Goal: Task Accomplishment & Management: Manage account settings

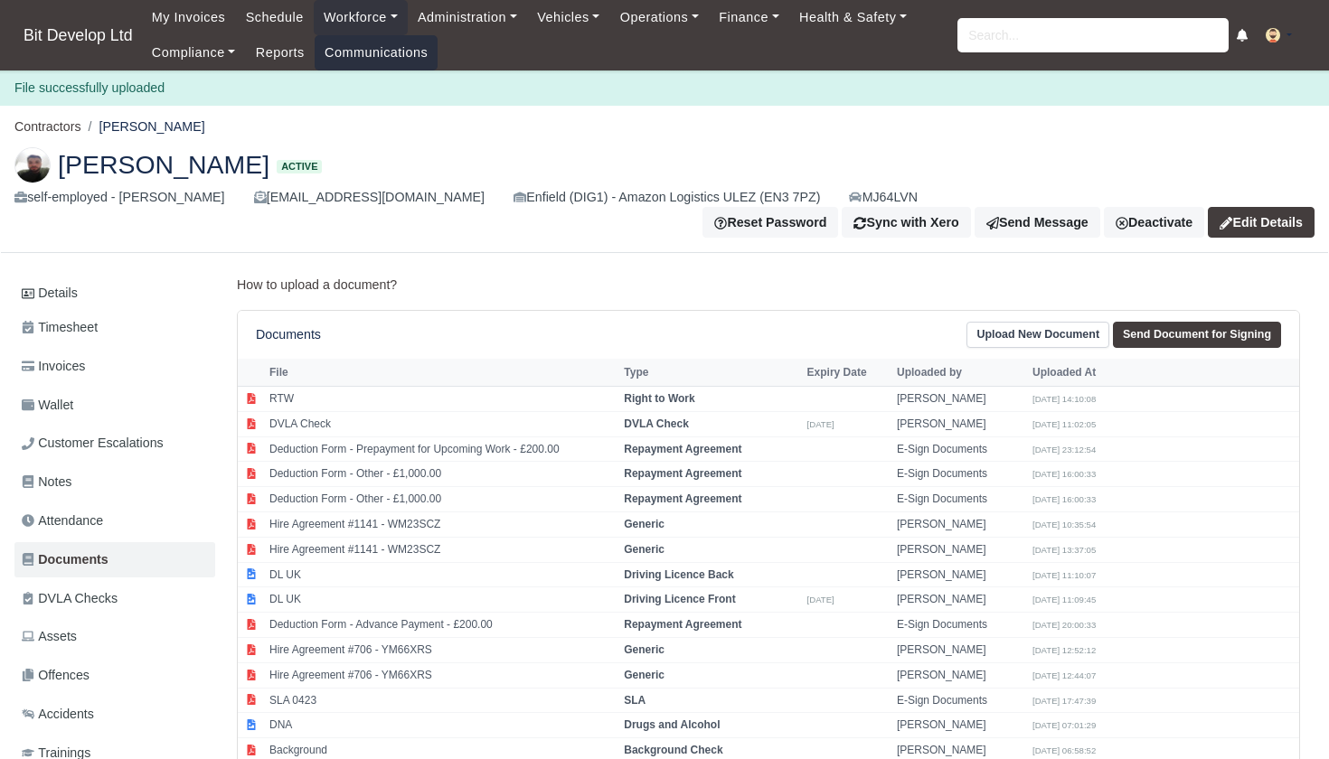
click at [401, 43] on link "Communications" at bounding box center [377, 52] width 124 height 35
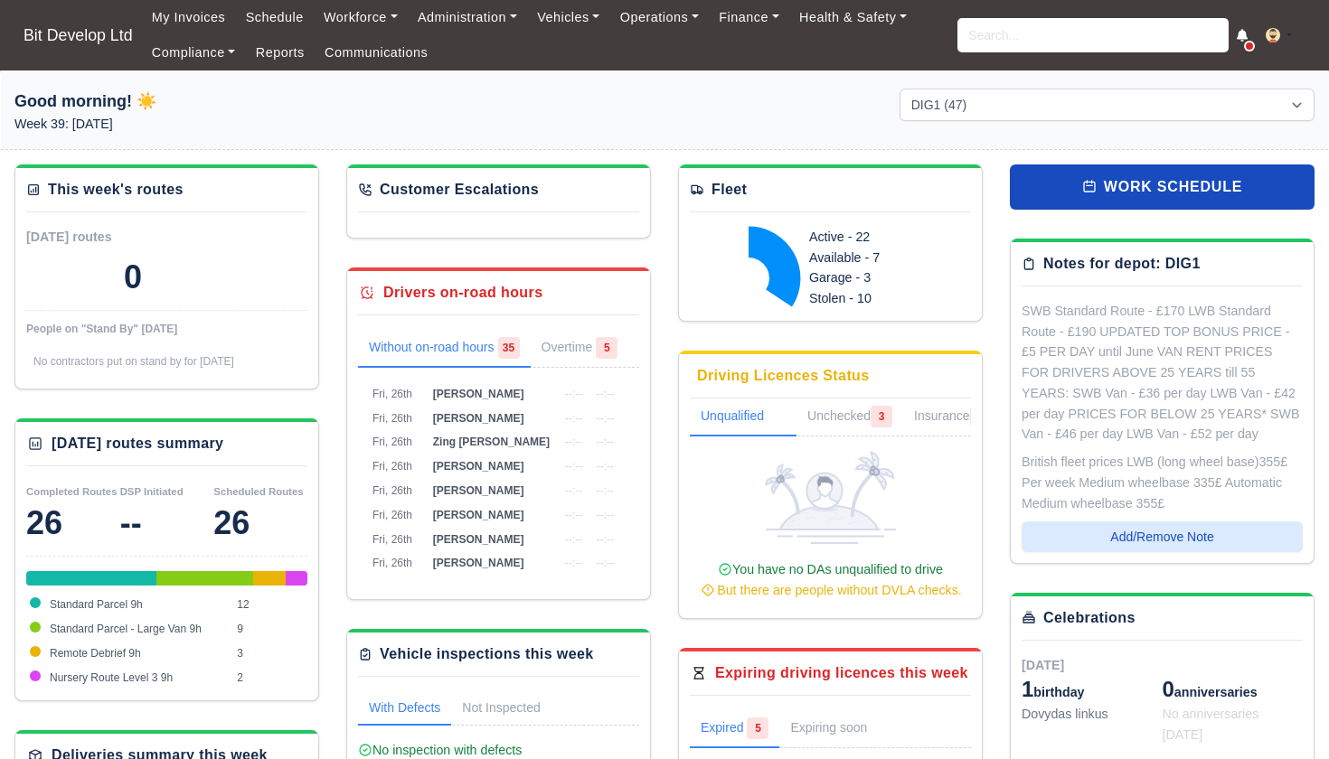
select select "2"
click at [478, 19] on link "Administration" at bounding box center [467, 17] width 119 height 35
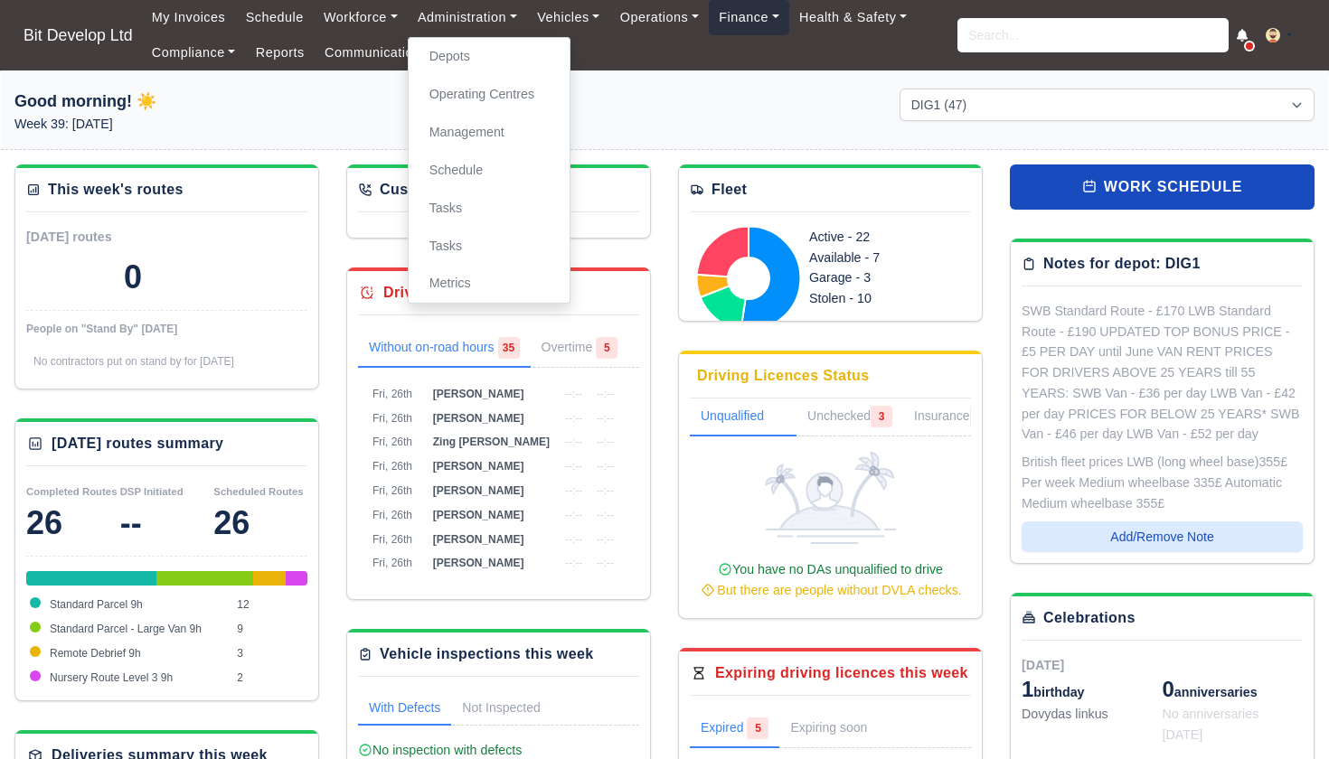
click at [771, 14] on link "Finance" at bounding box center [749, 17] width 80 height 35
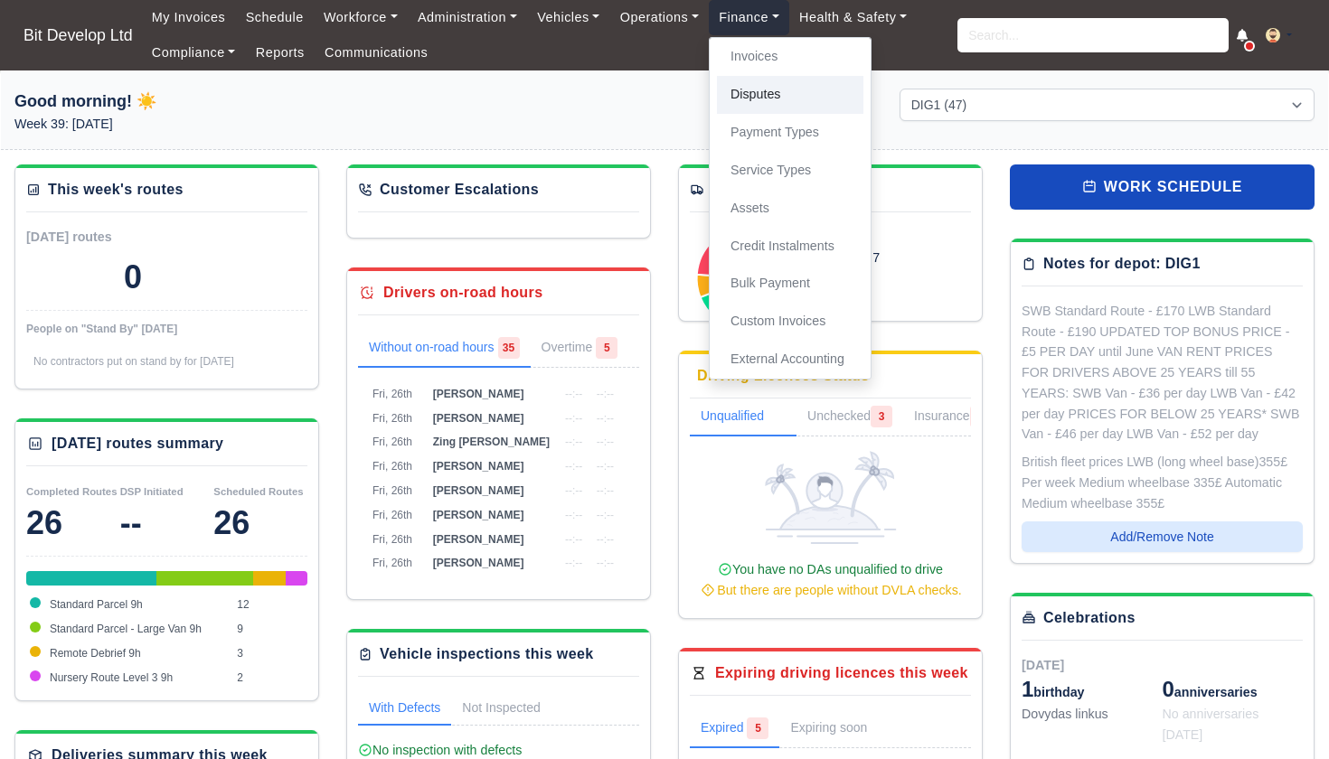
click at [774, 101] on link "Disputes" at bounding box center [790, 95] width 146 height 38
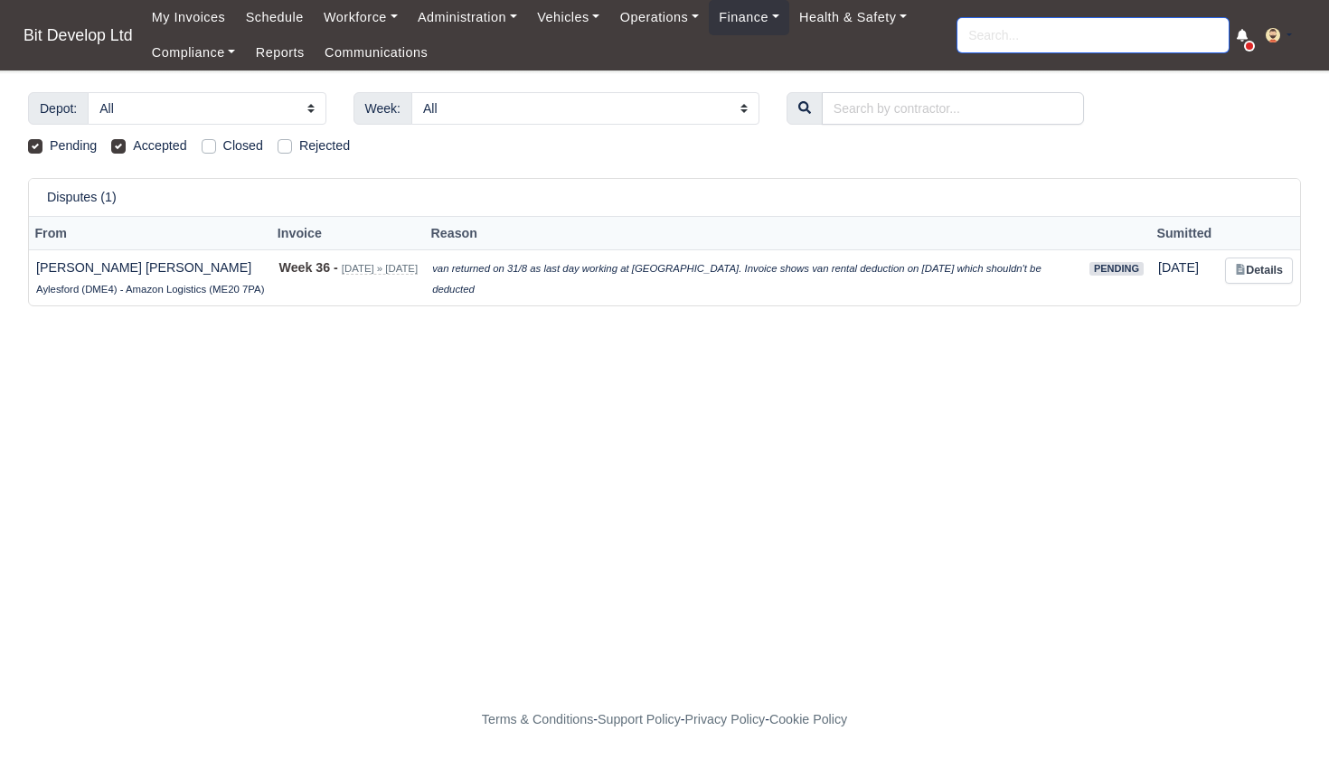
click at [988, 33] on input "search" at bounding box center [1093, 35] width 271 height 34
type input "yasin"
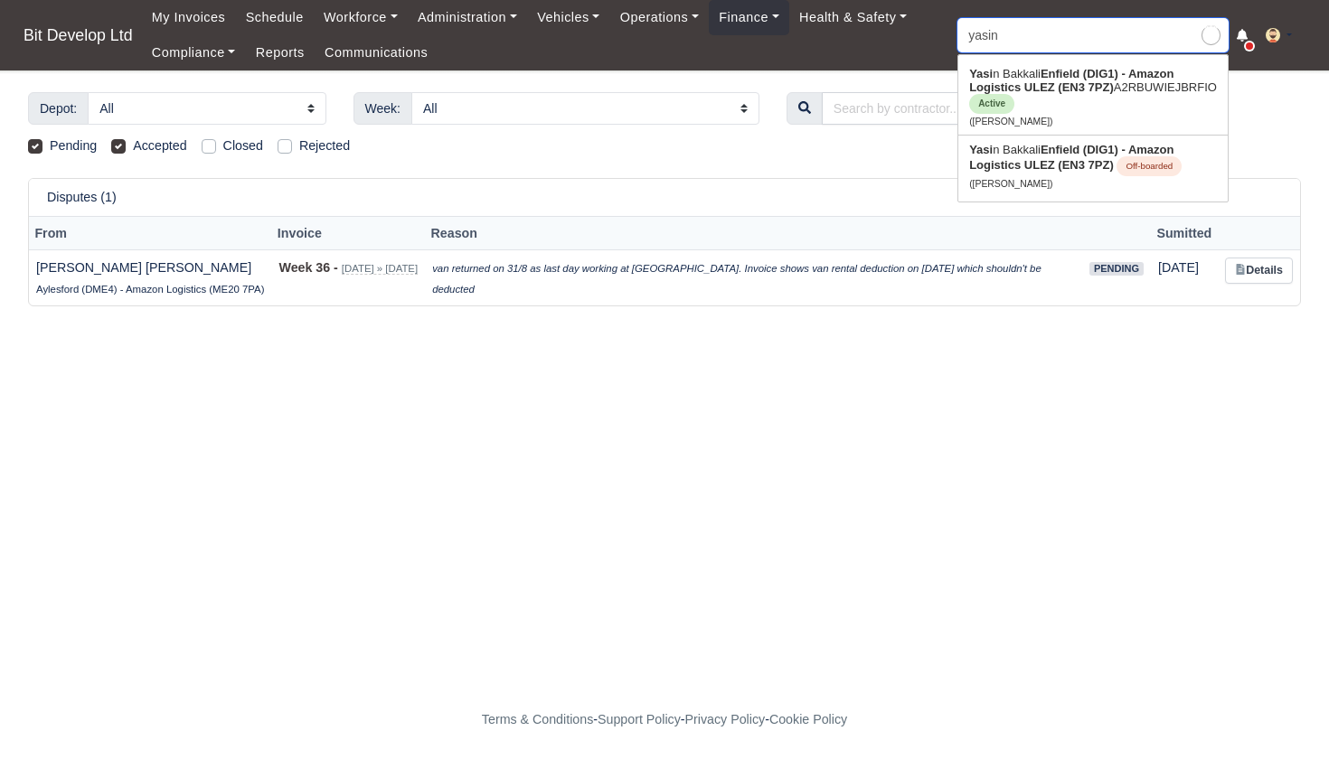
type input "yasin Bakkali"
click at [1014, 79] on link "Yasin Bakkali Enfield (DIG1) - Amazon Logistics ULEZ (EN3 7PZ) A2RBUWIEJBRFIO A…" at bounding box center [1092, 97] width 269 height 75
type input "[PERSON_NAME]"
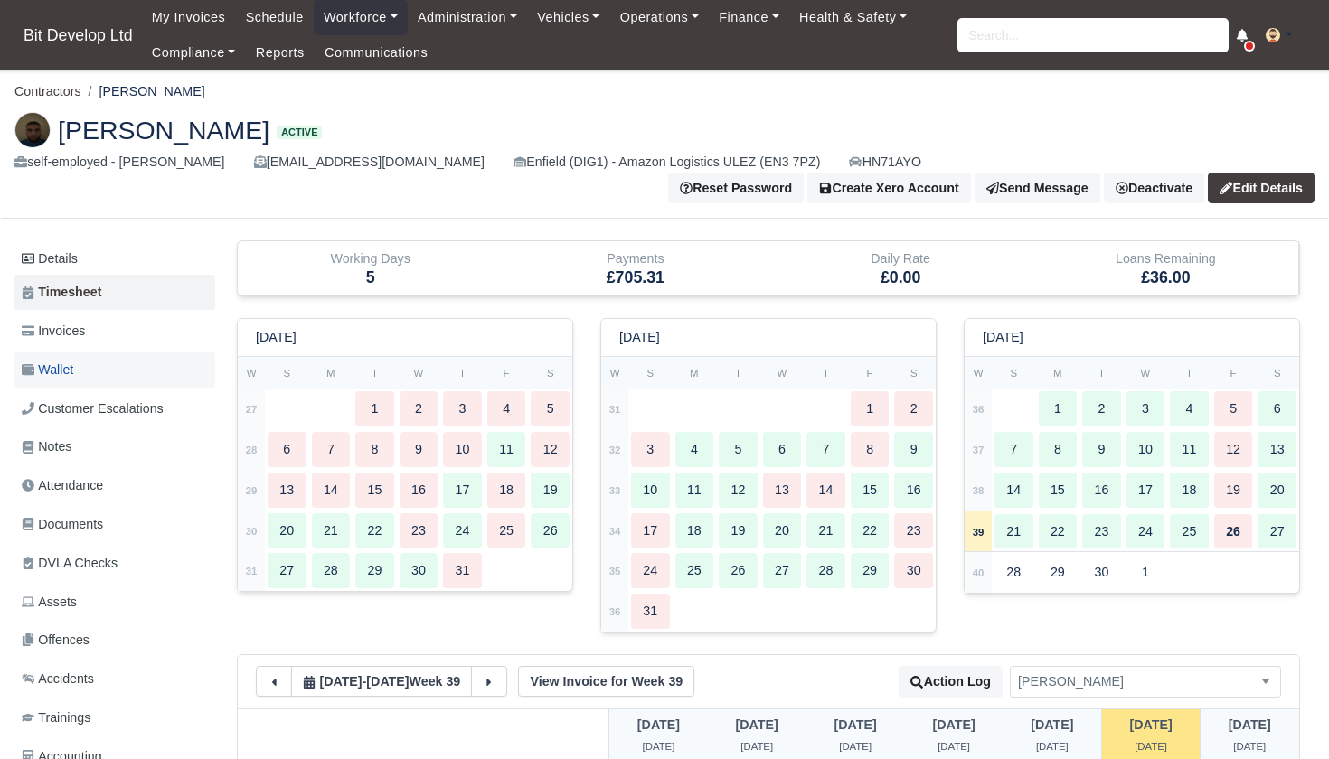
click at [72, 360] on span "Wallet" at bounding box center [48, 370] width 52 height 21
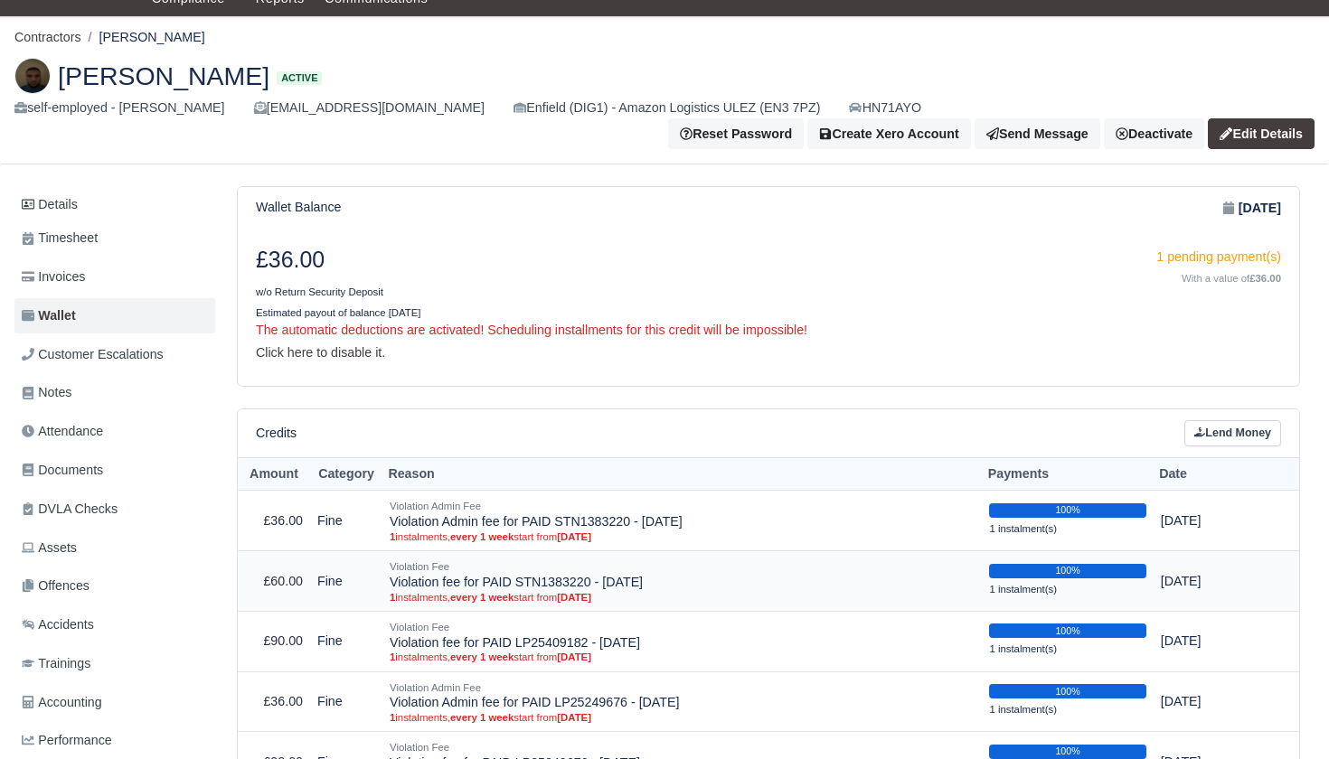
scroll to position [69, 0]
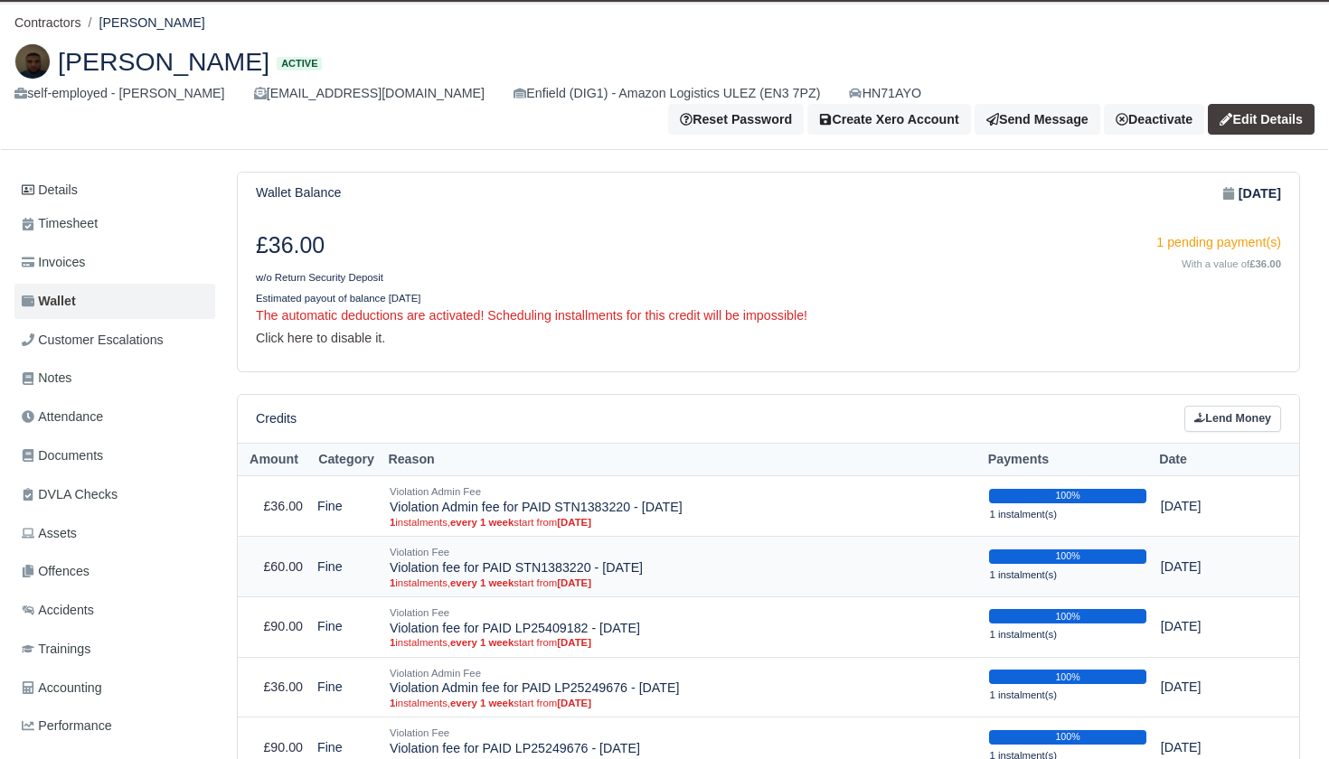
click at [751, 540] on td "Violation Fee Violation fee for PAID STN1383220 - [DATE] 1 instalments, every 1…" at bounding box center [681, 567] width 599 height 61
click at [367, 331] on link "Click here to disable it." at bounding box center [320, 338] width 129 height 14
click at [1197, 232] on div "1 pending payment(s)" at bounding box center [1031, 242] width 499 height 21
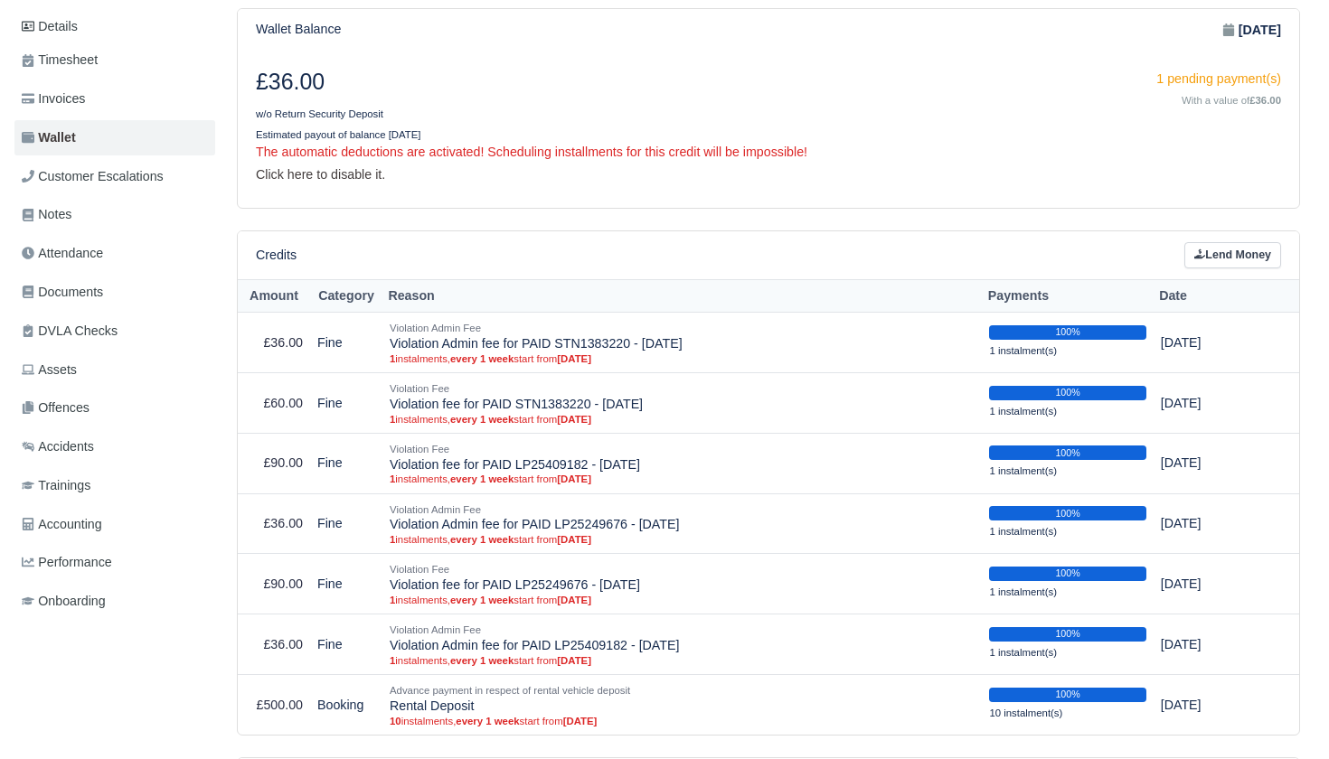
scroll to position [245, 0]
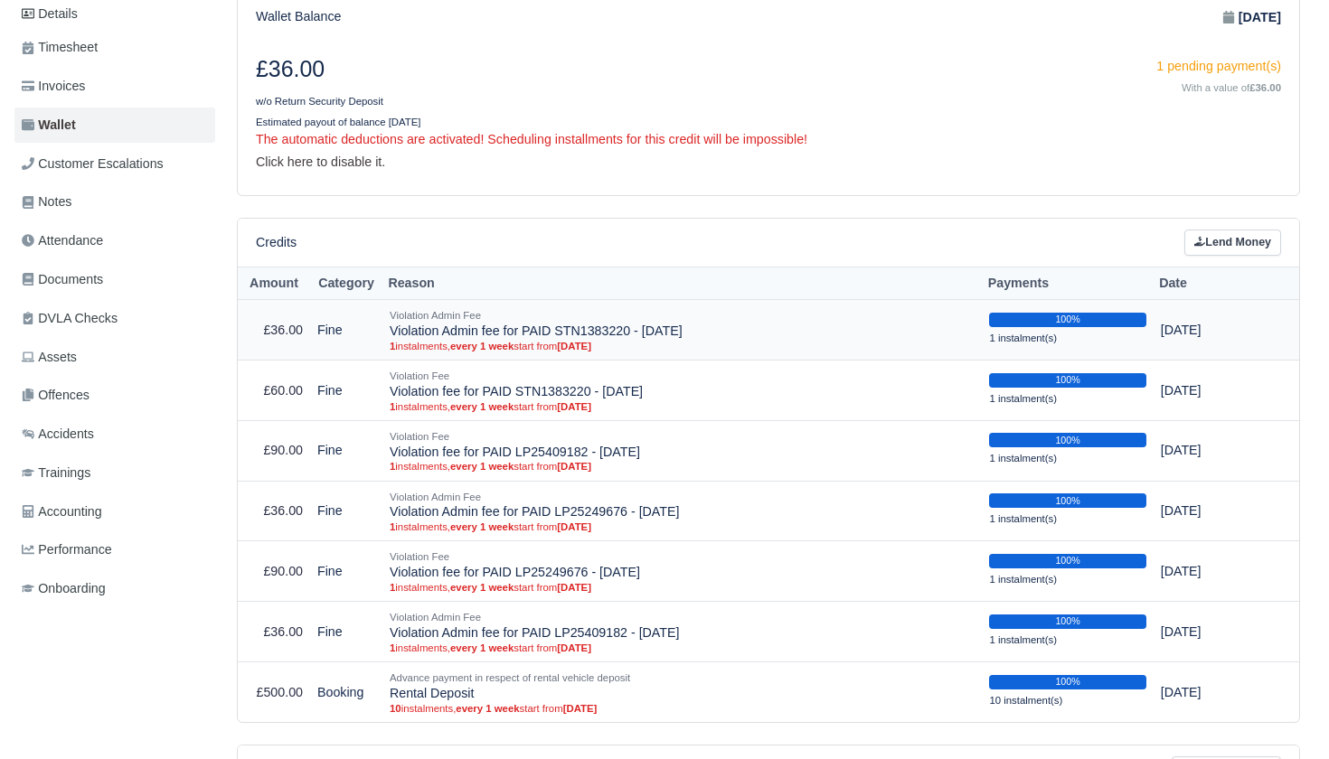
click at [1048, 333] on small "1 instalment(s)" at bounding box center [1023, 338] width 68 height 11
click at [1288, 322] on td at bounding box center [1285, 330] width 28 height 61
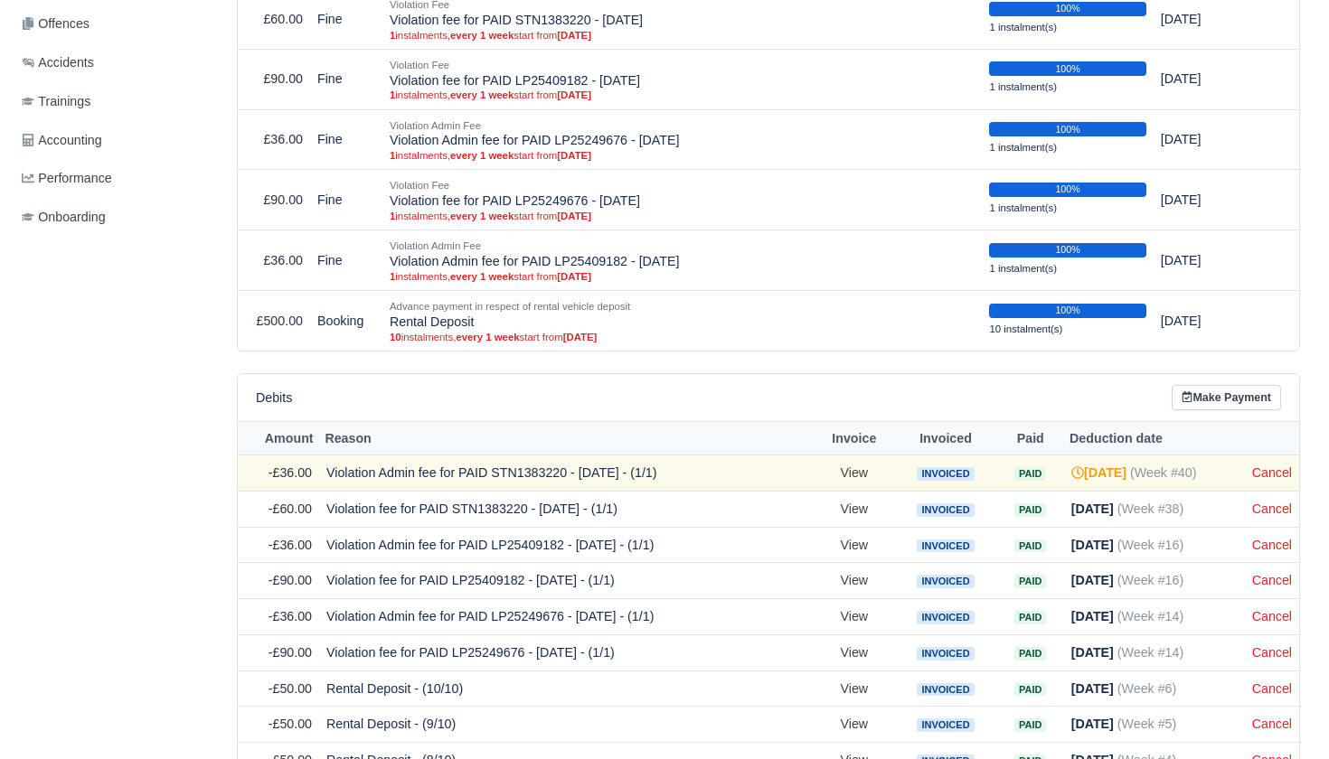
scroll to position [632, 0]
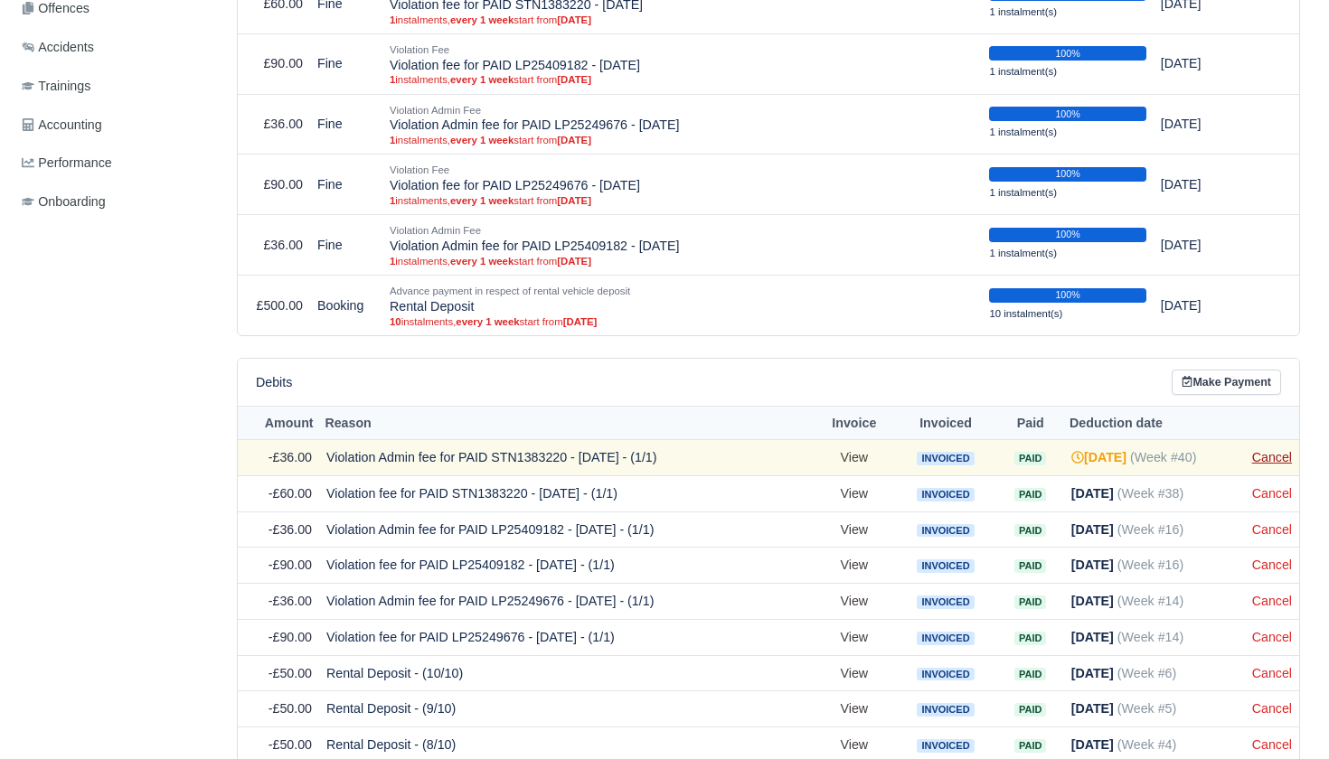
click at [1271, 450] on link "Cancel" at bounding box center [1272, 457] width 40 height 14
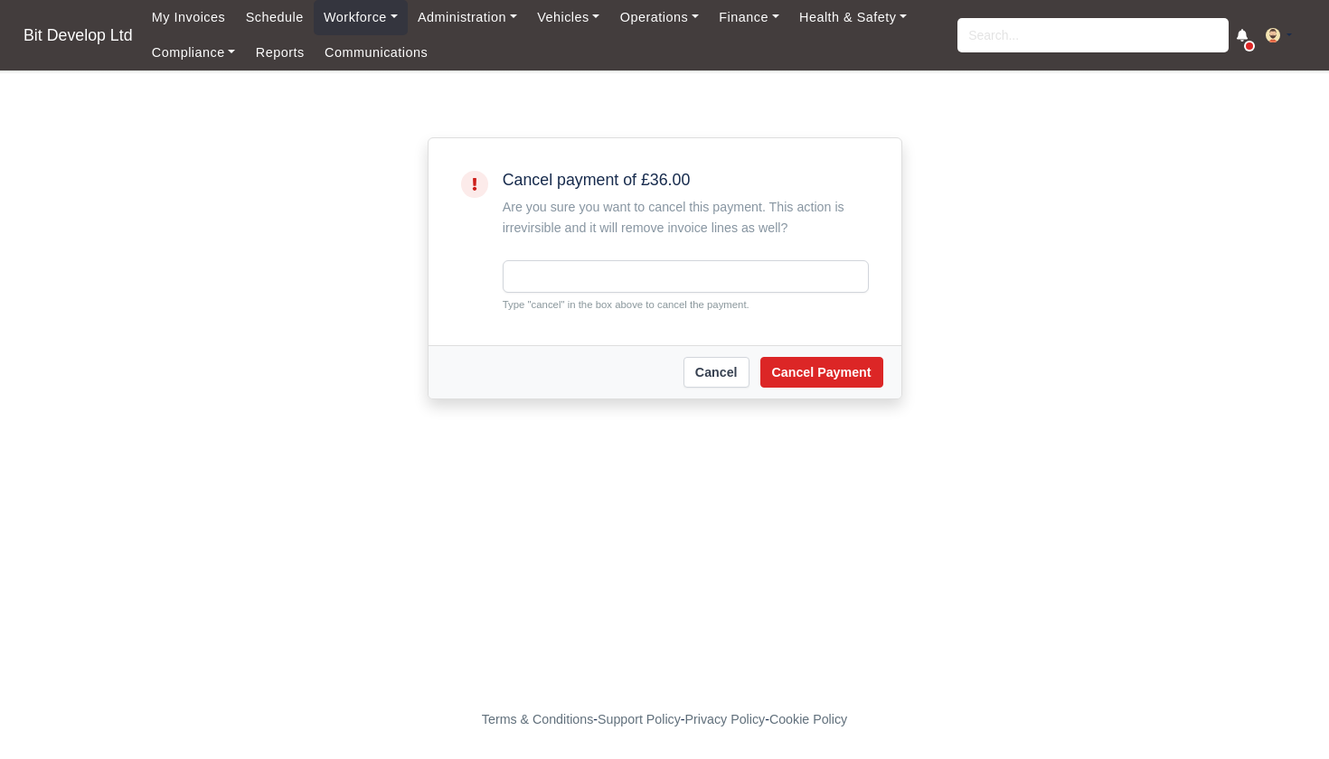
click at [694, 255] on div "Cancel payment of £36.00 Are you sure you want to cancel this payment. This act…" at bounding box center [686, 242] width 366 height 142
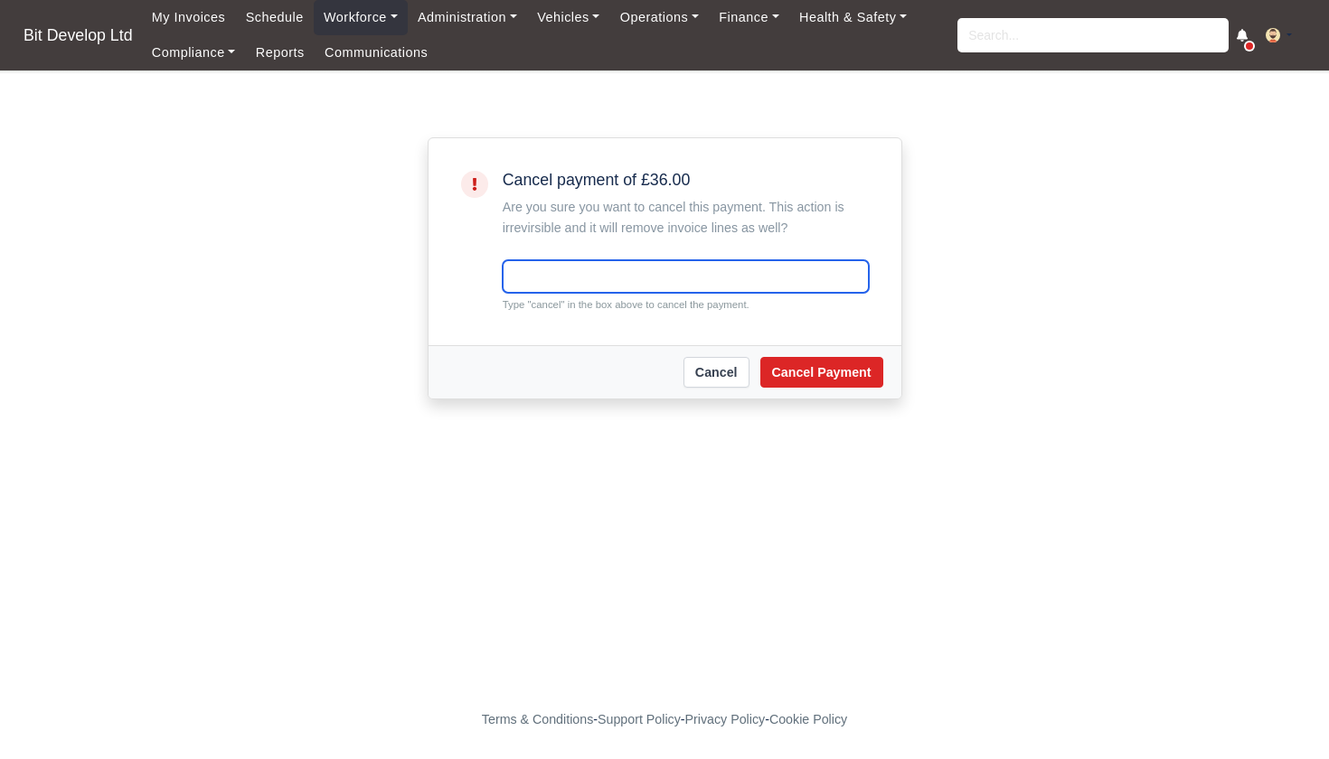
click at [686, 269] on input "text" at bounding box center [686, 276] width 366 height 33
type input "cancel"
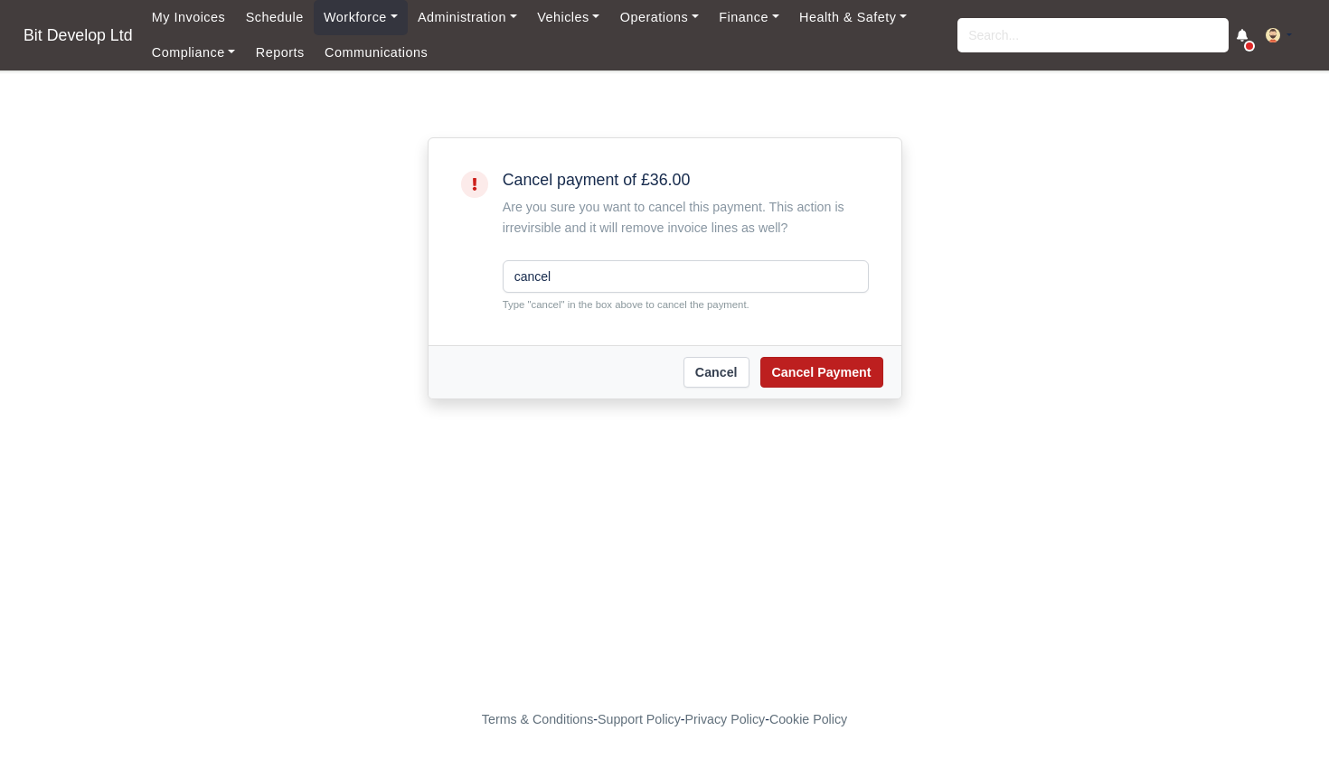
click at [824, 367] on button "Cancel Payment" at bounding box center [821, 372] width 123 height 31
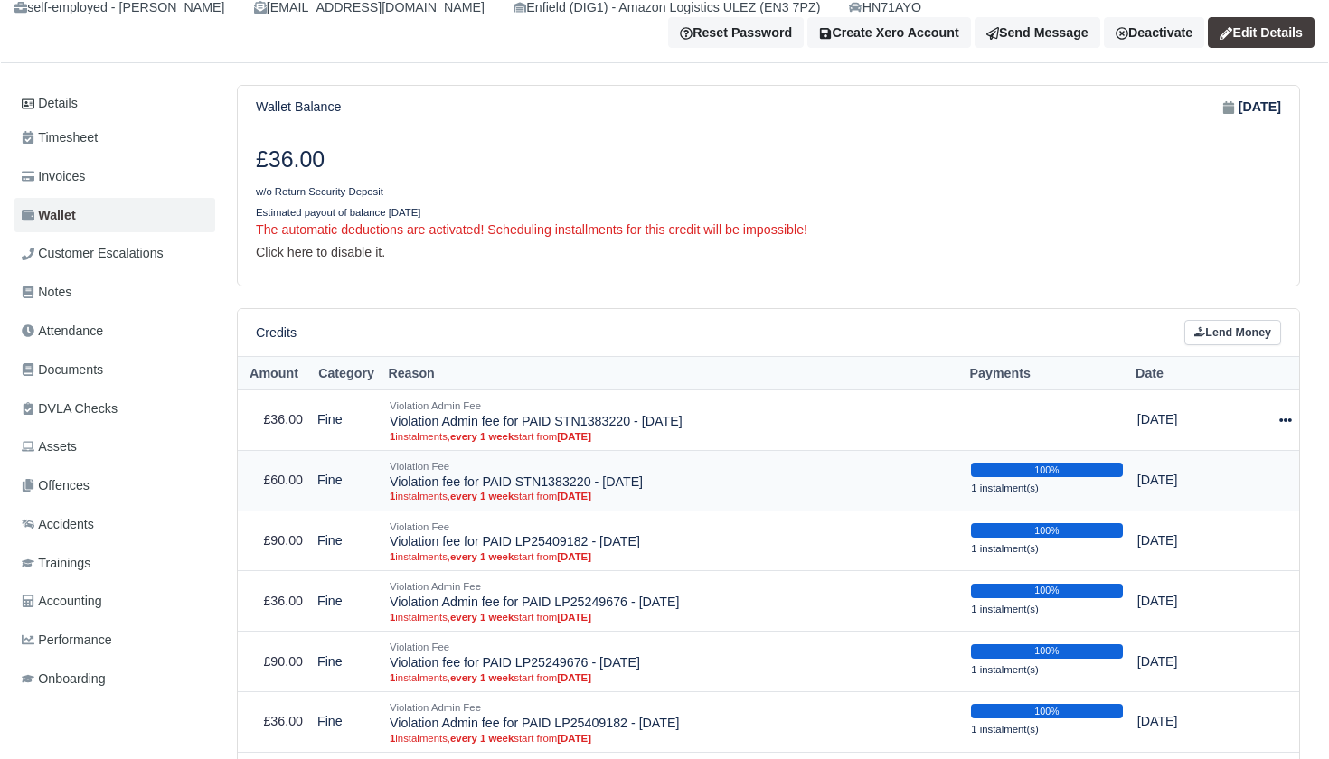
scroll to position [210, 0]
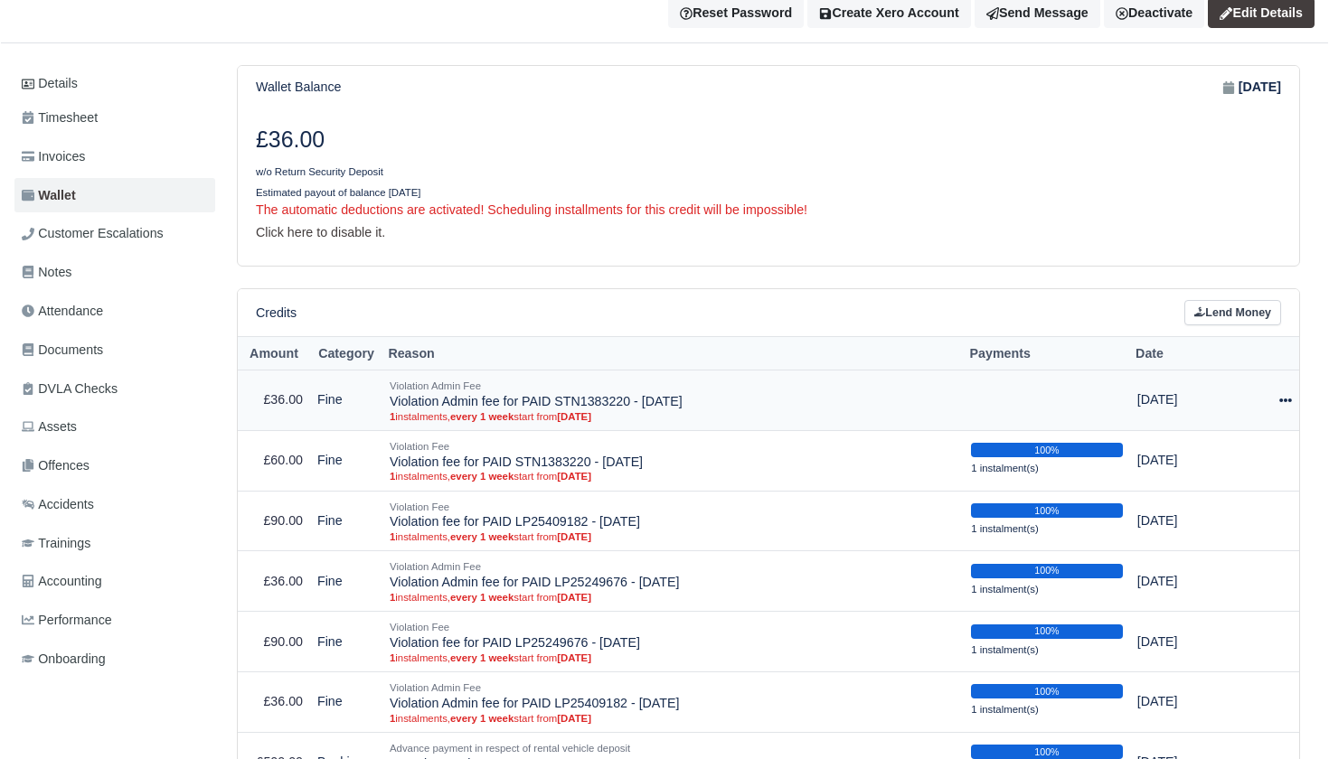
click at [1280, 394] on icon at bounding box center [1285, 400] width 13 height 13
click at [1211, 484] on button "Delete" at bounding box center [1206, 495] width 161 height 22
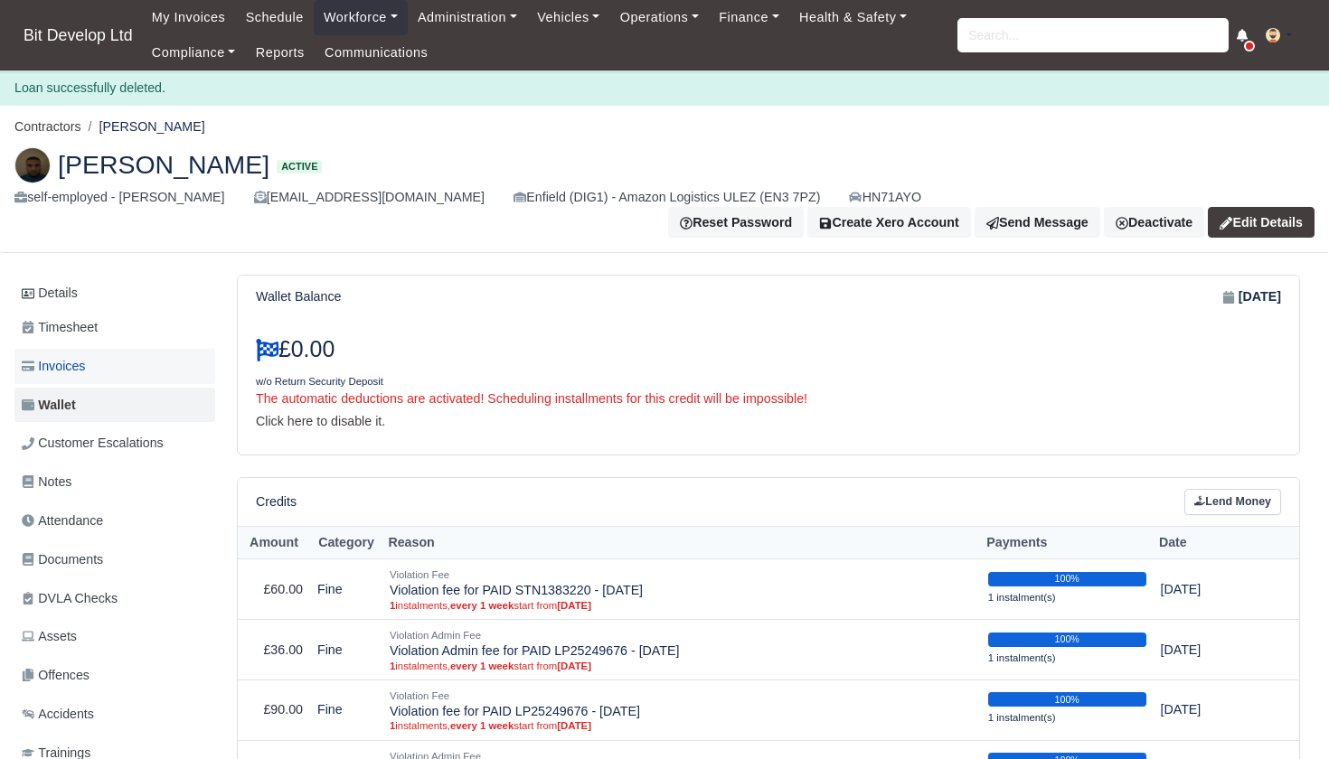
click at [85, 356] on span "Invoices" at bounding box center [53, 366] width 63 height 21
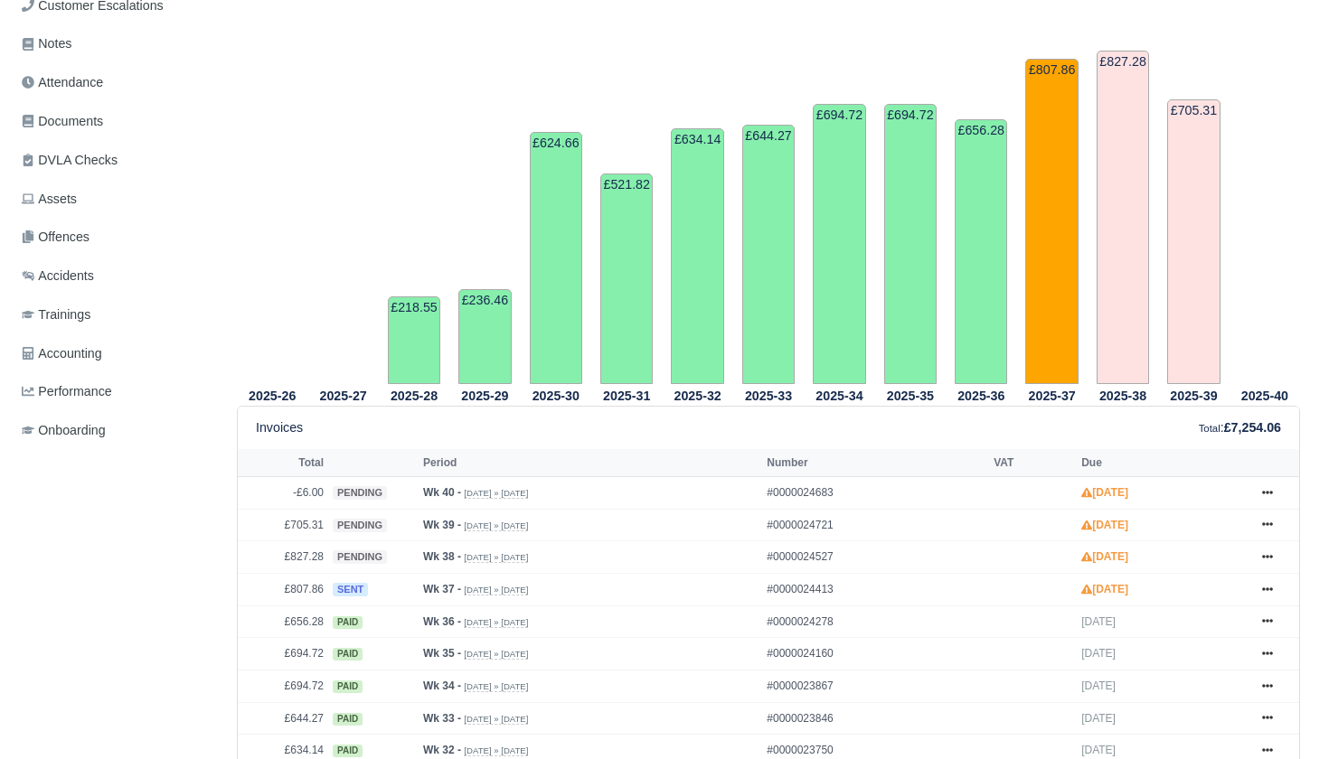
scroll to position [615, 0]
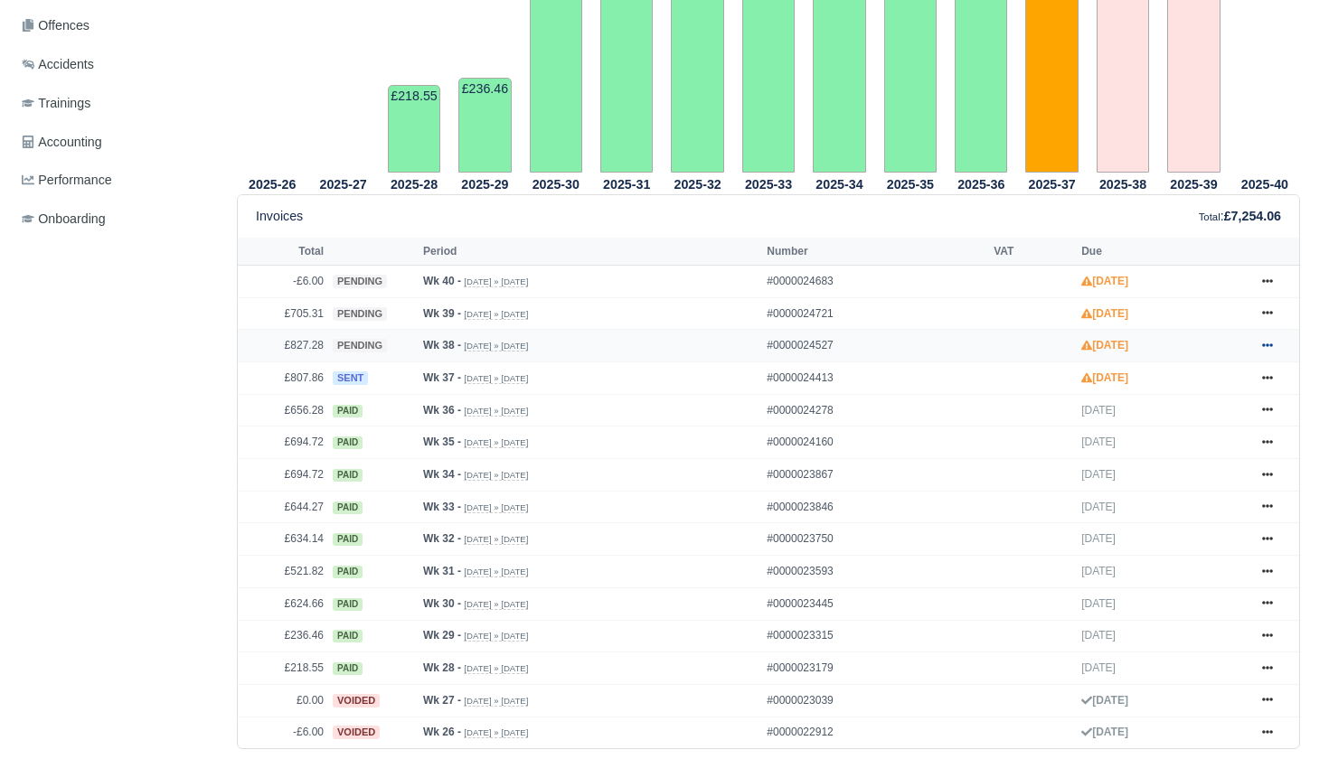
click at [1271, 351] on icon at bounding box center [1267, 345] width 11 height 11
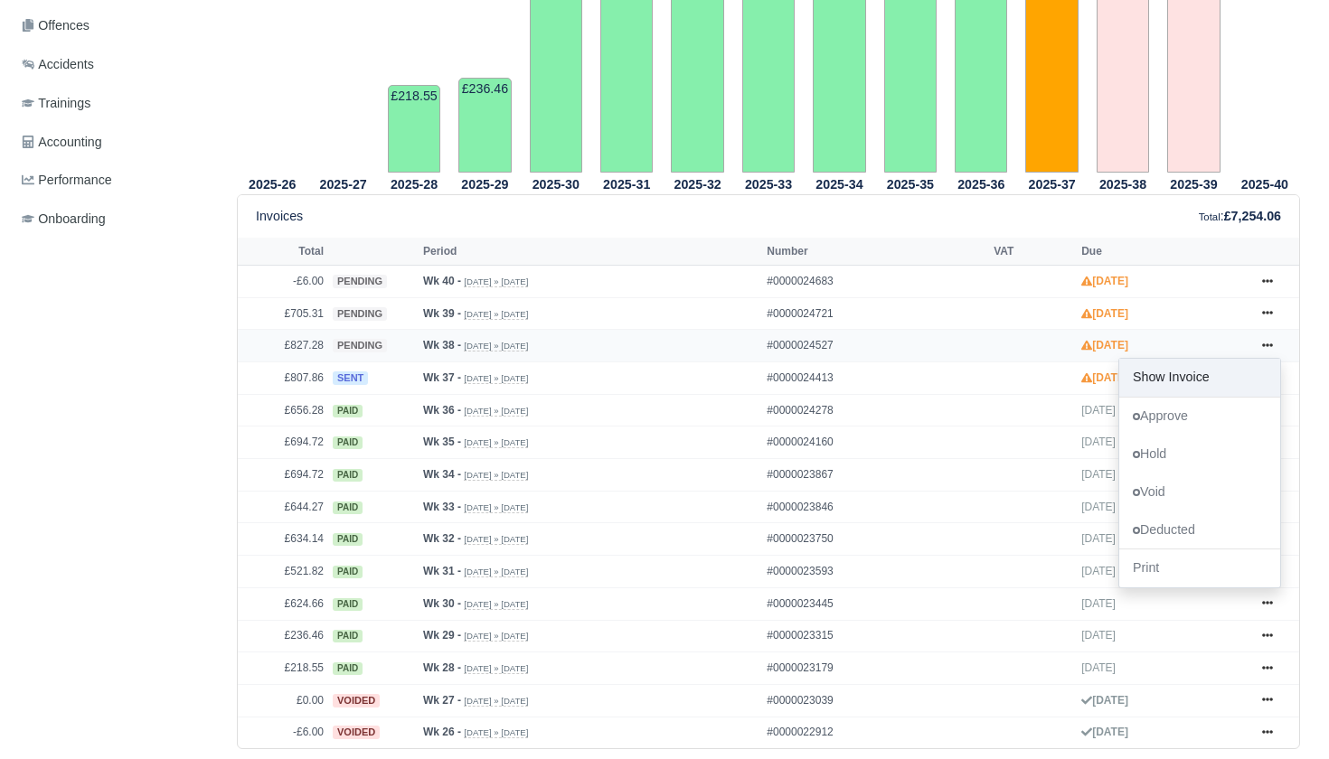
click at [1188, 392] on link "Show Invoice" at bounding box center [1199, 378] width 161 height 38
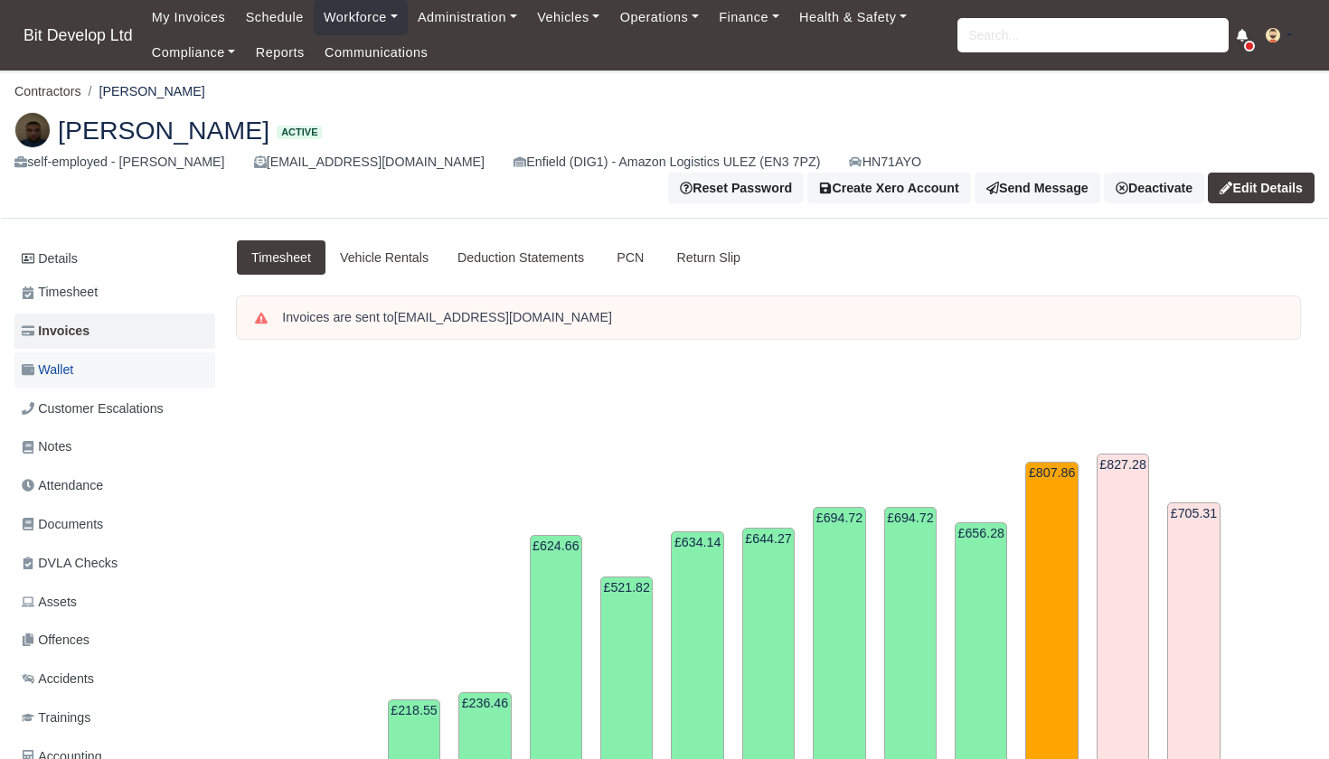
click at [71, 360] on span "Wallet" at bounding box center [48, 370] width 52 height 21
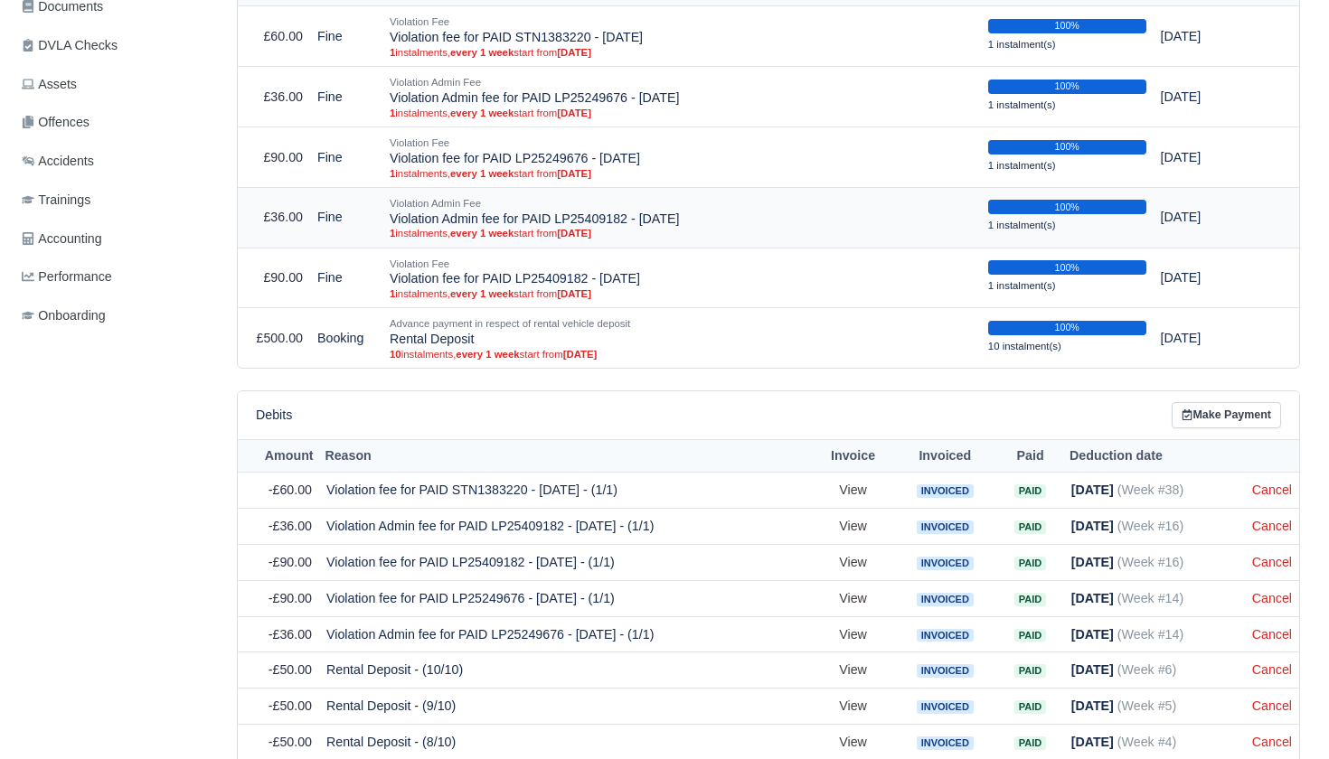
scroll to position [526, 0]
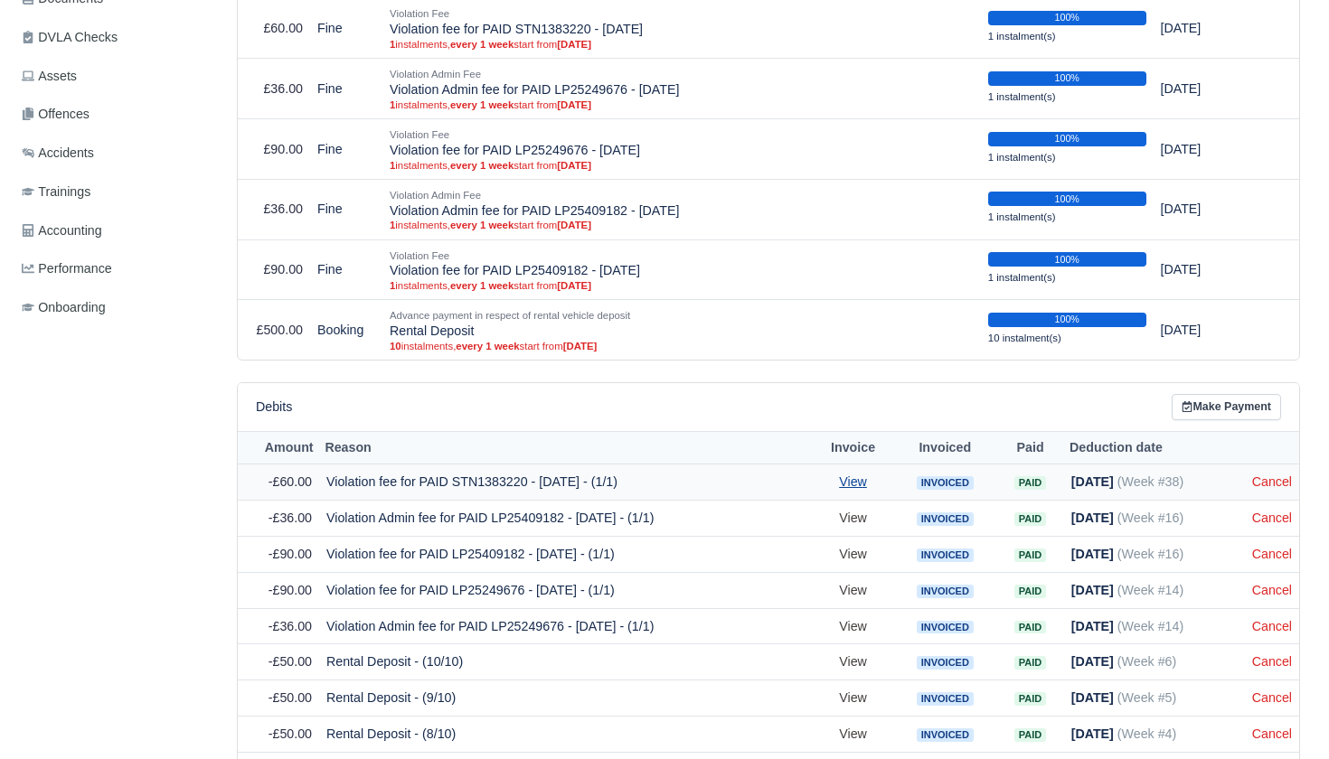
click at [862, 475] on link "View" at bounding box center [853, 482] width 28 height 14
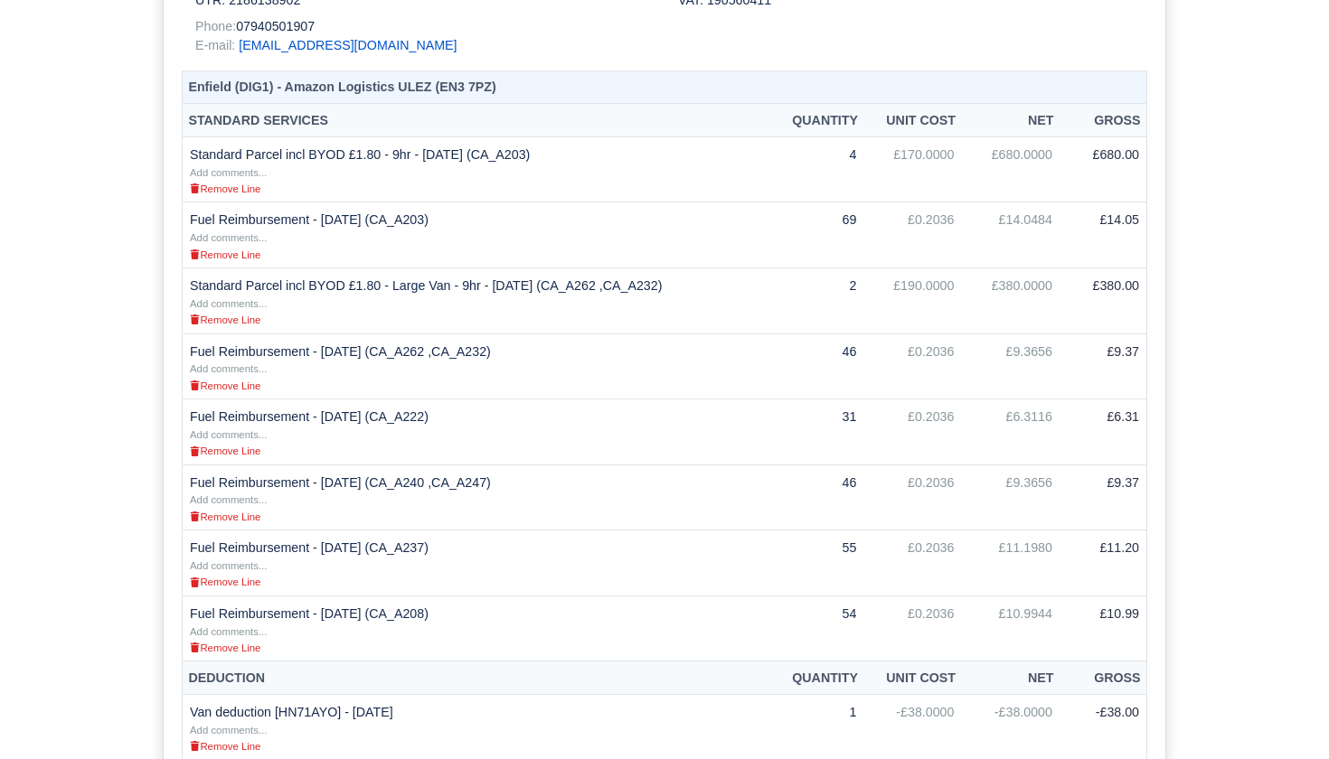
scroll to position [86, 0]
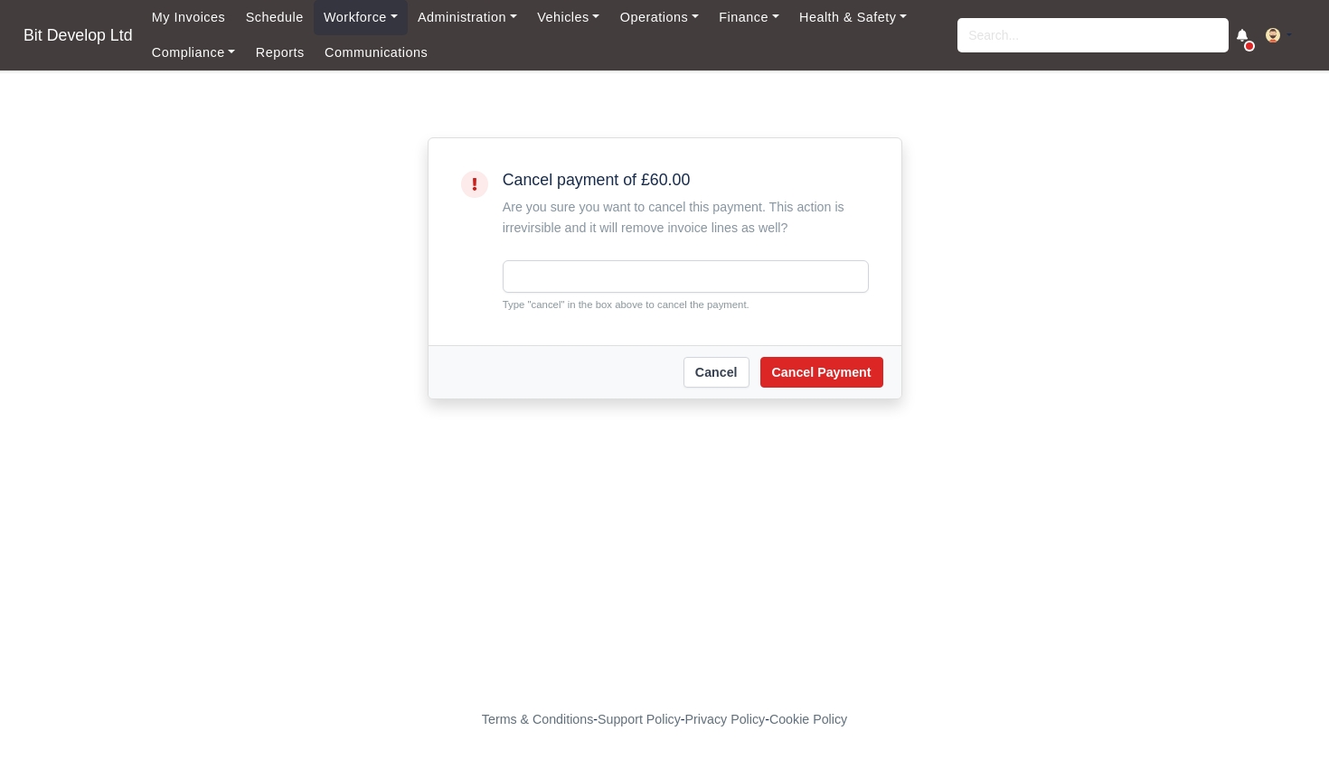
click at [702, 373] on link "Cancel" at bounding box center [717, 372] width 66 height 31
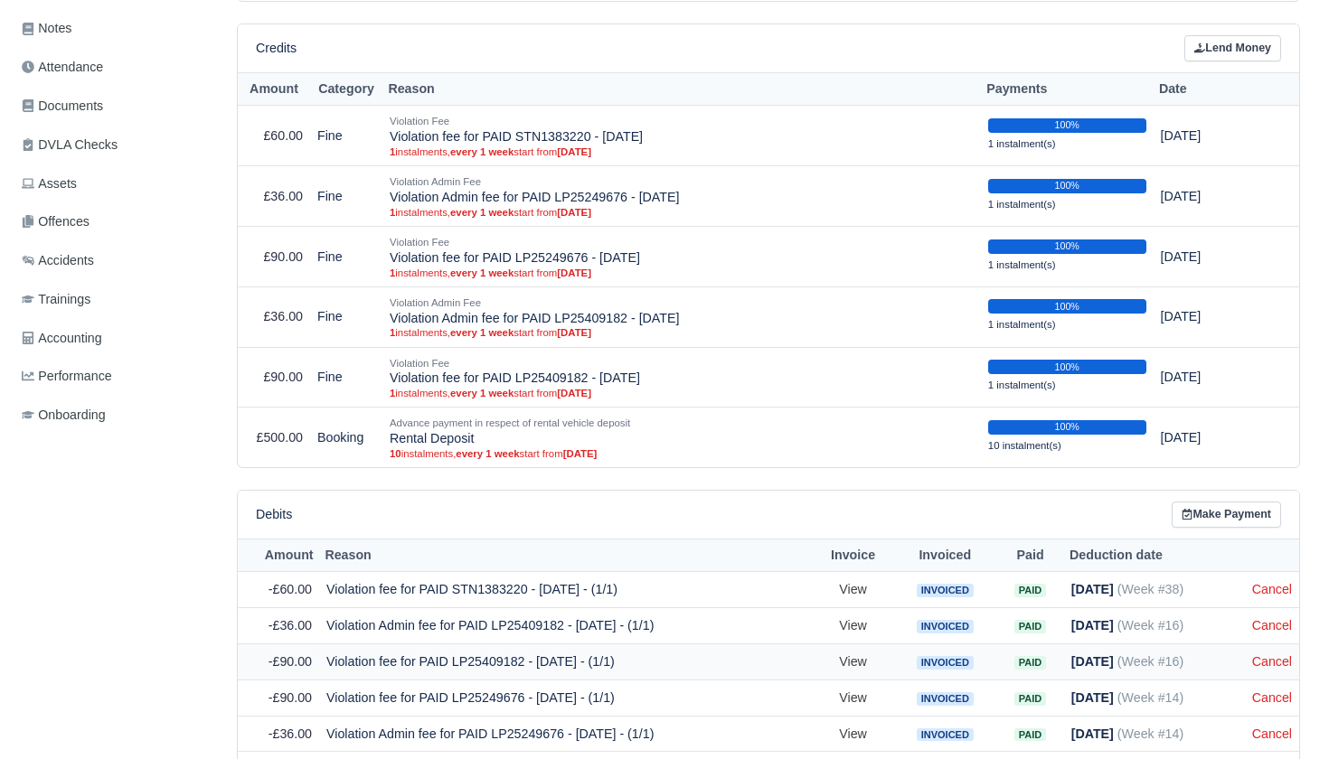
scroll to position [414, 0]
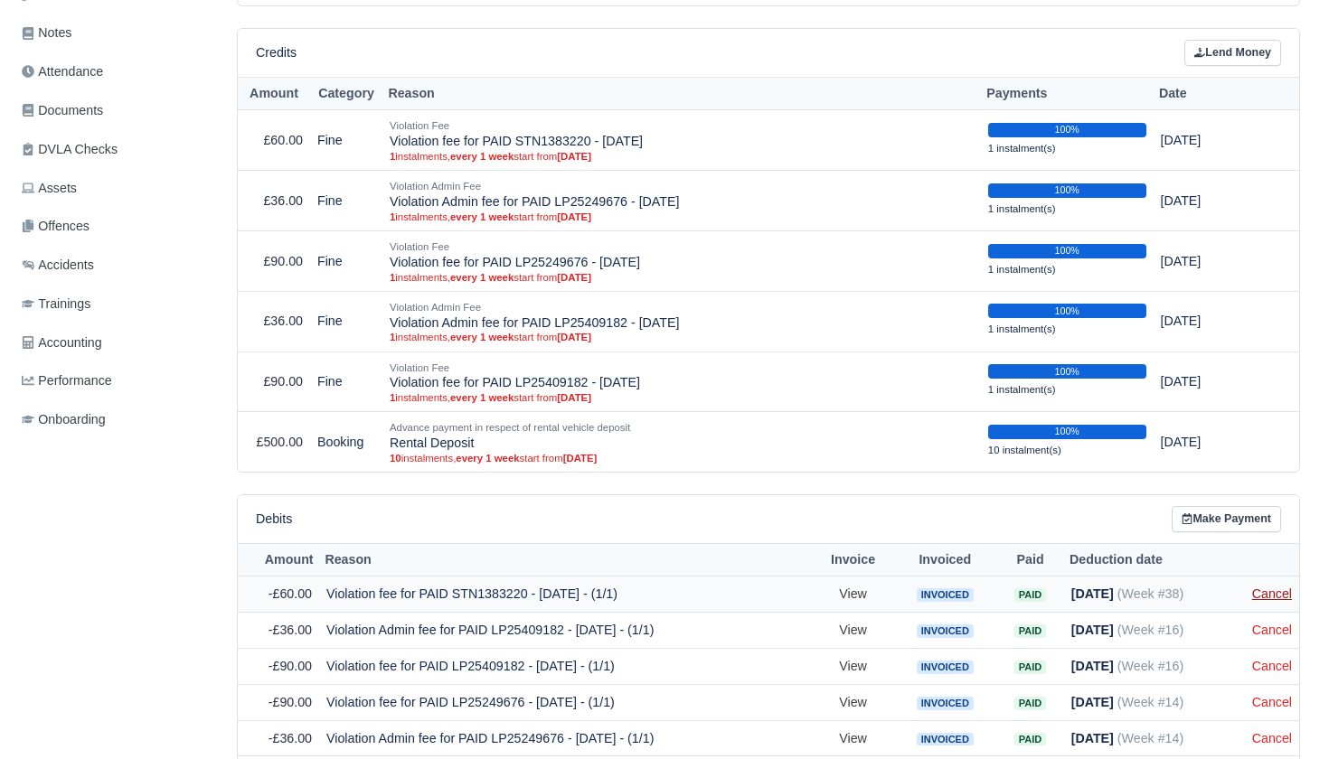
click at [1264, 587] on link "Cancel" at bounding box center [1272, 594] width 40 height 14
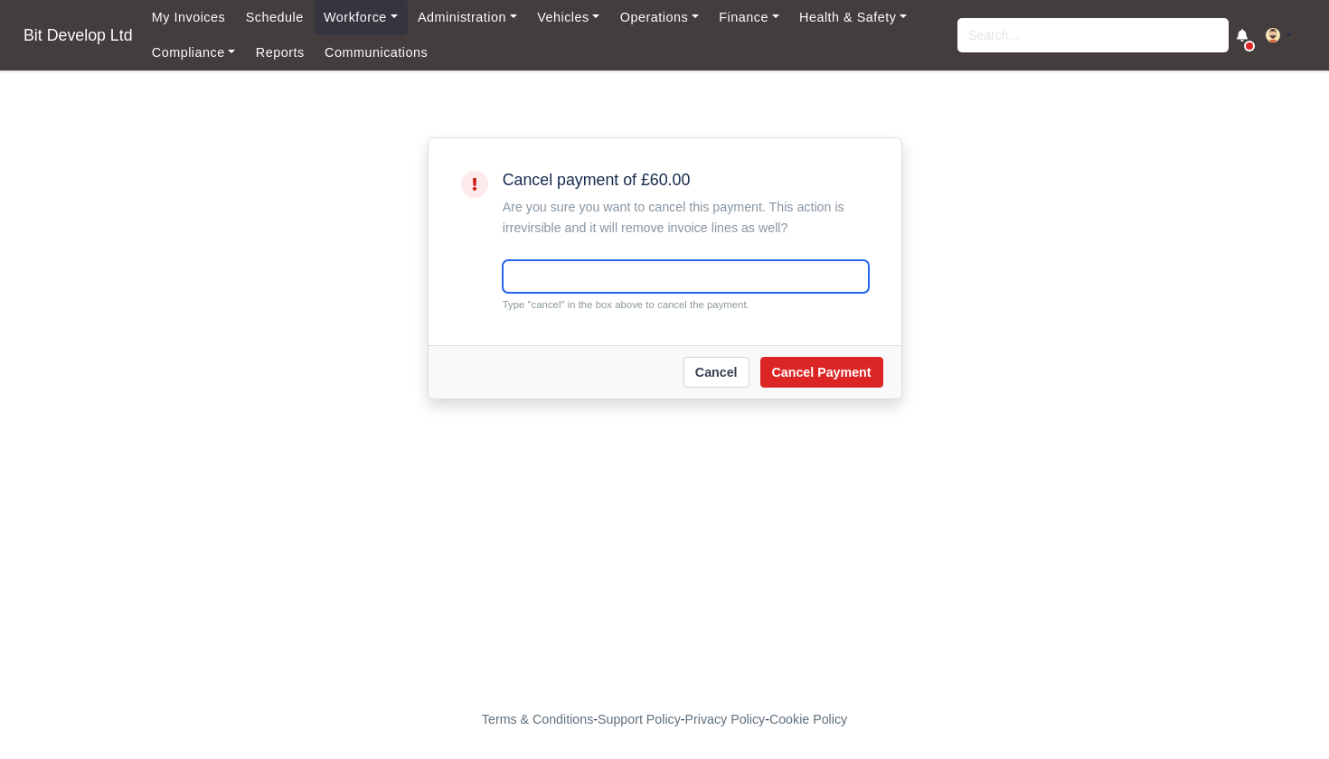
click at [716, 272] on input "text" at bounding box center [686, 276] width 366 height 33
type input "cancel"
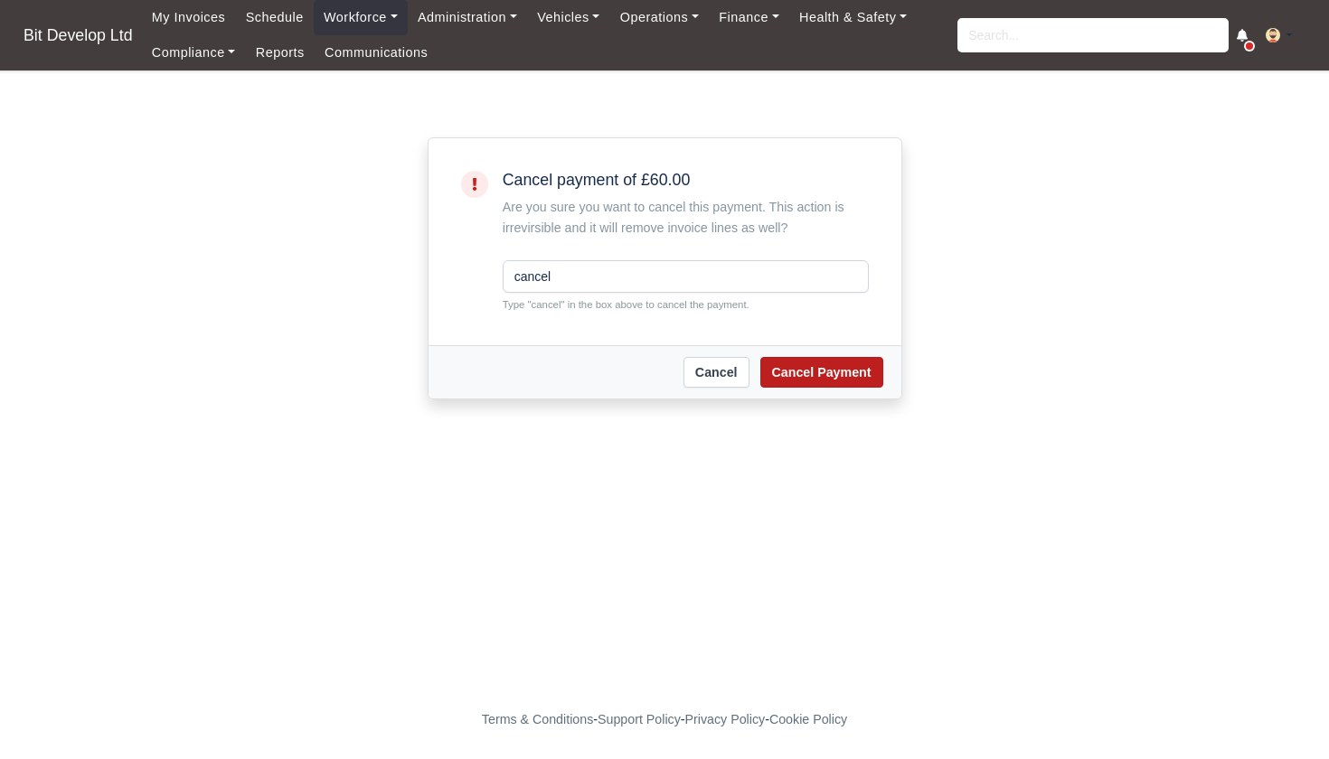
click at [808, 370] on button "Cancel Payment" at bounding box center [821, 372] width 123 height 31
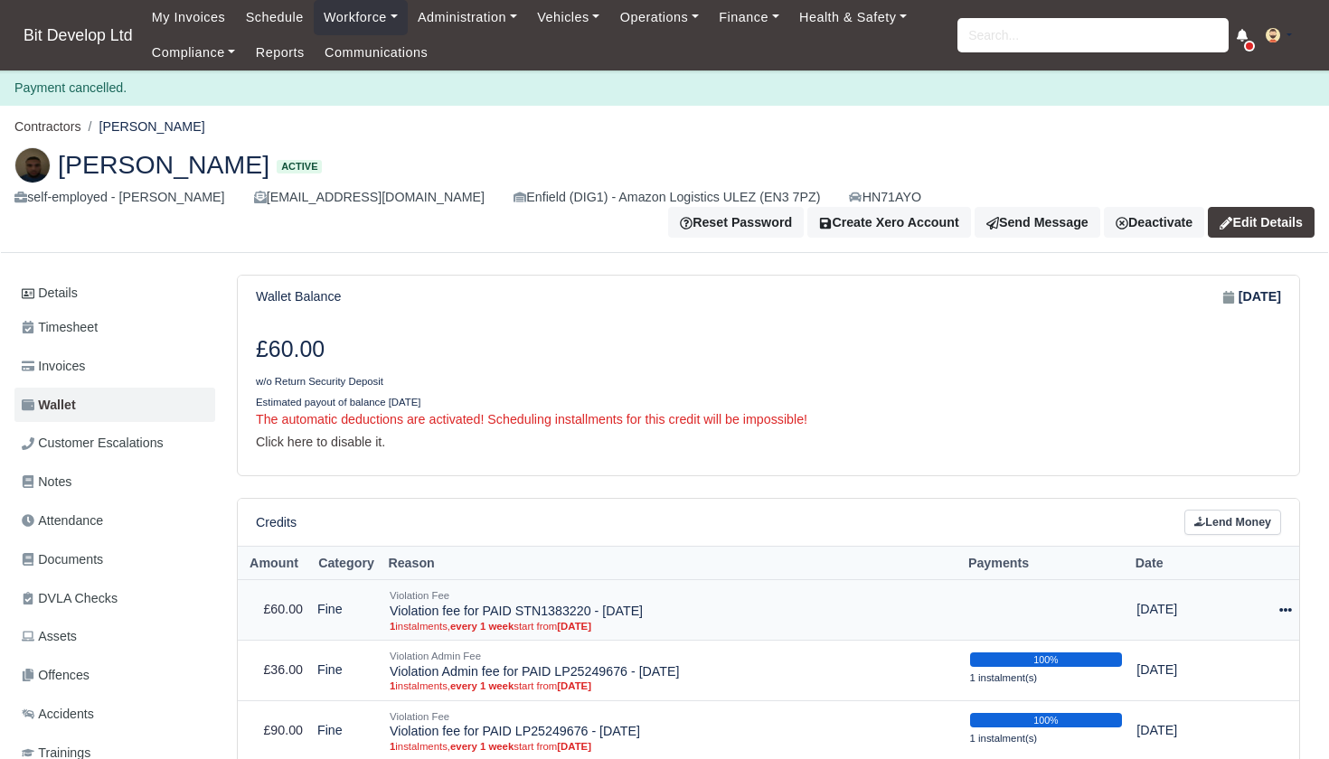
click at [1281, 604] on icon at bounding box center [1285, 610] width 13 height 13
click at [1200, 693] on button "Delete" at bounding box center [1205, 704] width 161 height 22
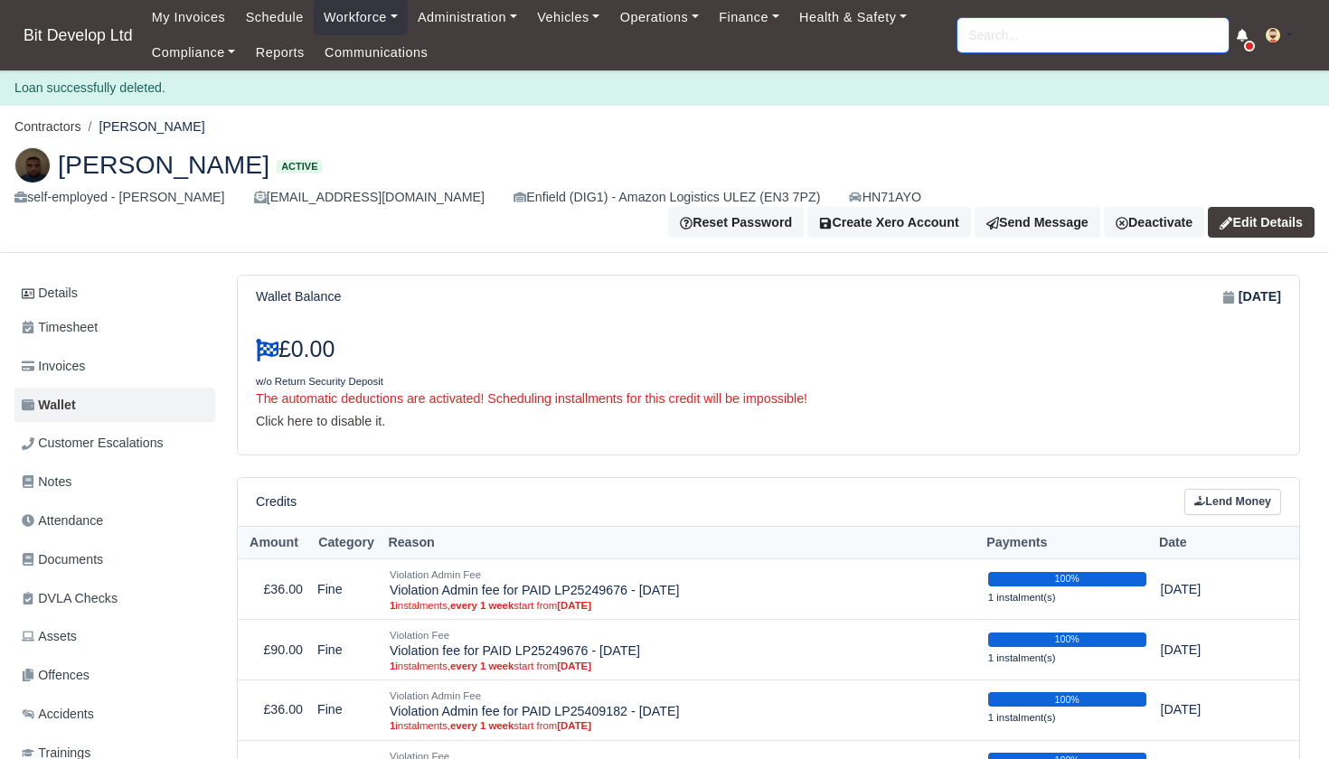
click at [980, 37] on input "search" at bounding box center [1093, 35] width 271 height 34
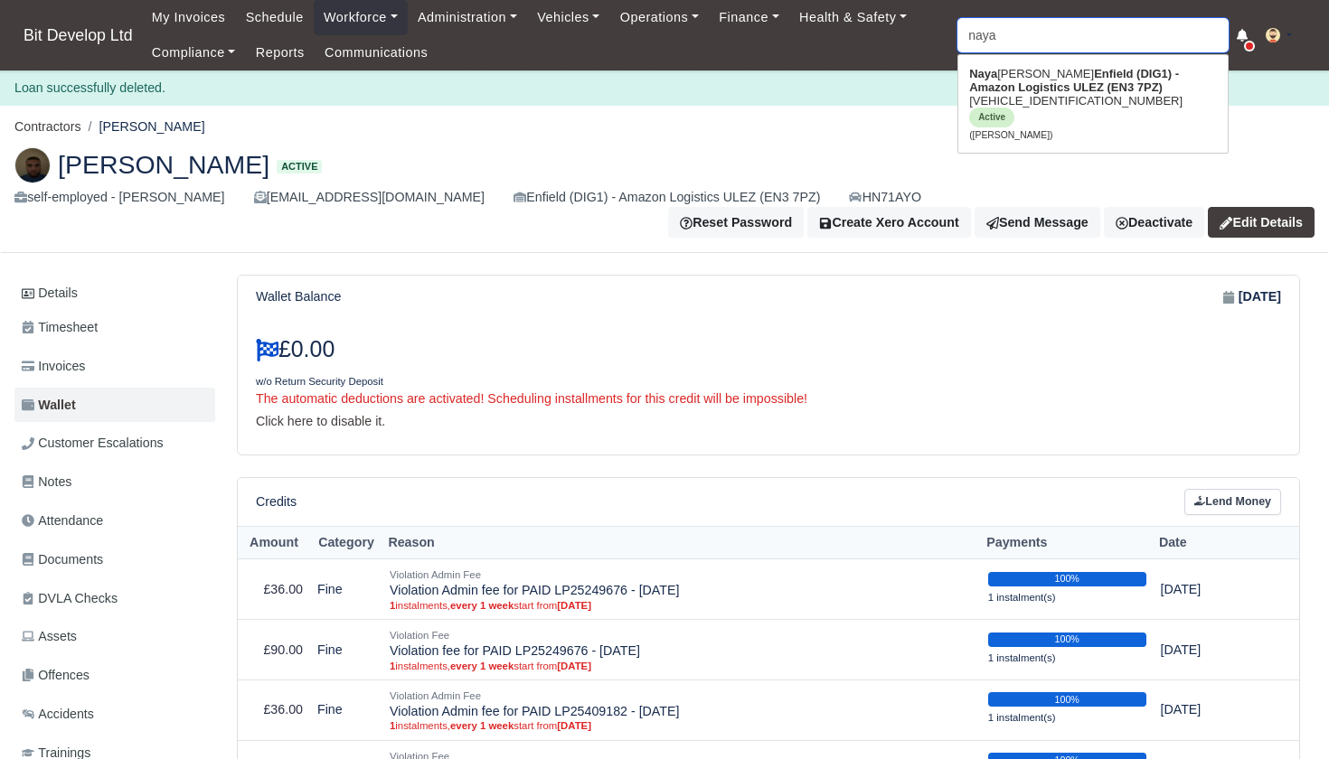
type input "nayar"
type input "nayara Silvestre"
drag, startPoint x: 980, startPoint y: 37, endPoint x: 1061, endPoint y: 103, distance: 104.1
click at [1061, 103] on link "Nayar a Silvestre Enfield (DIG1) - Amazon Logistics ULEZ (EN3 7PZ) VF3YDBPFCNG0…" at bounding box center [1092, 104] width 269 height 89
type input "Nayara Silvestre"
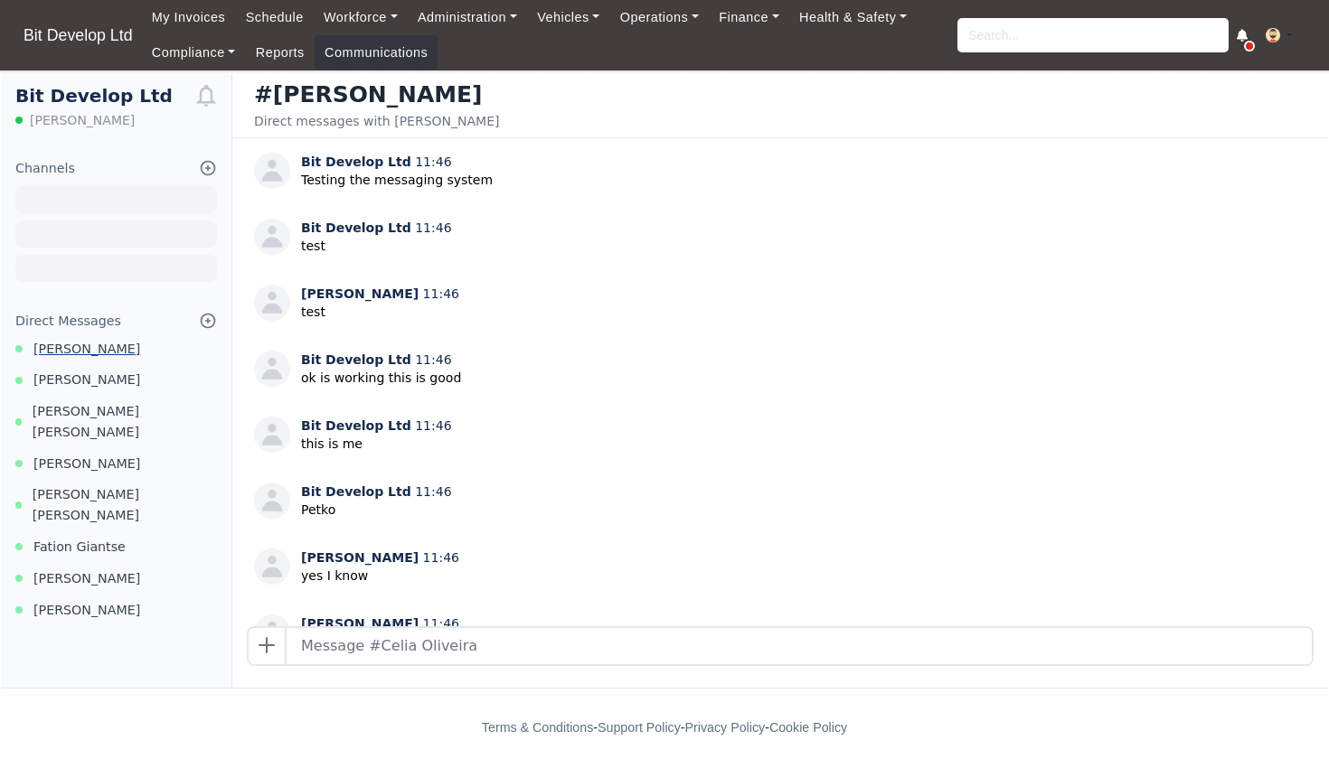
click at [53, 346] on span "[PERSON_NAME]" at bounding box center [86, 349] width 107 height 21
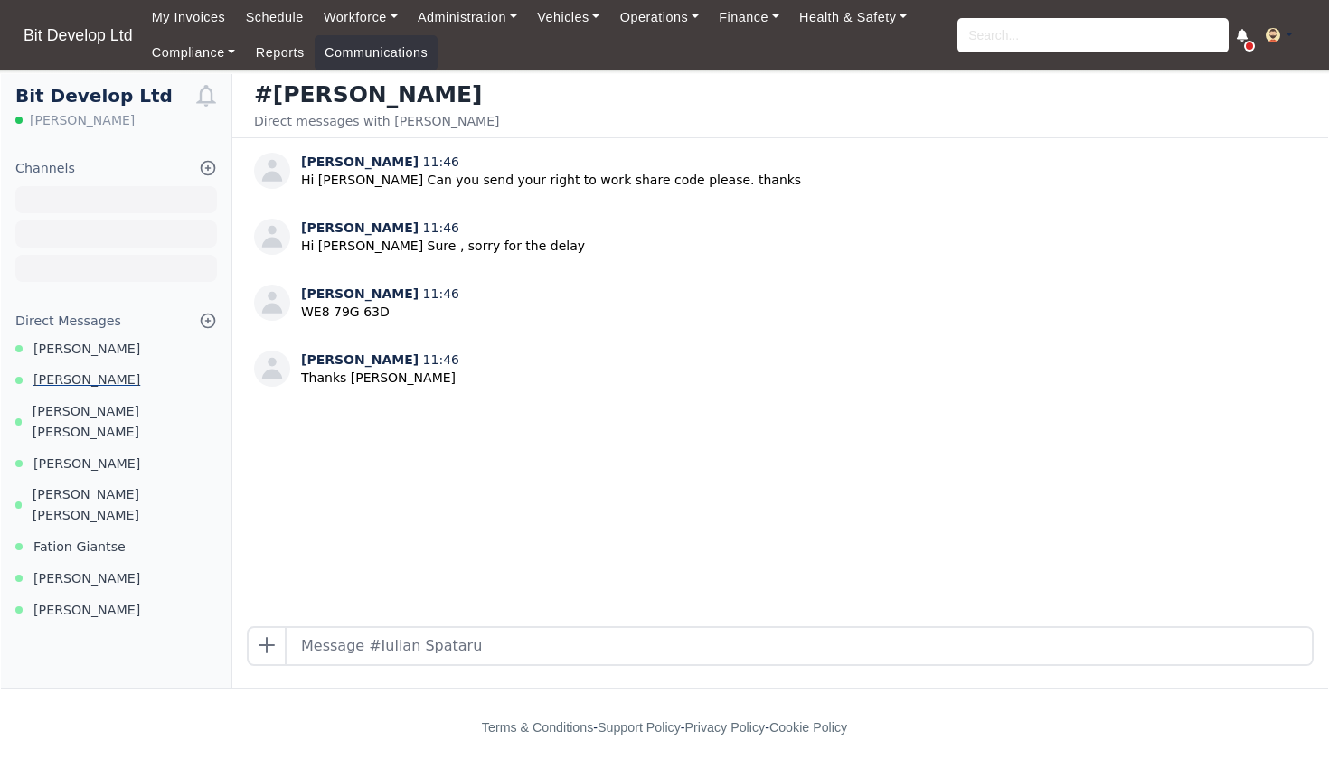
click at [72, 375] on span "Elaine De oliveira" at bounding box center [86, 380] width 107 height 21
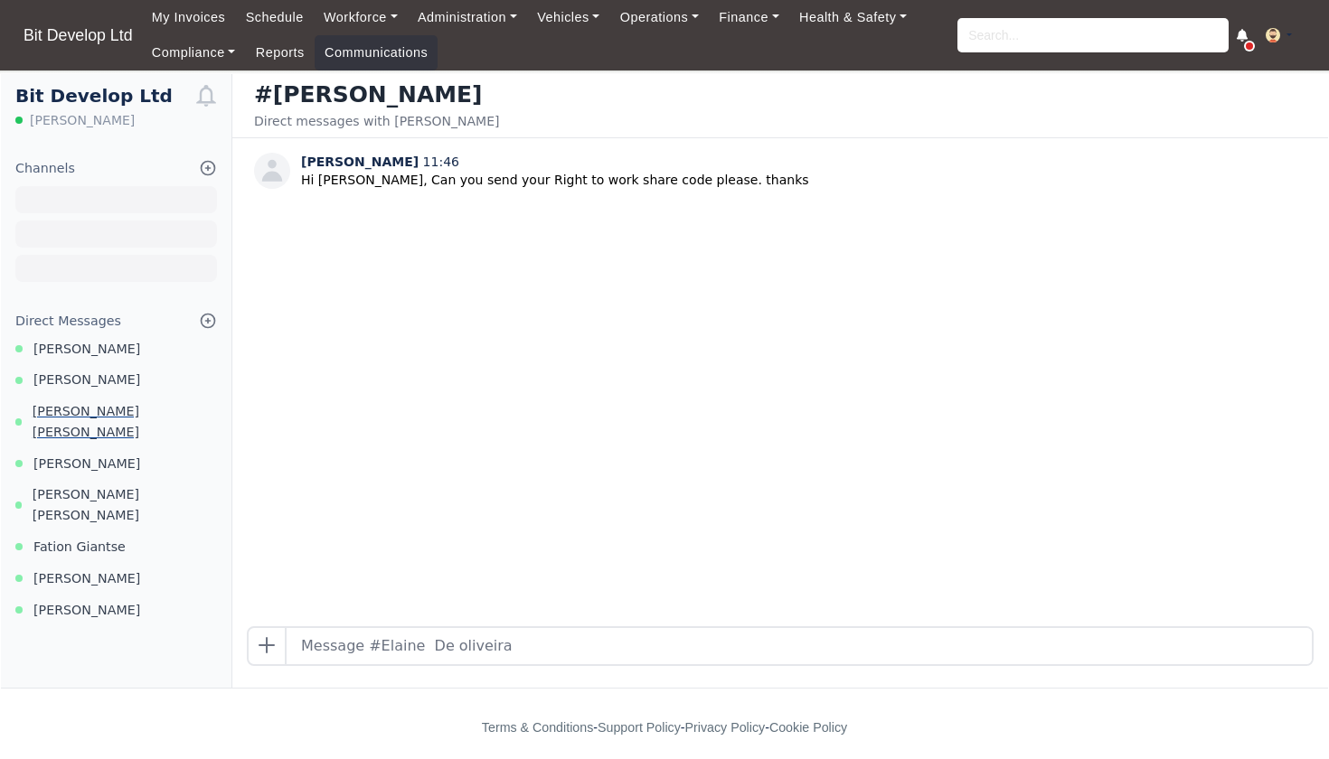
click at [77, 406] on span "Alberto Mendes Moreira" at bounding box center [125, 422] width 184 height 42
click at [86, 454] on span "Ailton De Oliveira" at bounding box center [86, 464] width 107 height 21
click at [87, 485] on span "[PERSON_NAME] [PERSON_NAME]" at bounding box center [125, 506] width 184 height 42
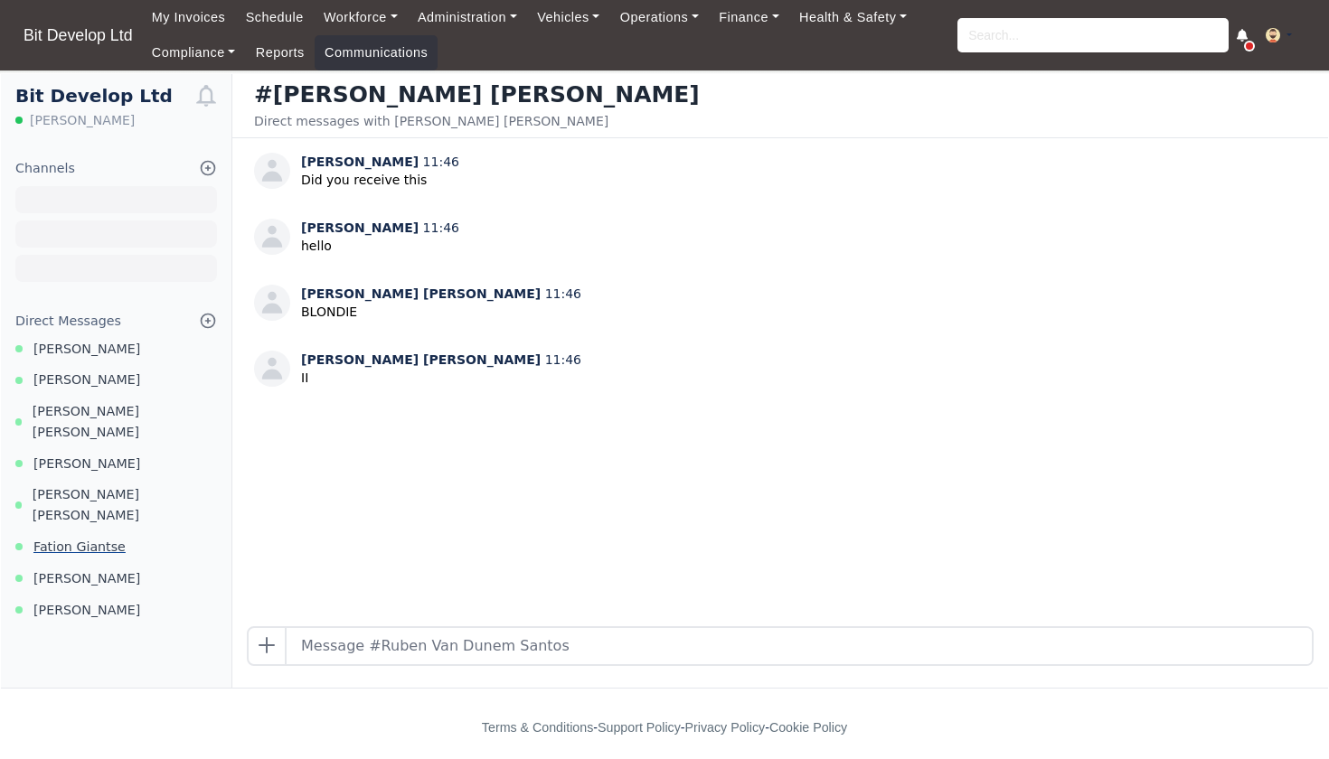
click at [83, 537] on span "Fation Giantse" at bounding box center [79, 547] width 92 height 21
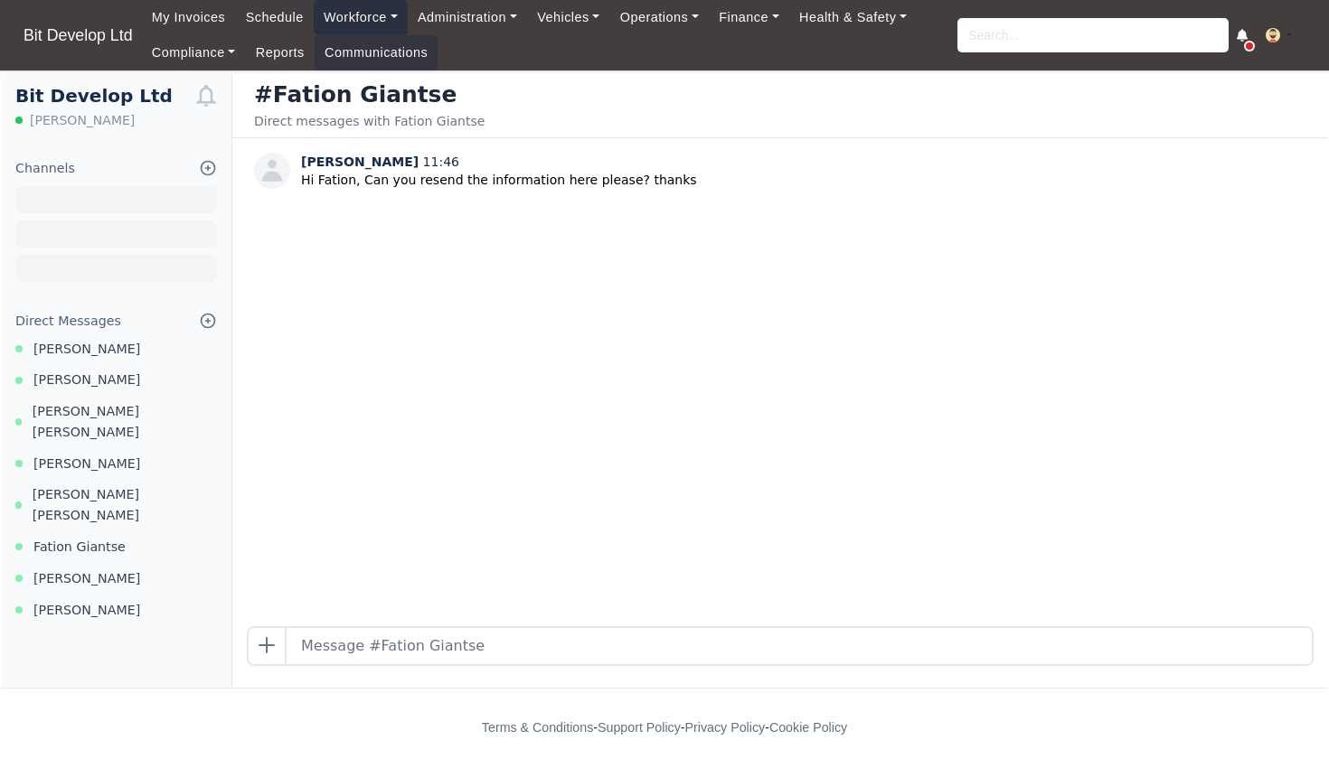
click at [371, 14] on link "Workforce" at bounding box center [361, 17] width 94 height 35
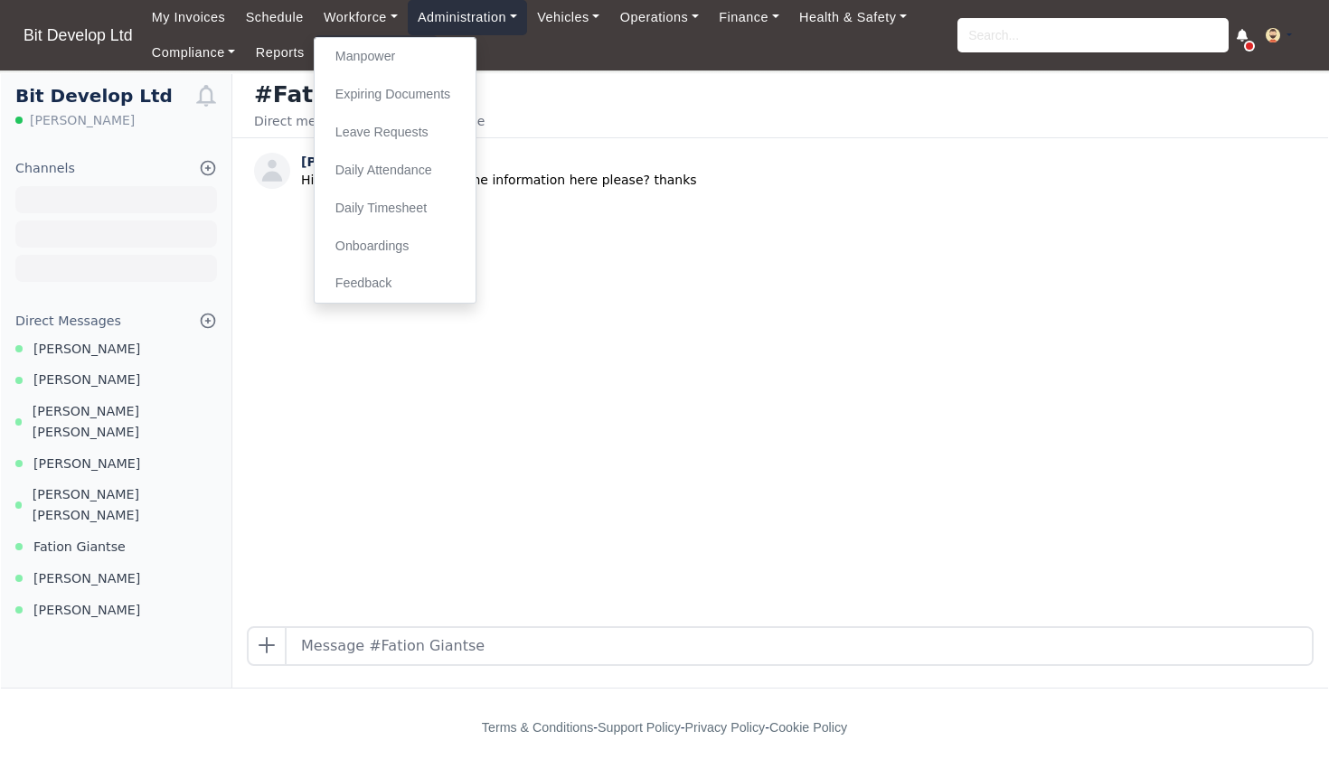
click at [458, 20] on link "Administration" at bounding box center [467, 17] width 119 height 35
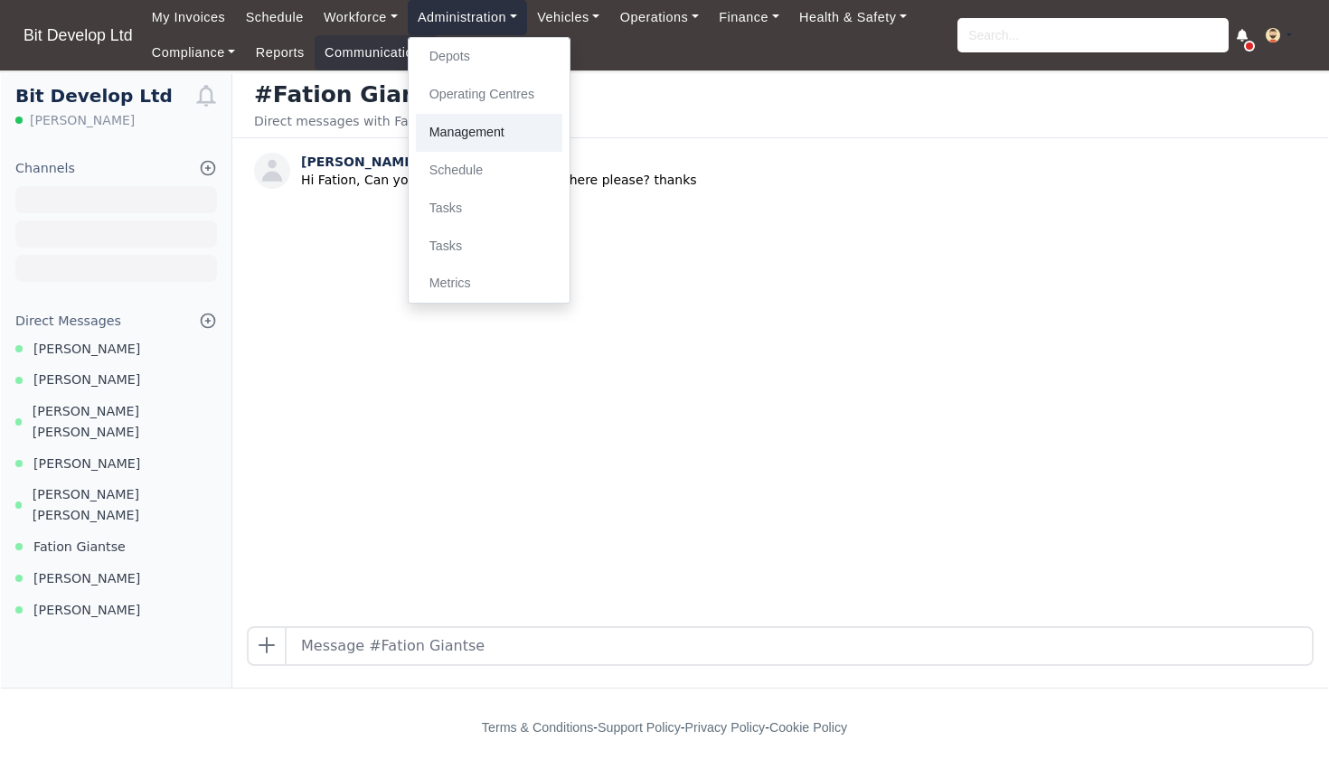
click at [476, 135] on link "Management" at bounding box center [489, 133] width 146 height 38
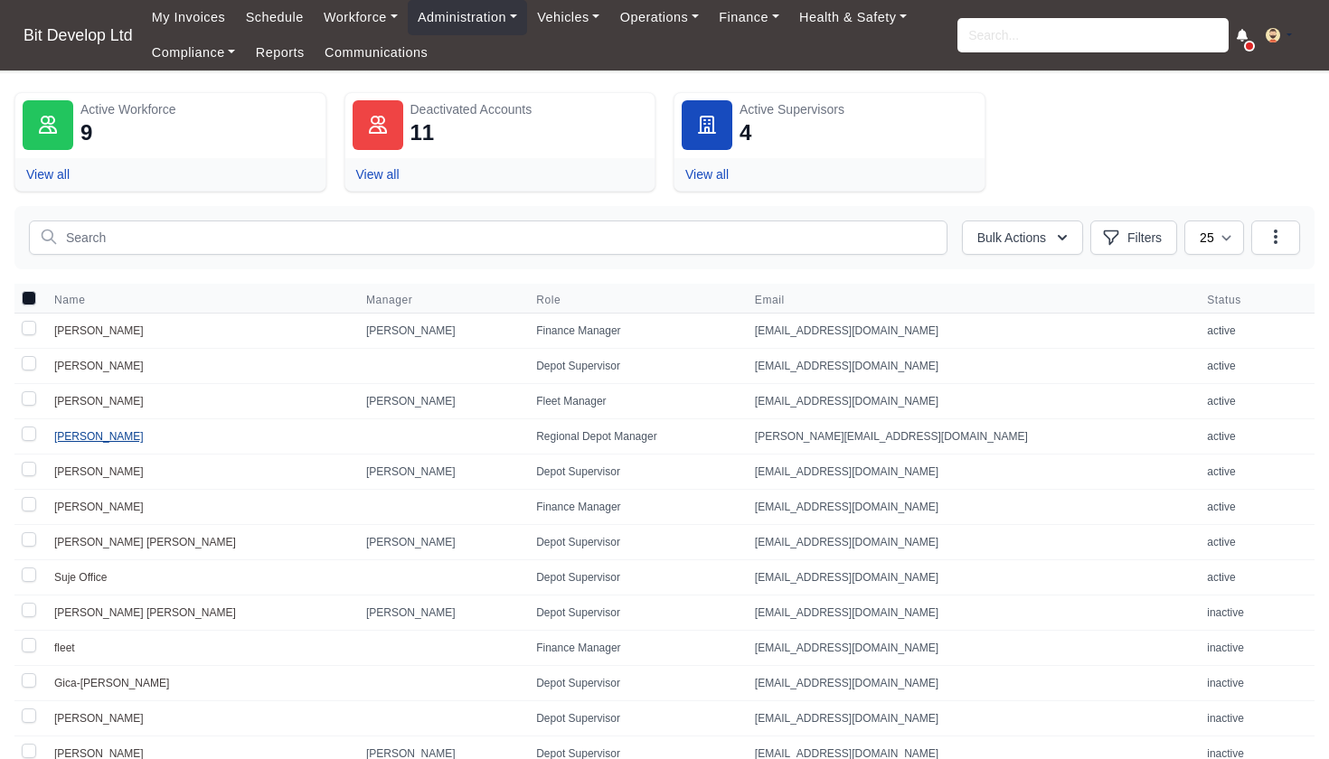
click at [77, 435] on link "[PERSON_NAME]" at bounding box center [99, 436] width 90 height 13
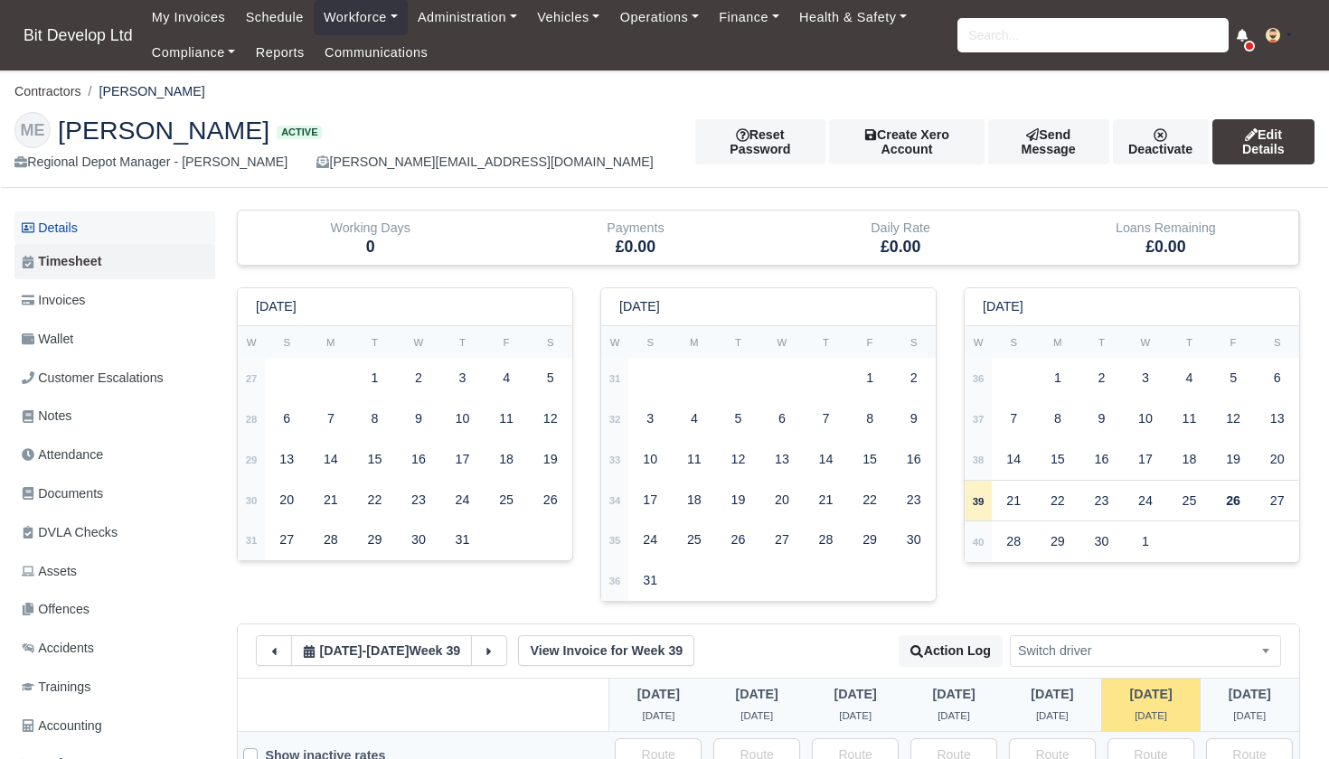
click at [71, 222] on link "Details" at bounding box center [114, 228] width 201 height 33
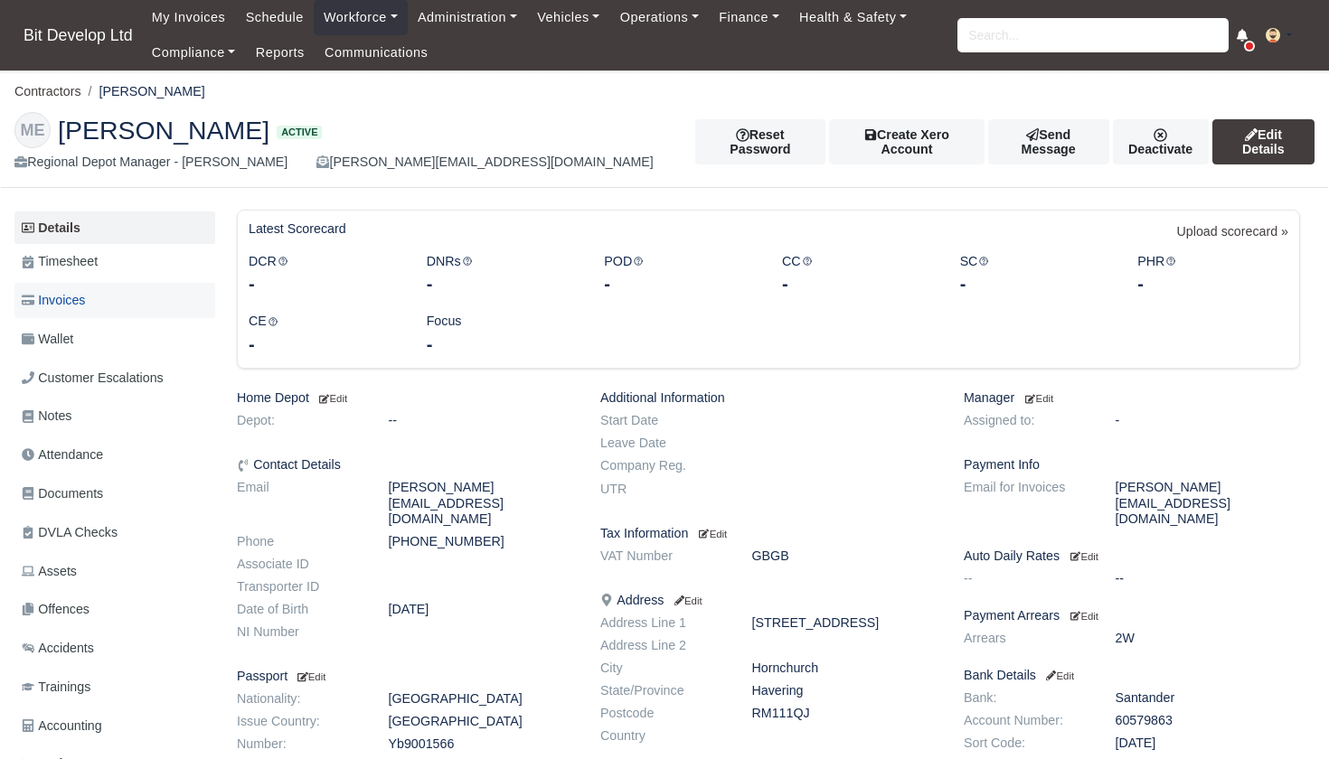
scroll to position [0, 1]
click at [95, 486] on span "Documents" at bounding box center [62, 494] width 81 height 21
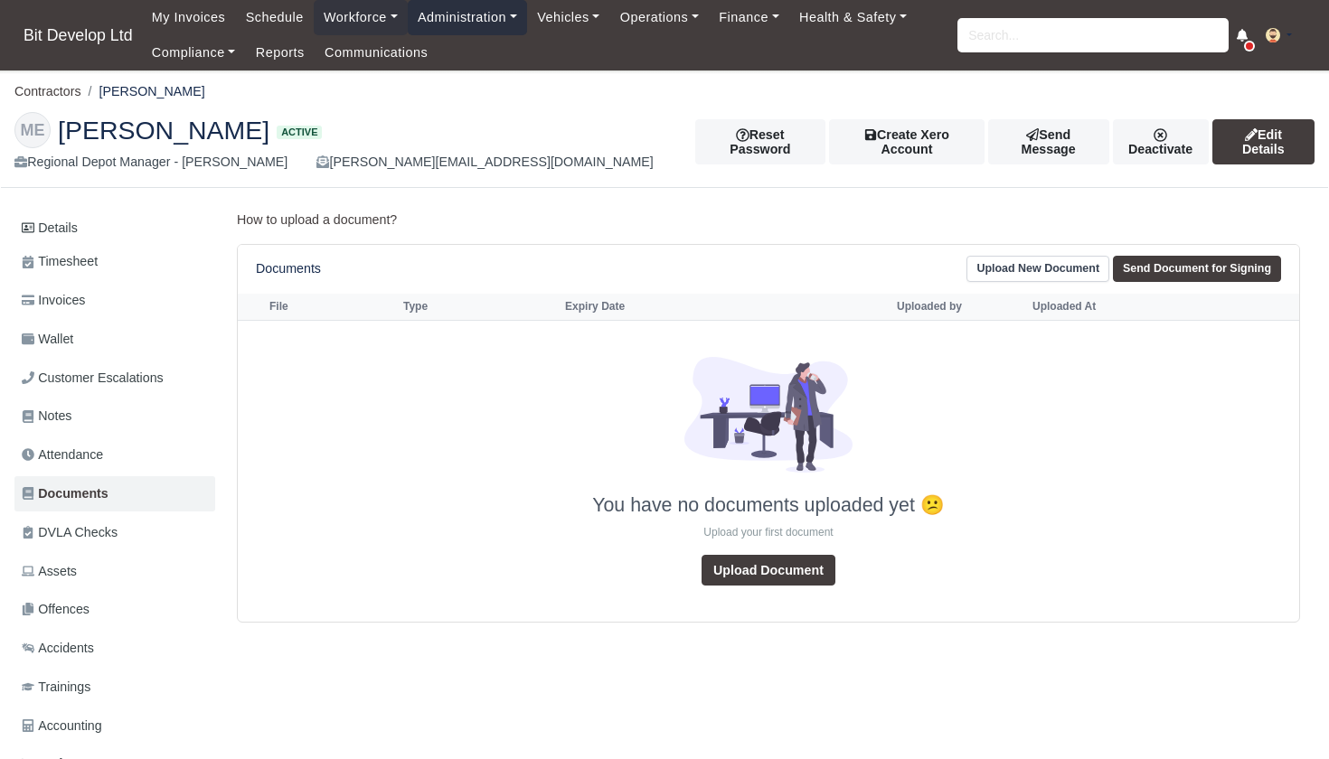
click at [460, 18] on link "Administration" at bounding box center [467, 17] width 119 height 35
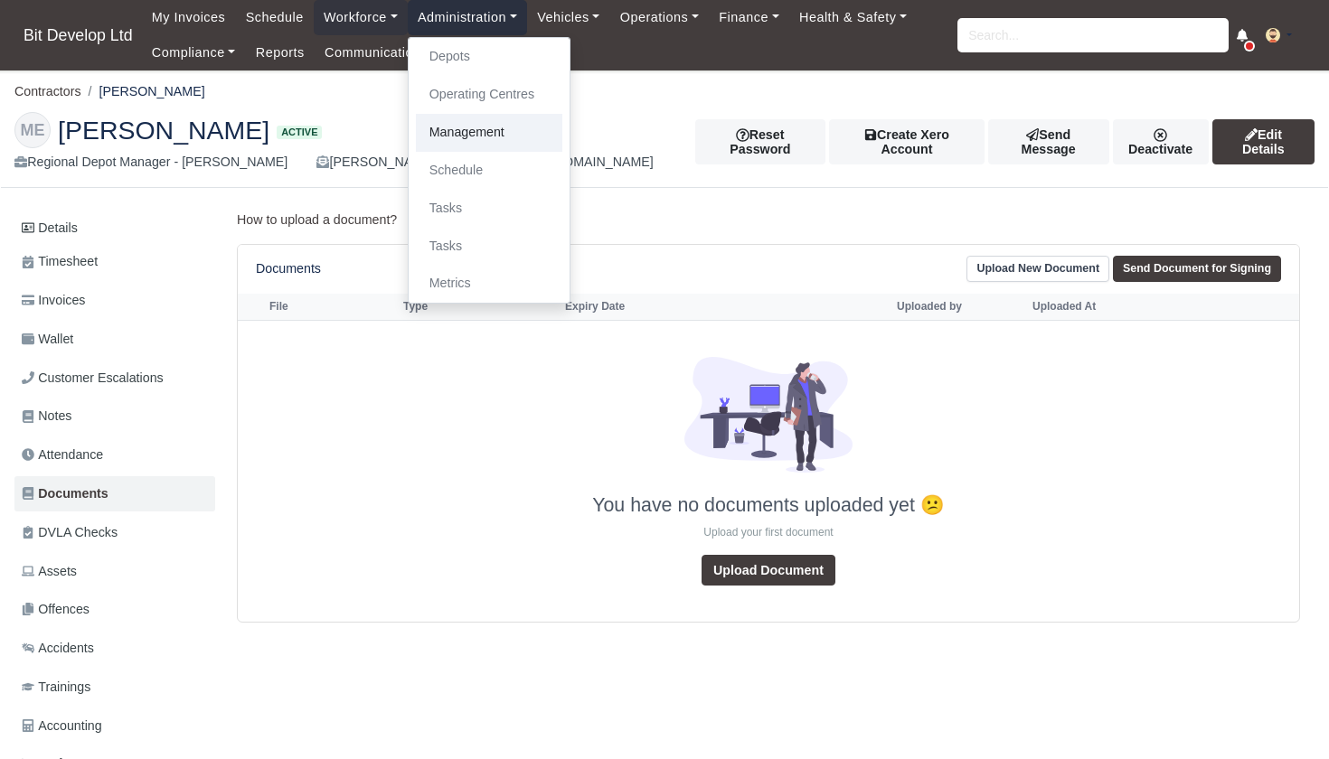
click at [468, 134] on link "Management" at bounding box center [489, 133] width 146 height 38
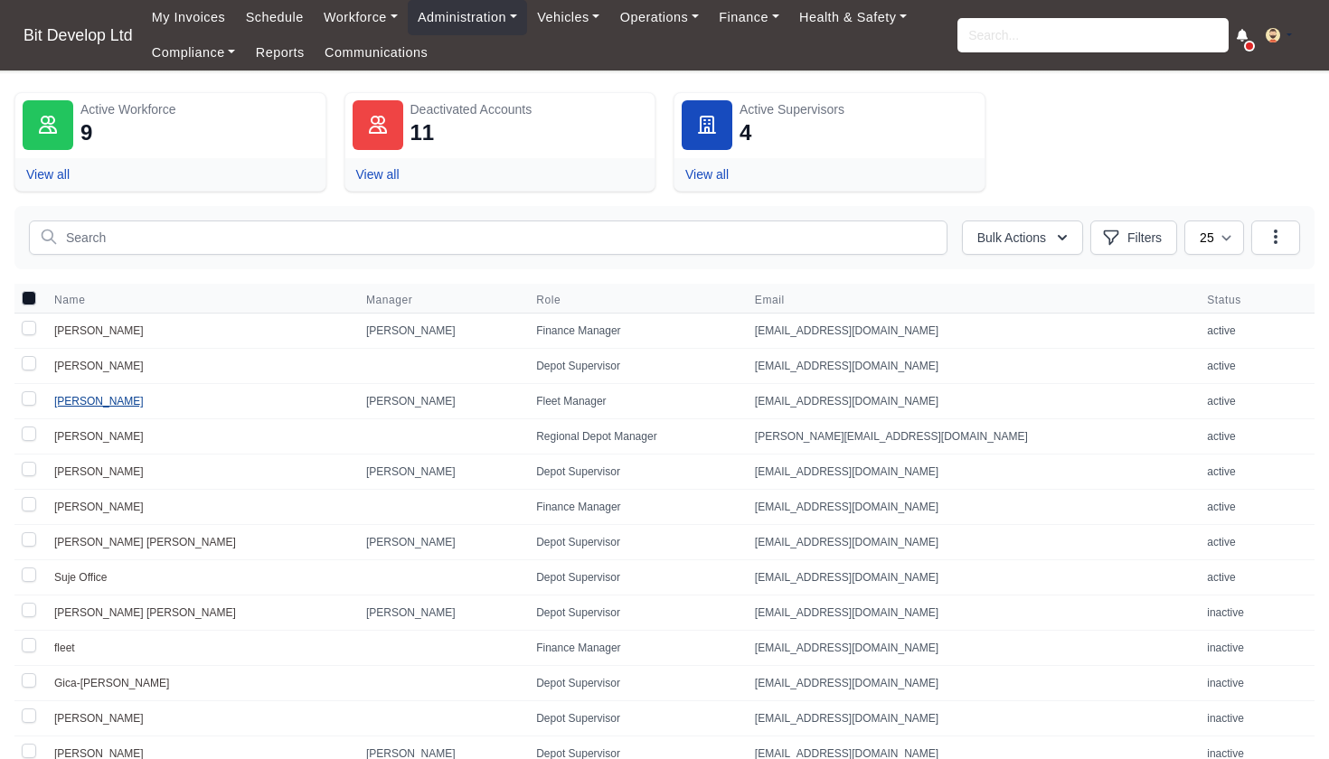
click at [92, 405] on link "[PERSON_NAME]" at bounding box center [99, 401] width 90 height 13
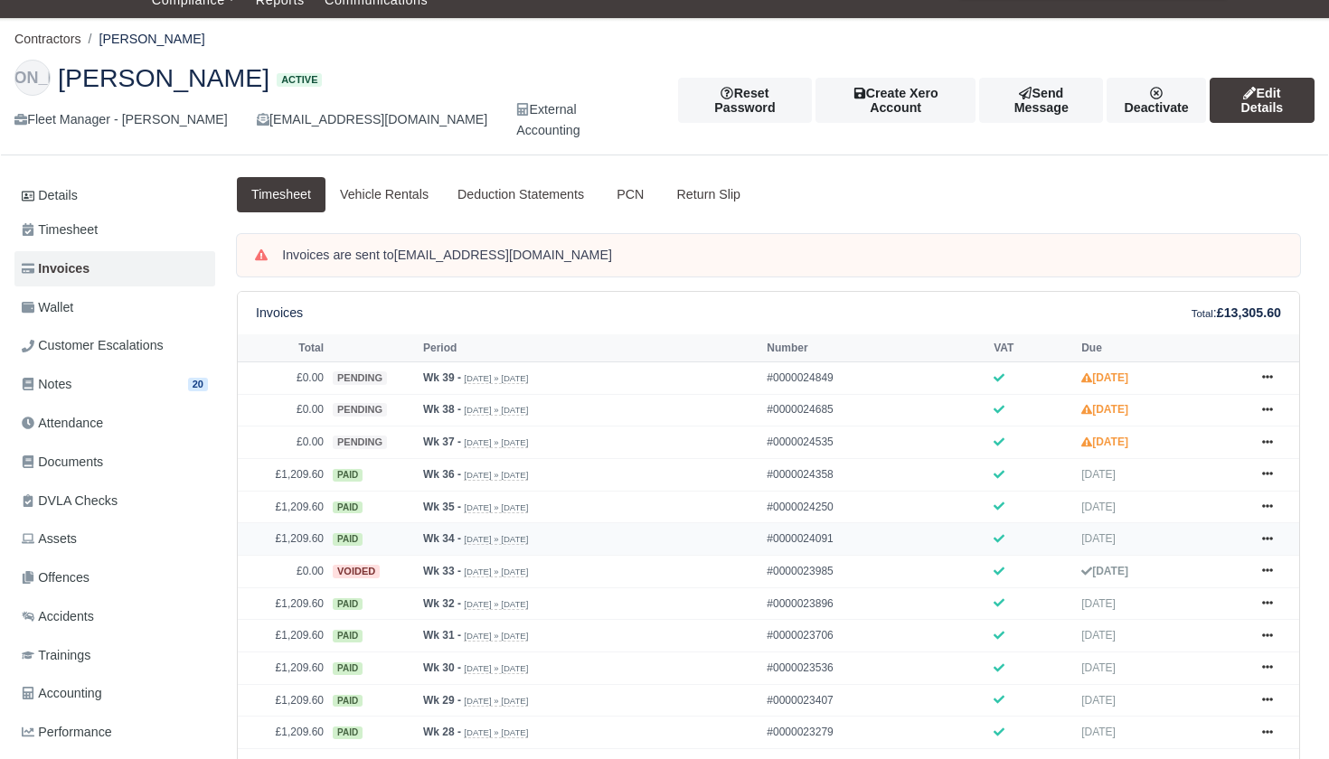
scroll to position [52, 0]
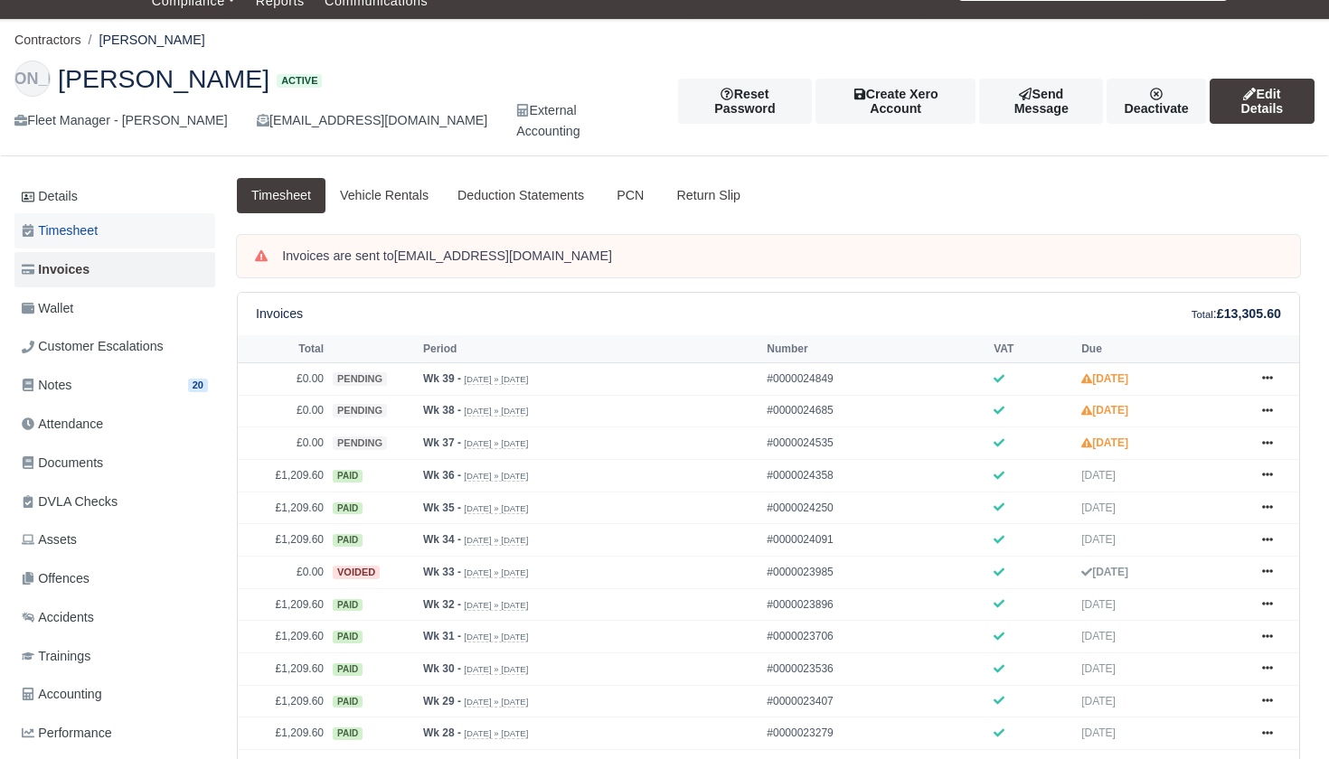
click at [79, 221] on span "Timesheet" at bounding box center [60, 231] width 76 height 21
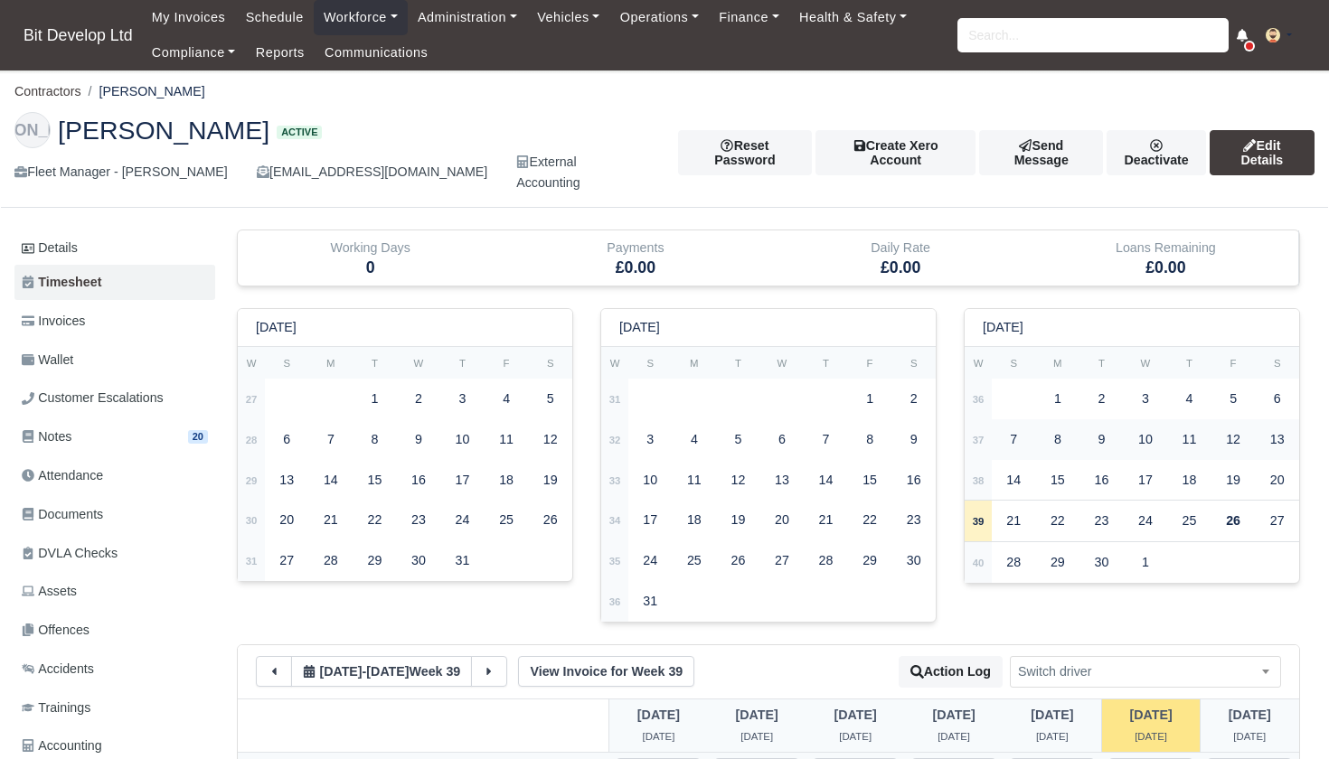
click at [976, 435] on strong "37" at bounding box center [979, 440] width 12 height 11
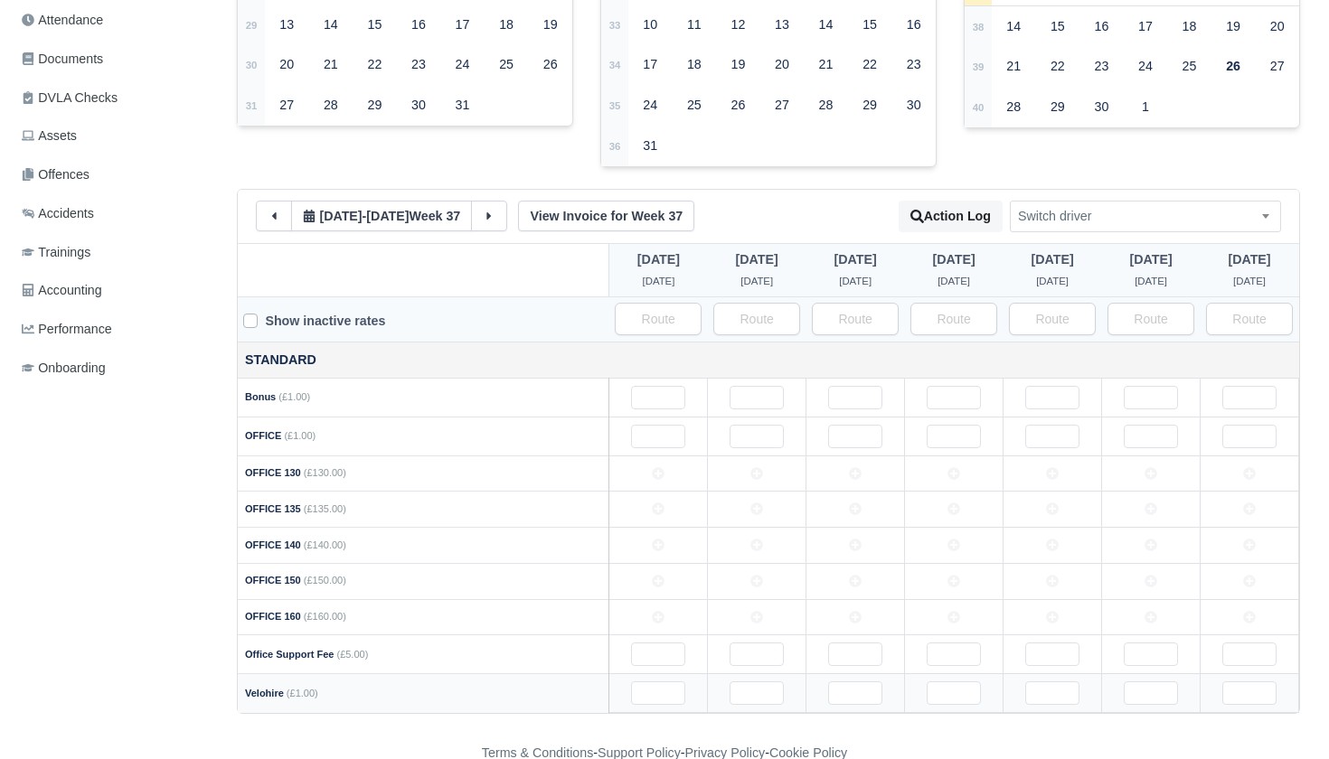
scroll to position [455, 0]
click at [664, 683] on input "text" at bounding box center [658, 695] width 54 height 24
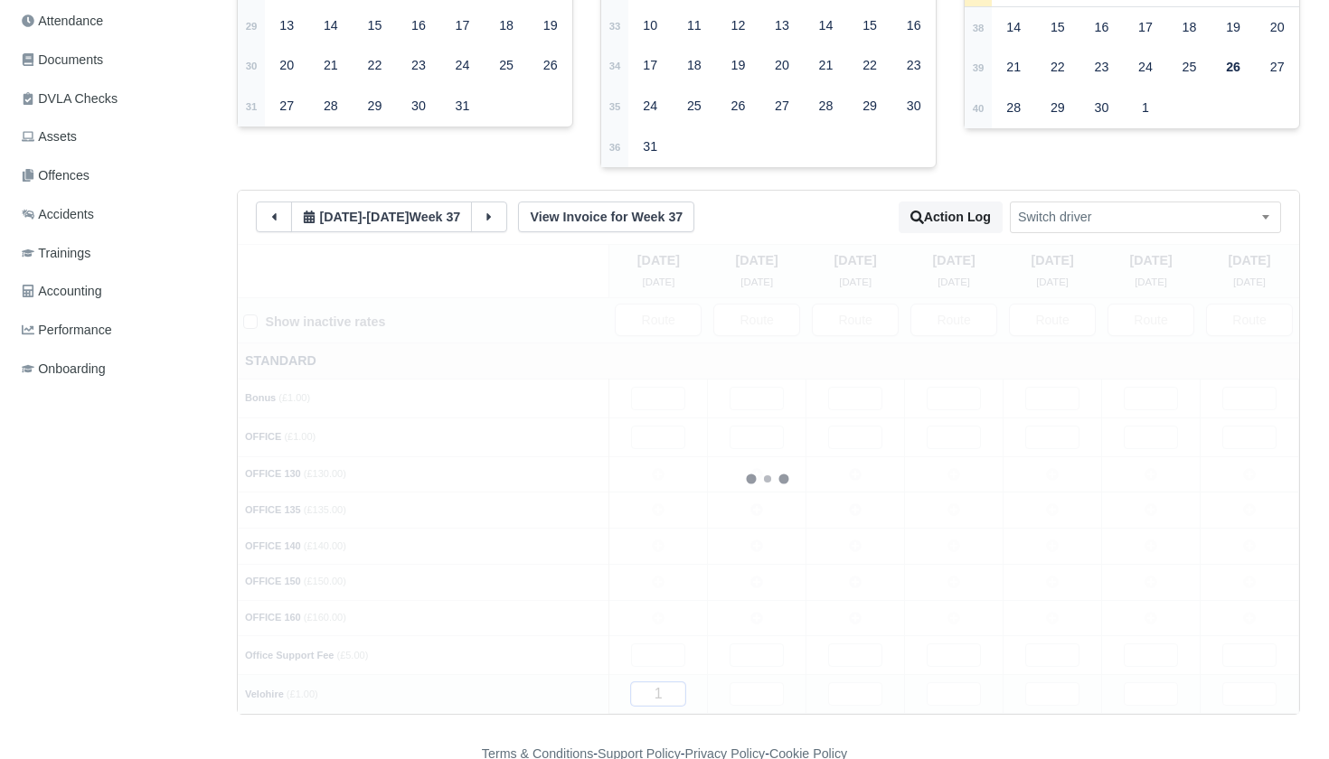
type input "14"
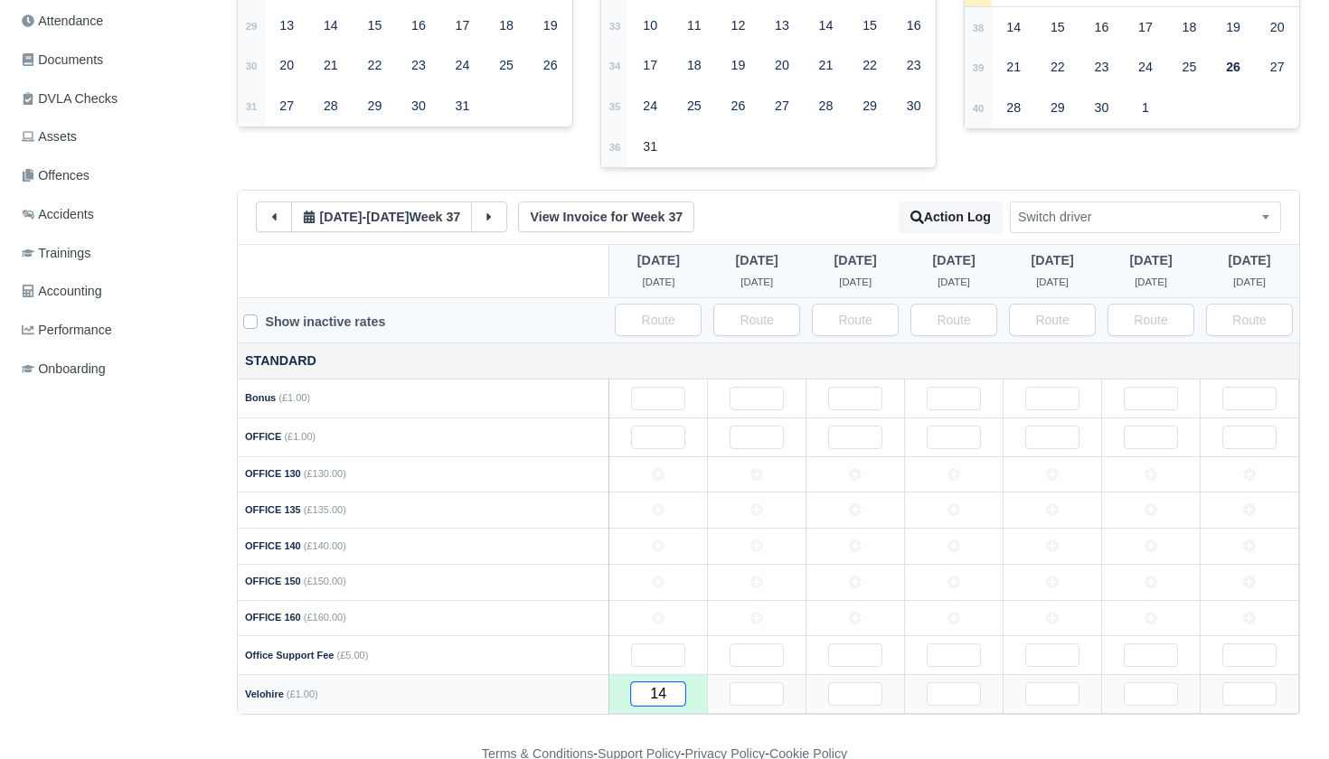
type input "144"
click at [759, 683] on input "text" at bounding box center [757, 695] width 54 height 24
type input "1"
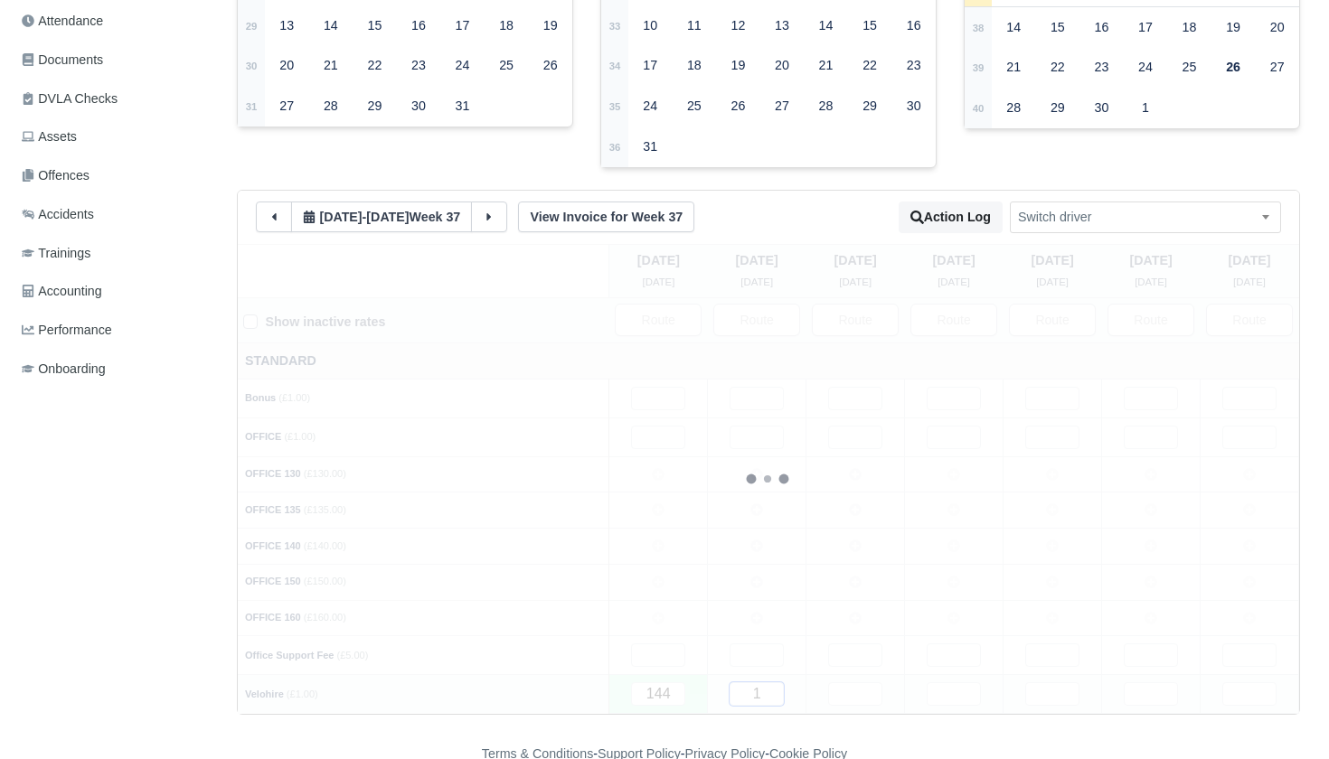
type input "14"
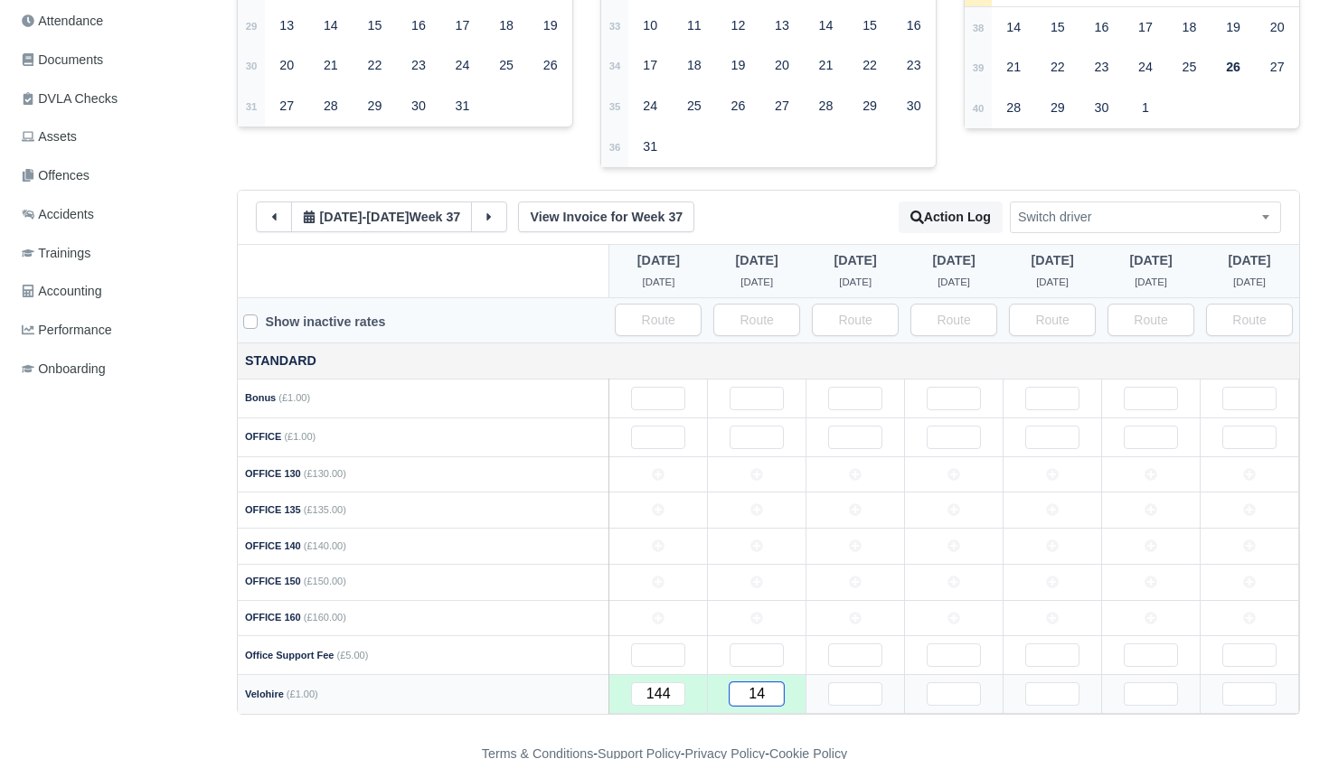
type input "144"
click at [851, 683] on input "text" at bounding box center [855, 695] width 54 height 24
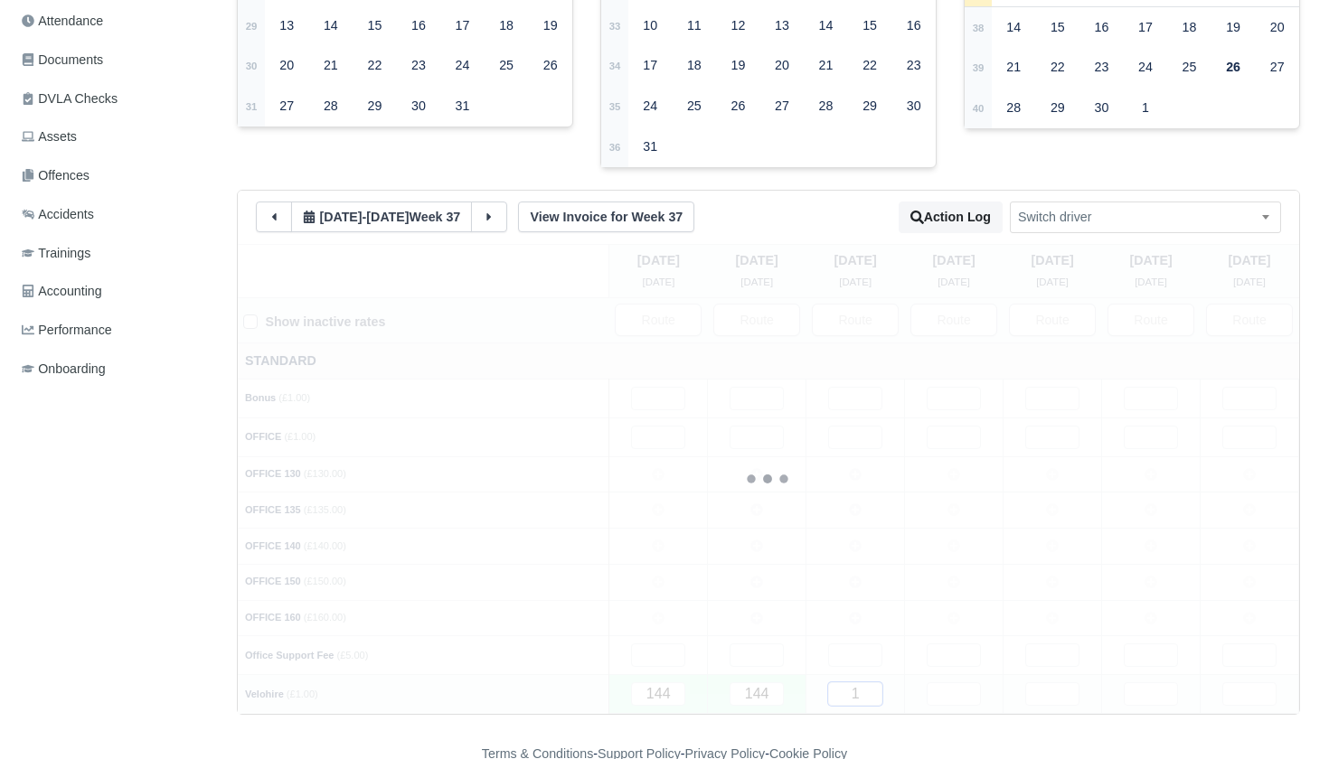
type input "14"
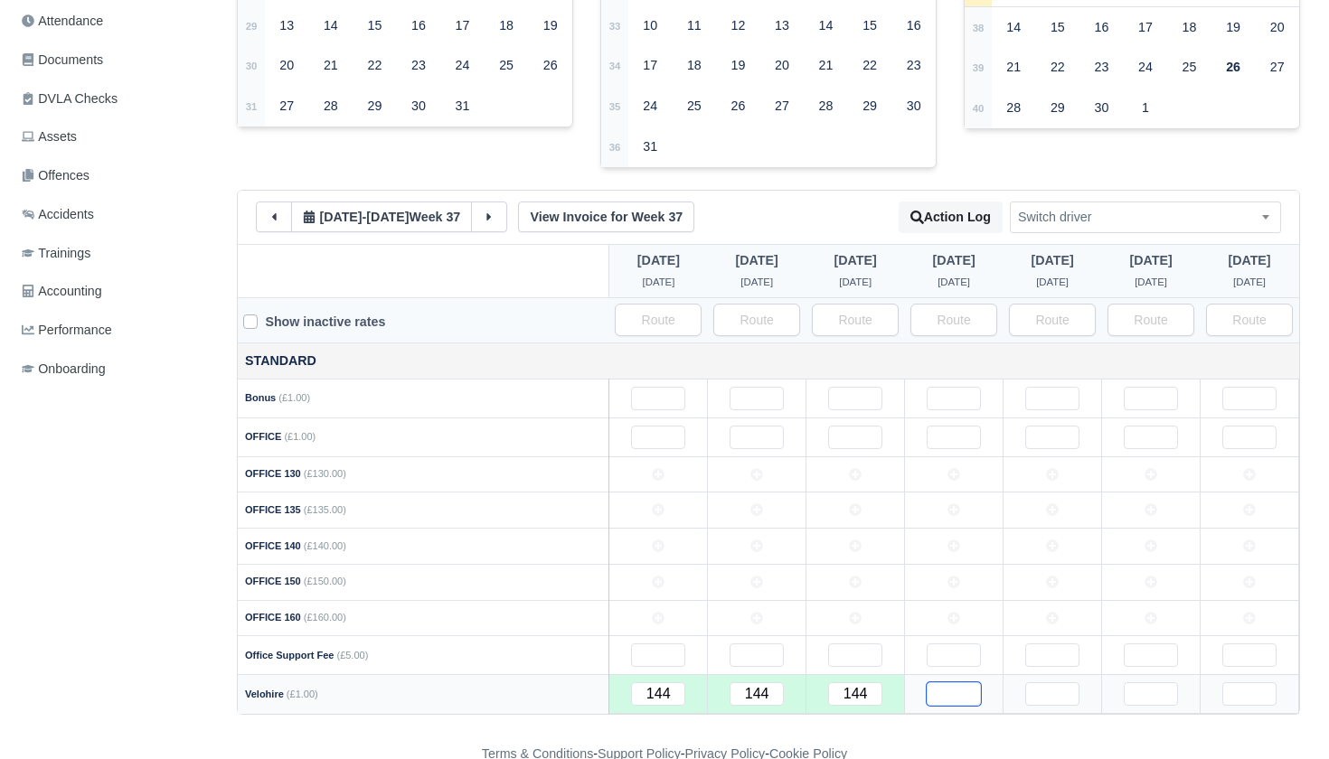
click at [951, 683] on input "text" at bounding box center [954, 695] width 54 height 24
click at [1033, 683] on input "text" at bounding box center [1052, 695] width 54 height 24
click at [1146, 683] on input "text" at bounding box center [1151, 695] width 54 height 24
click at [1225, 683] on input "text" at bounding box center [1249, 695] width 54 height 24
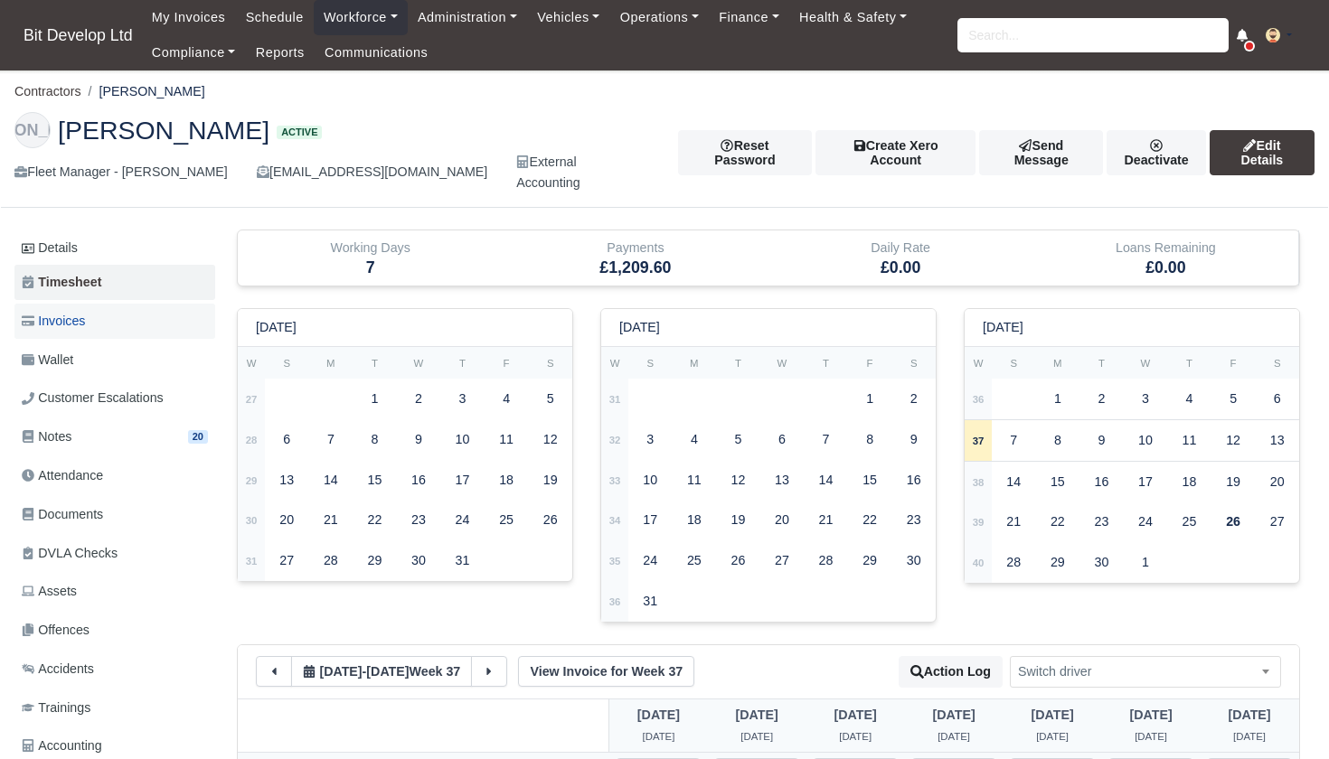
scroll to position [0, 0]
click at [82, 311] on span "Invoices" at bounding box center [53, 321] width 63 height 21
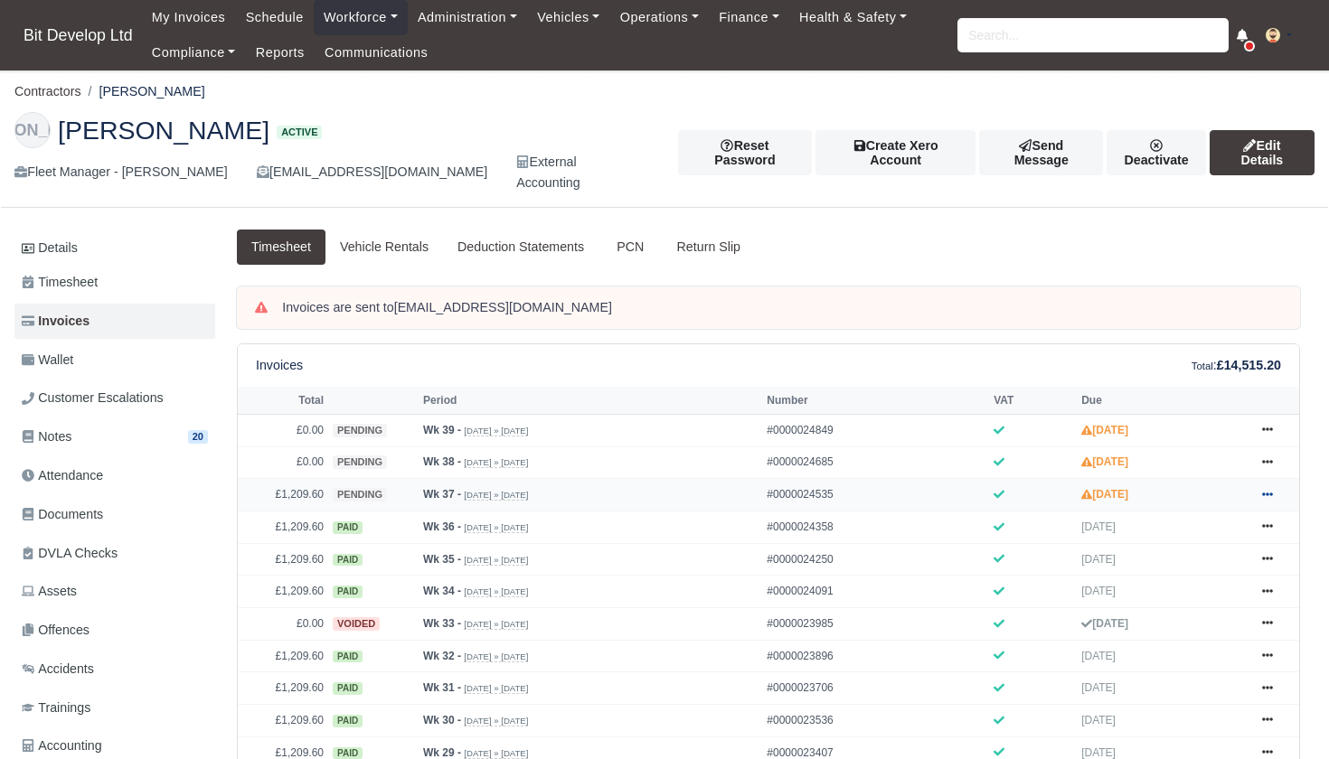
click at [1273, 500] on icon at bounding box center [1267, 494] width 11 height 11
click at [1165, 571] on link "Approve" at bounding box center [1199, 566] width 161 height 38
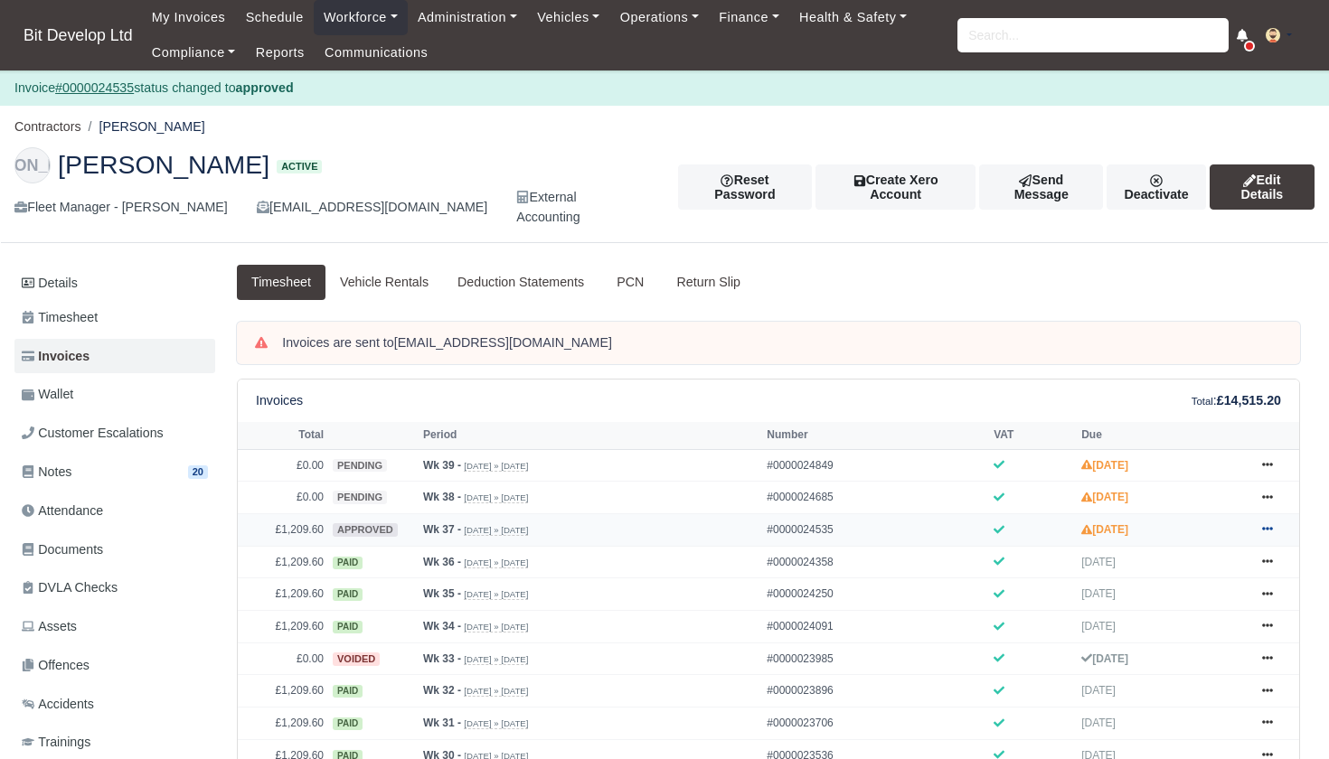
click at [1269, 532] on icon at bounding box center [1267, 530] width 11 height 4
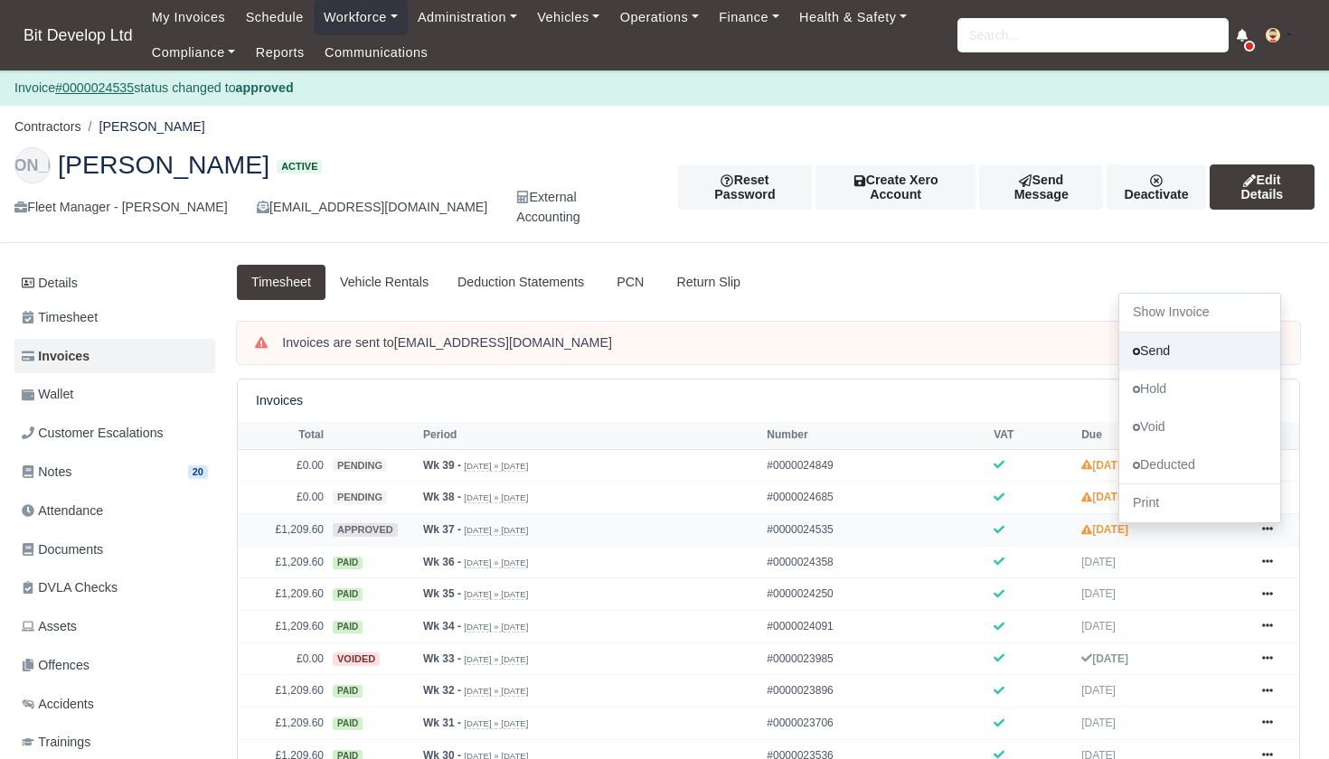
click at [1177, 355] on link "Send" at bounding box center [1199, 352] width 161 height 38
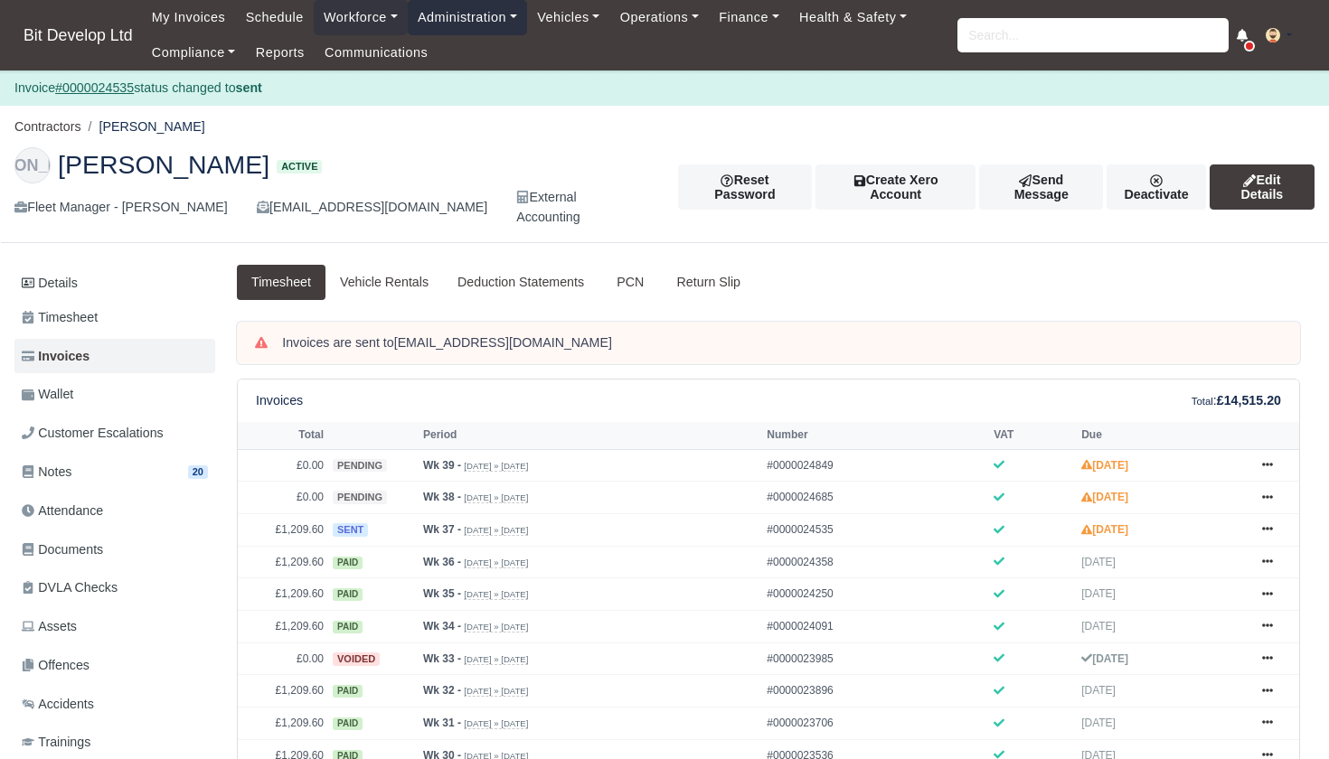
click at [476, 21] on link "Administration" at bounding box center [467, 17] width 119 height 35
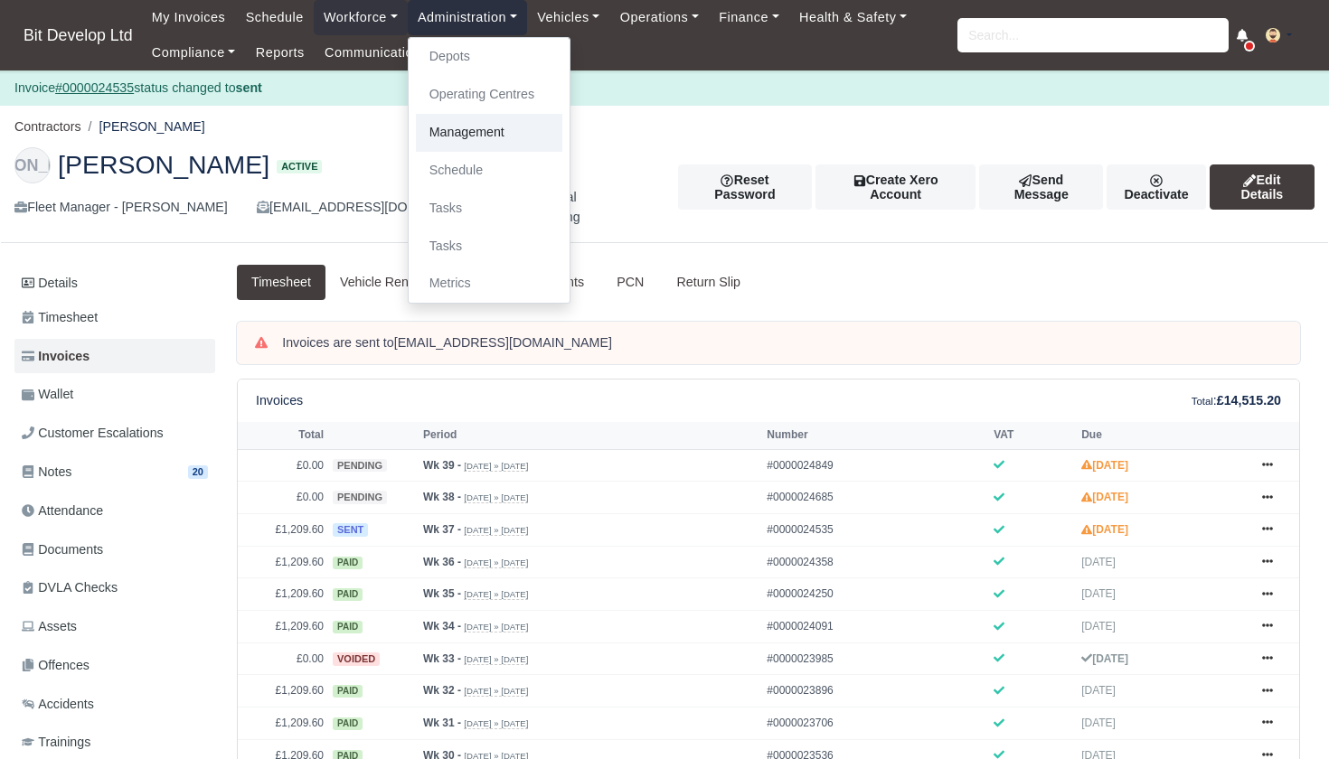
click at [475, 133] on link "Management" at bounding box center [489, 133] width 146 height 38
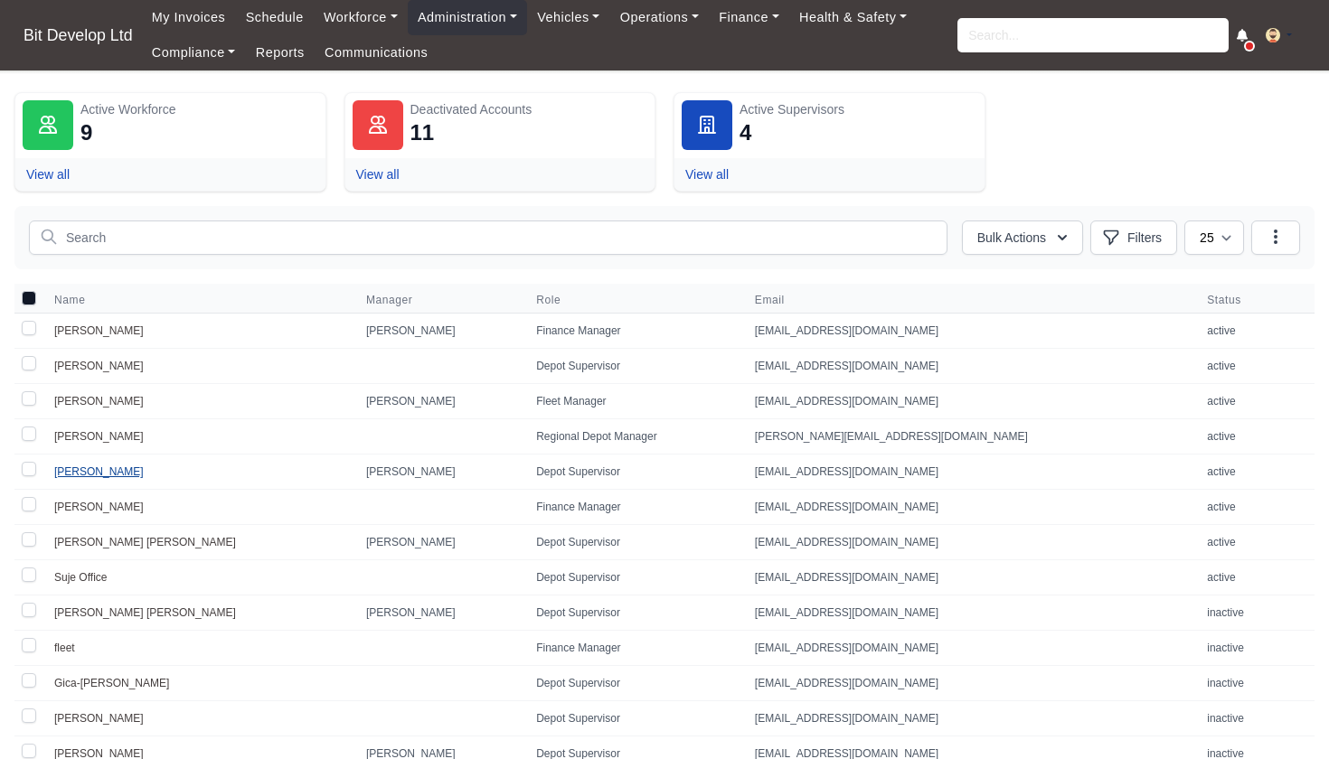
click at [83, 472] on link "[PERSON_NAME]" at bounding box center [99, 472] width 90 height 13
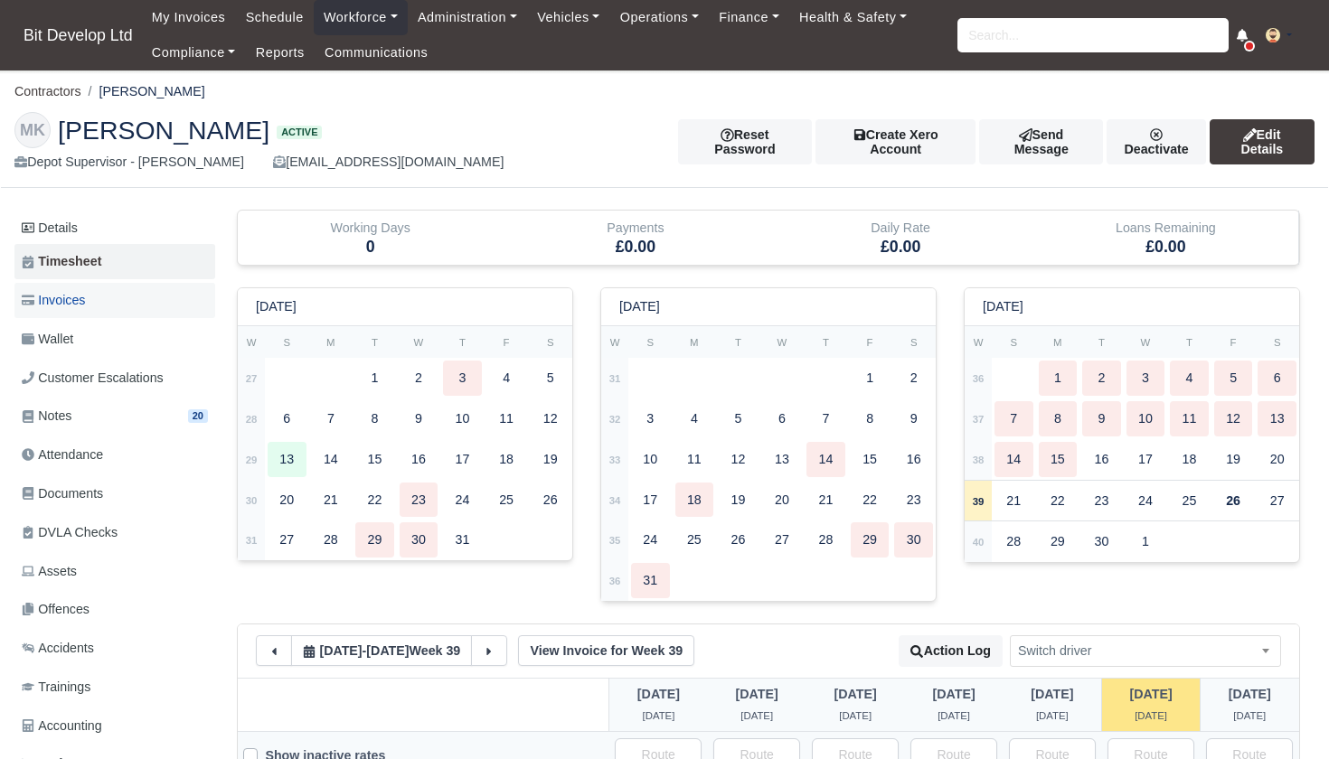
click at [71, 298] on span "Invoices" at bounding box center [53, 300] width 63 height 21
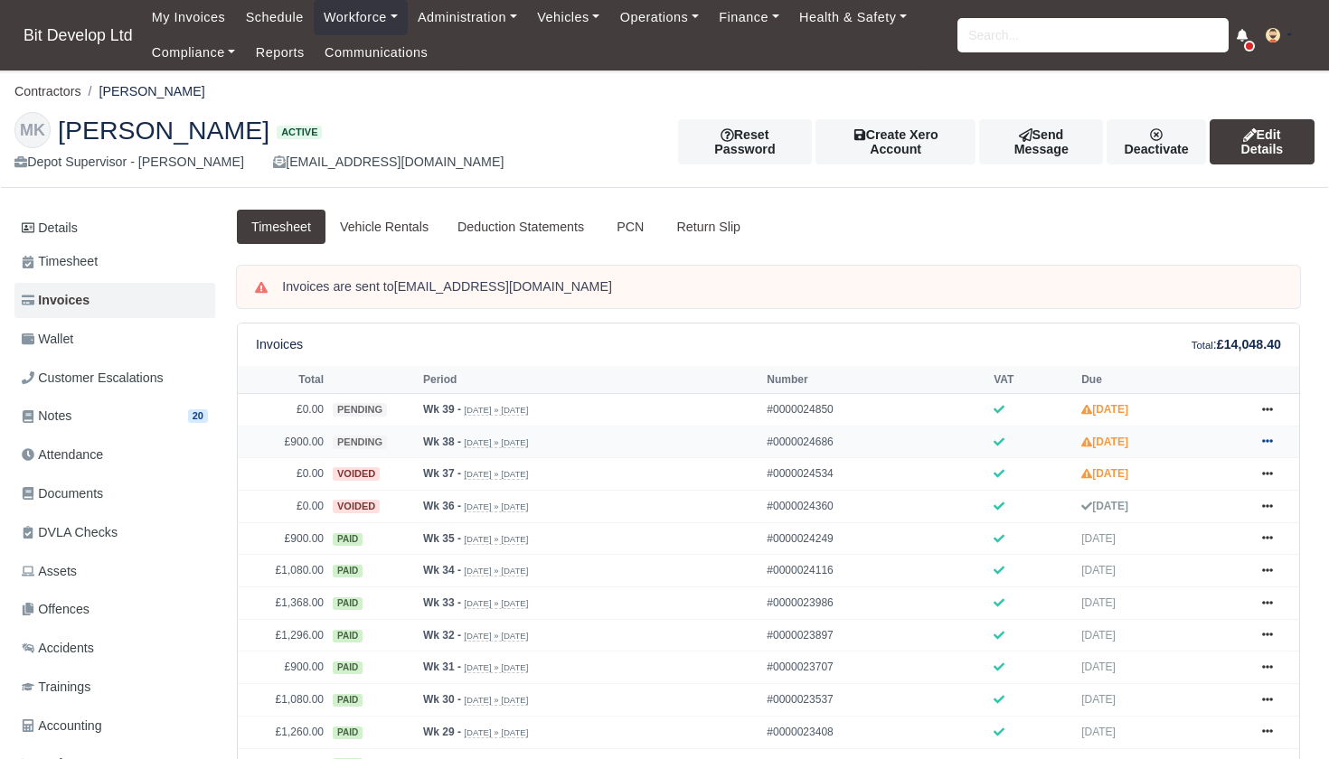
click at [1266, 447] on icon at bounding box center [1267, 441] width 11 height 11
click at [1181, 533] on link "Approve" at bounding box center [1199, 514] width 161 height 38
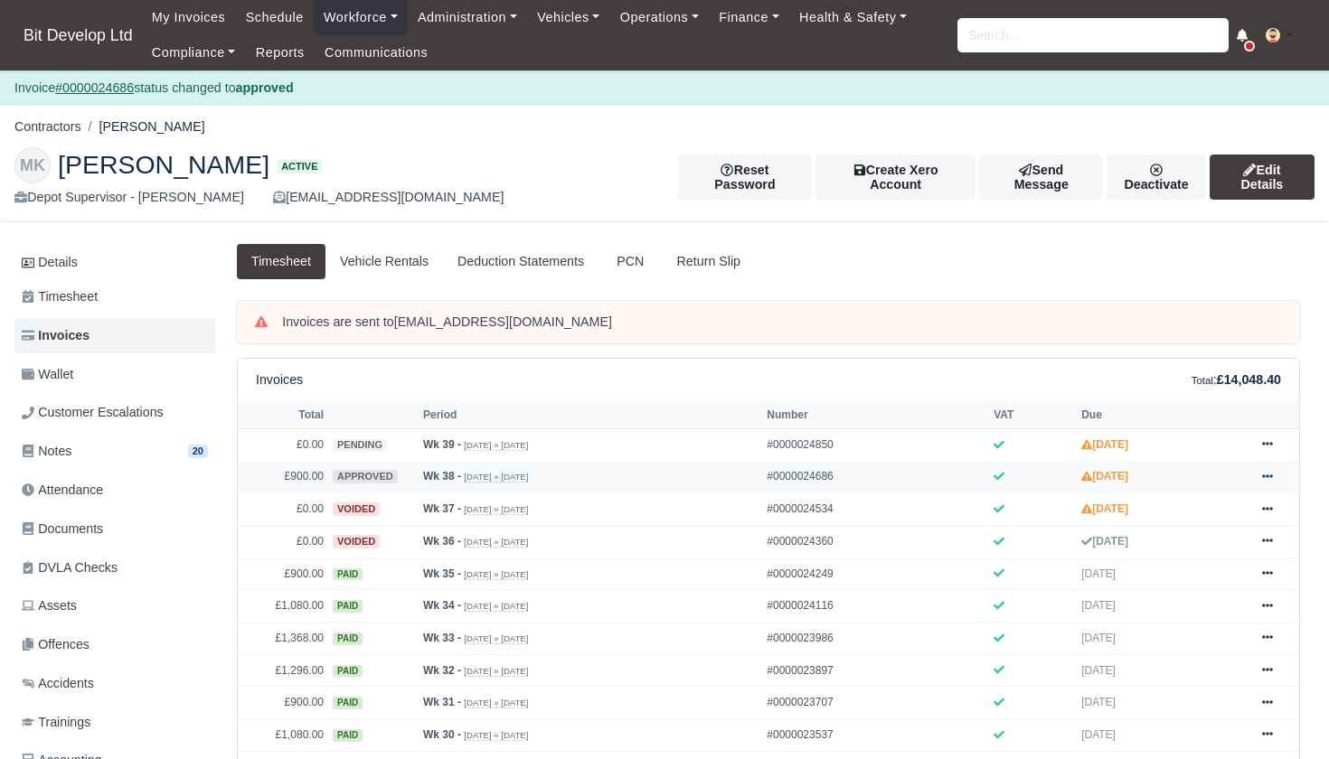
click at [1272, 482] on icon at bounding box center [1267, 476] width 11 height 11
click at [1196, 567] on link "Send" at bounding box center [1199, 548] width 161 height 38
click at [502, 19] on link "Administration" at bounding box center [467, 17] width 119 height 35
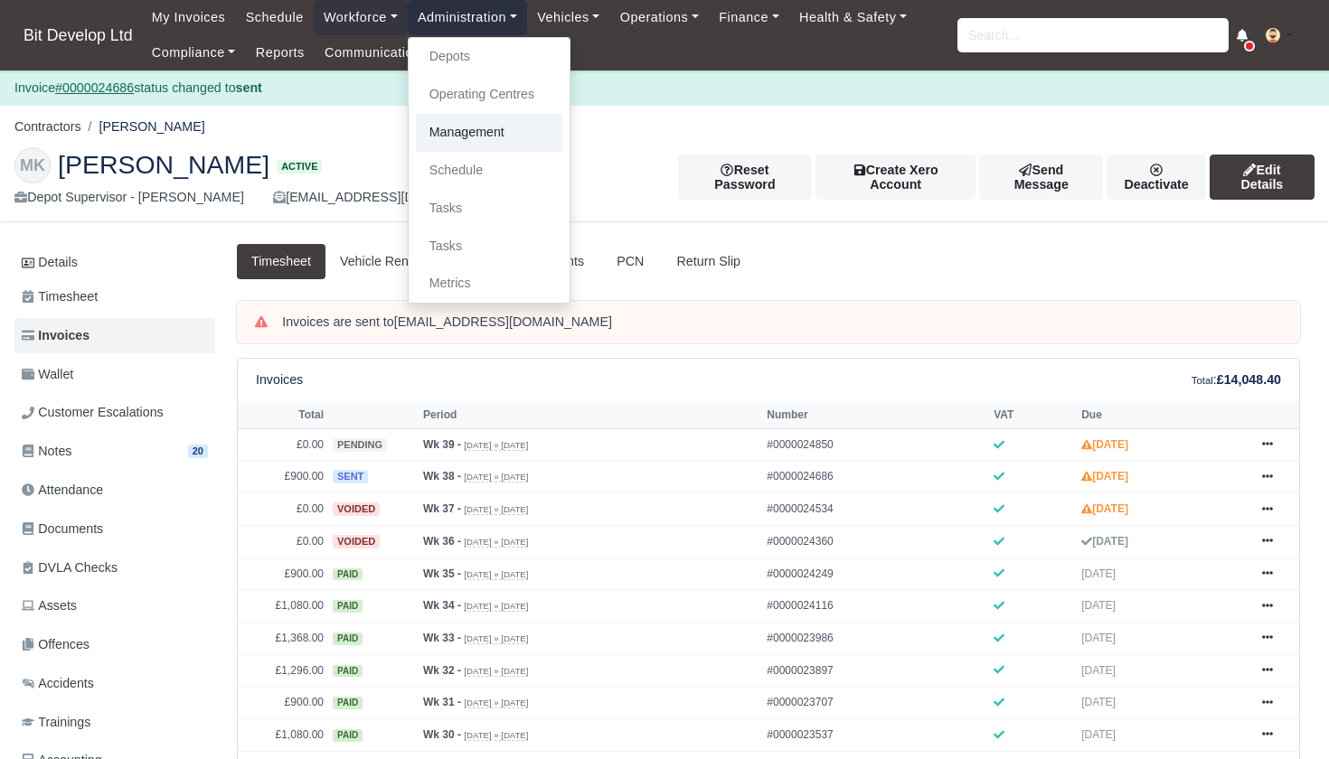
click at [464, 131] on link "Management" at bounding box center [489, 133] width 146 height 38
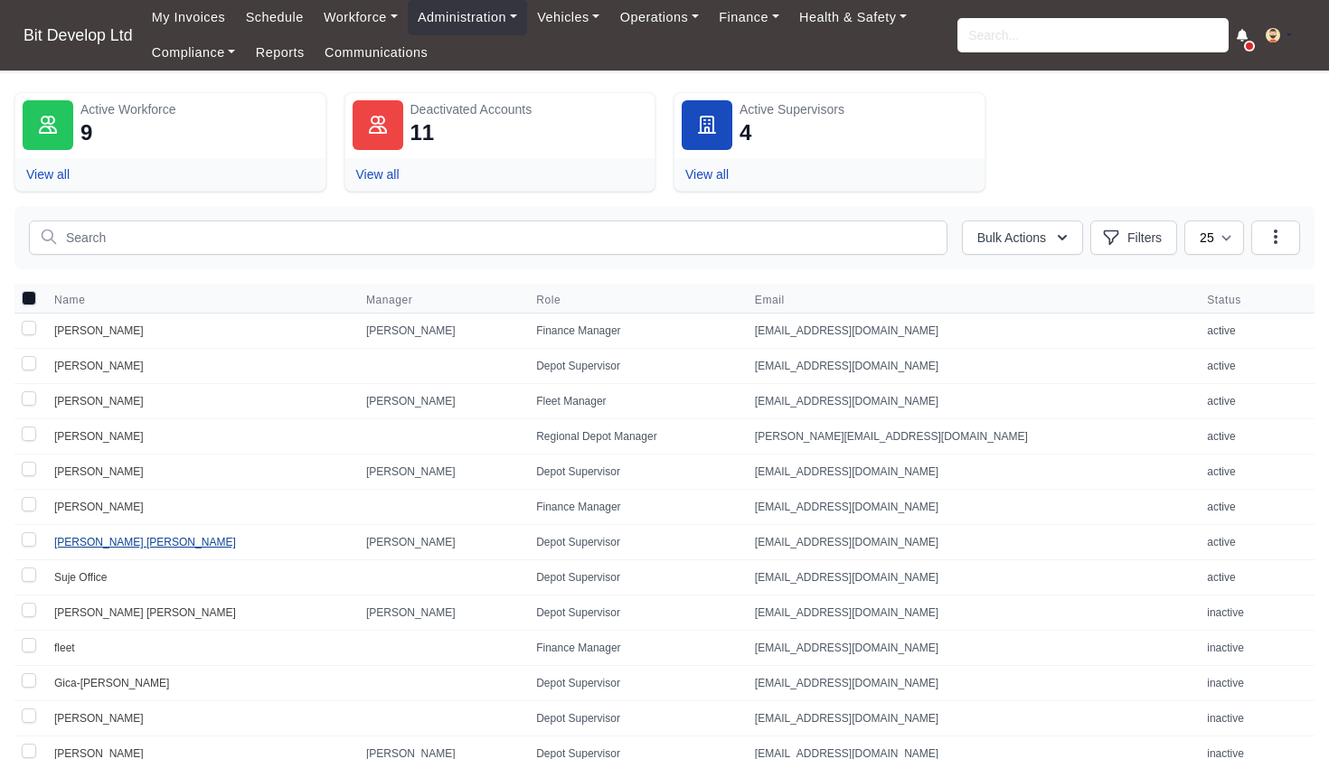
click at [109, 542] on link "[PERSON_NAME] [PERSON_NAME]" at bounding box center [145, 542] width 182 height 13
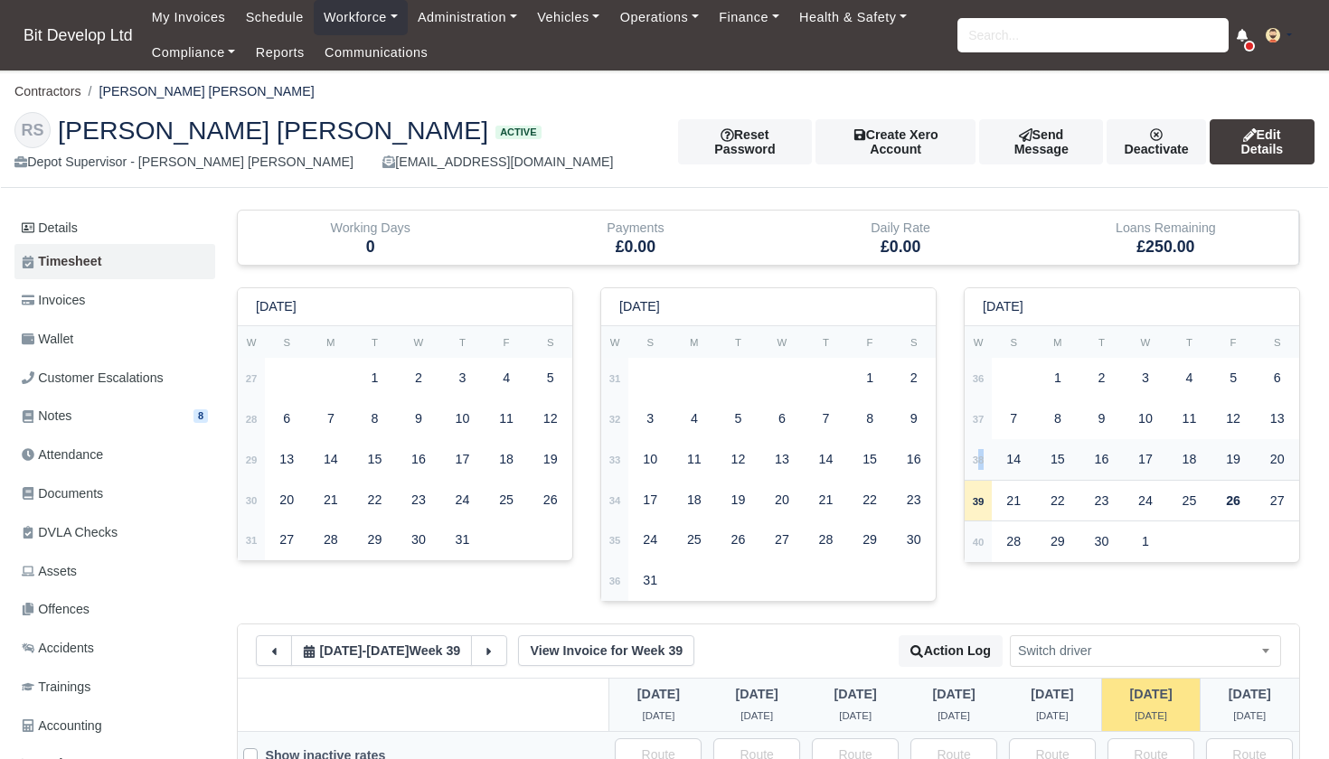
click at [982, 458] on strong "38" at bounding box center [979, 460] width 12 height 11
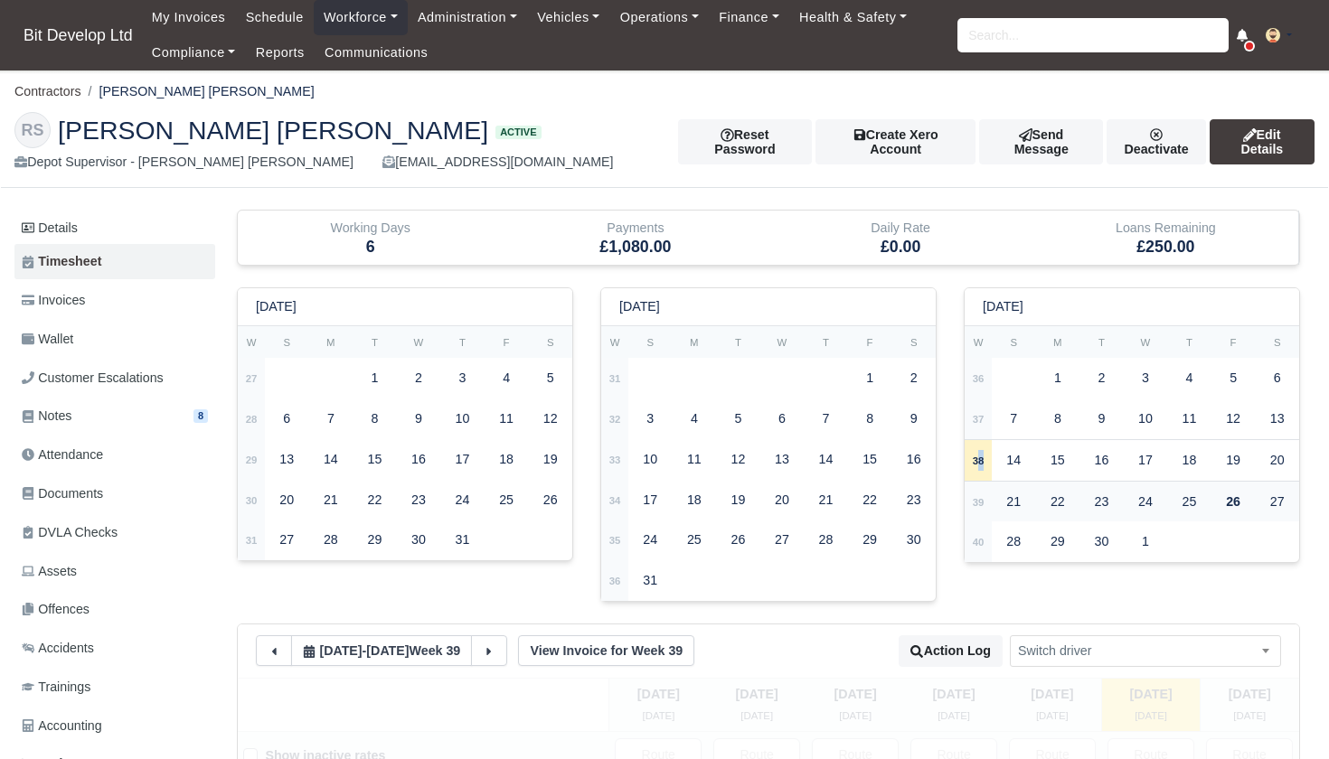
select select
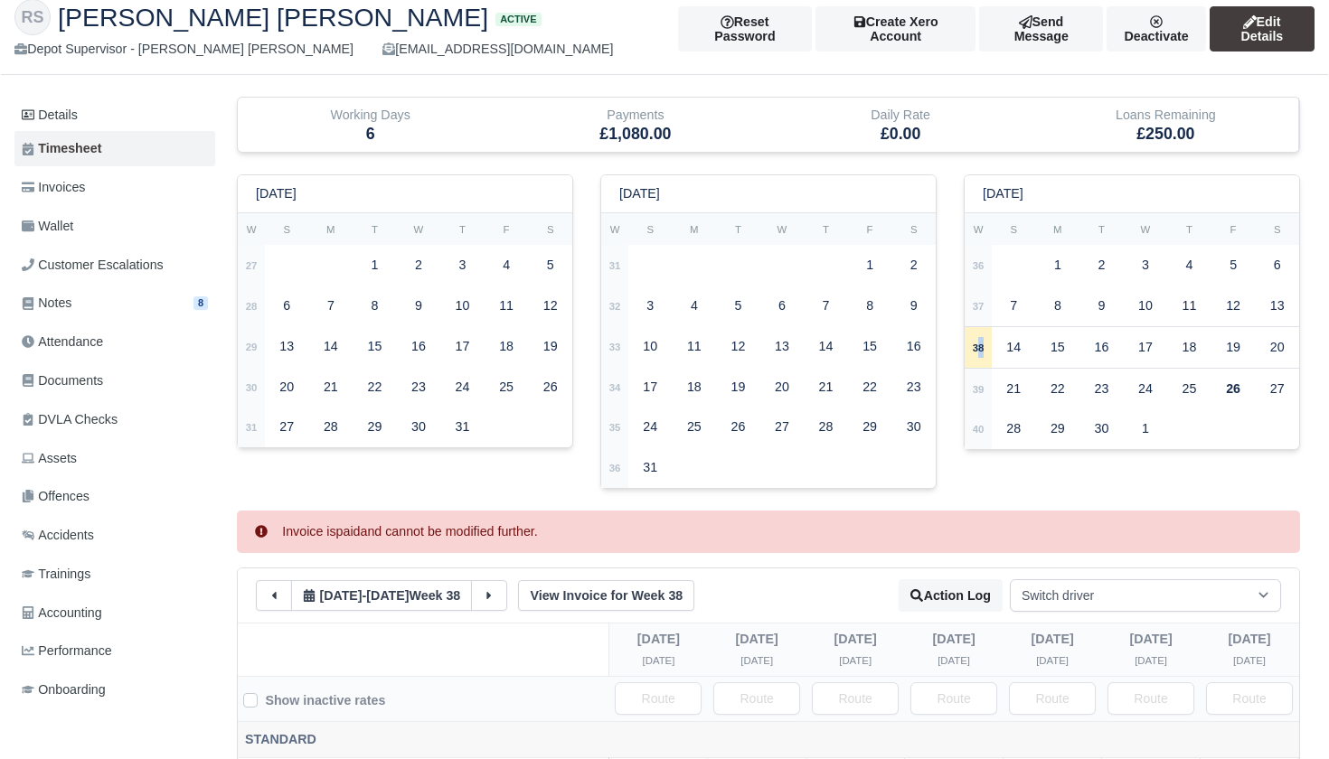
scroll to position [40, 0]
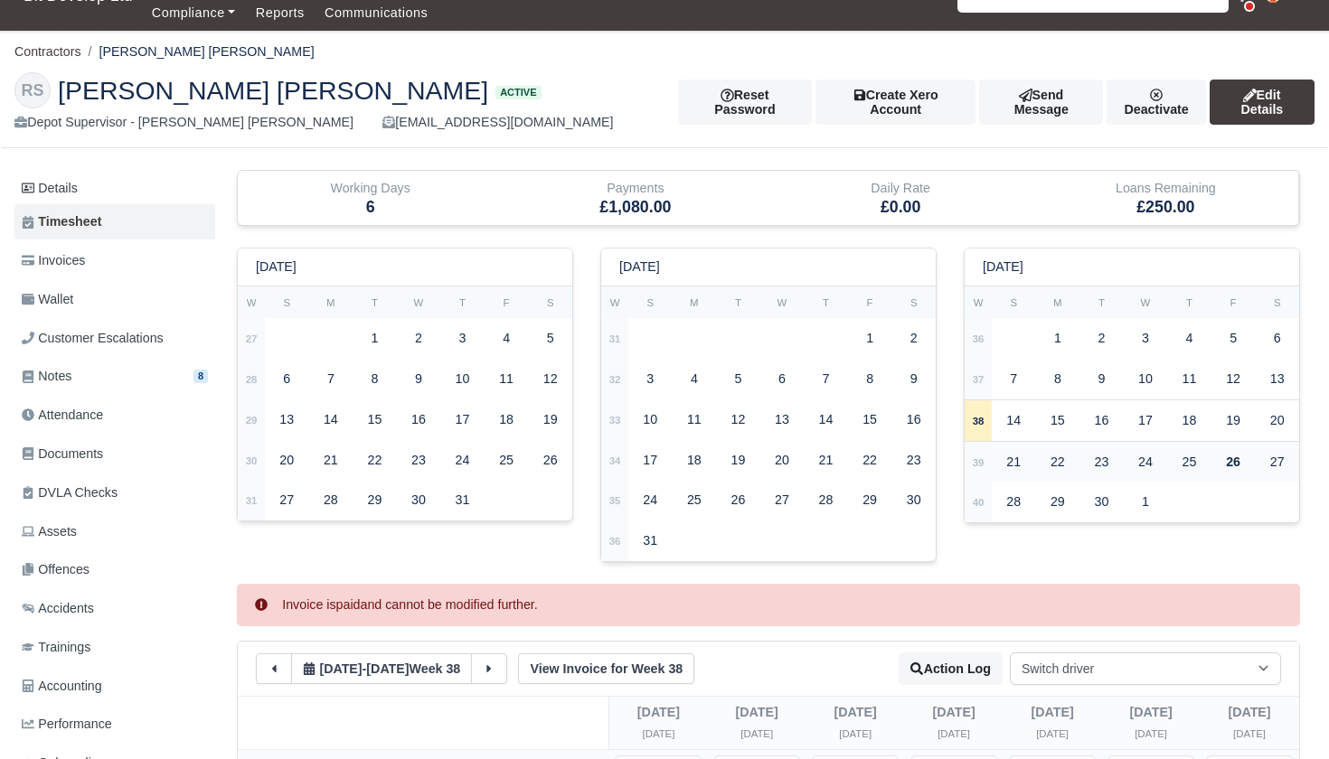
click at [986, 458] on td "39" at bounding box center [978, 461] width 27 height 41
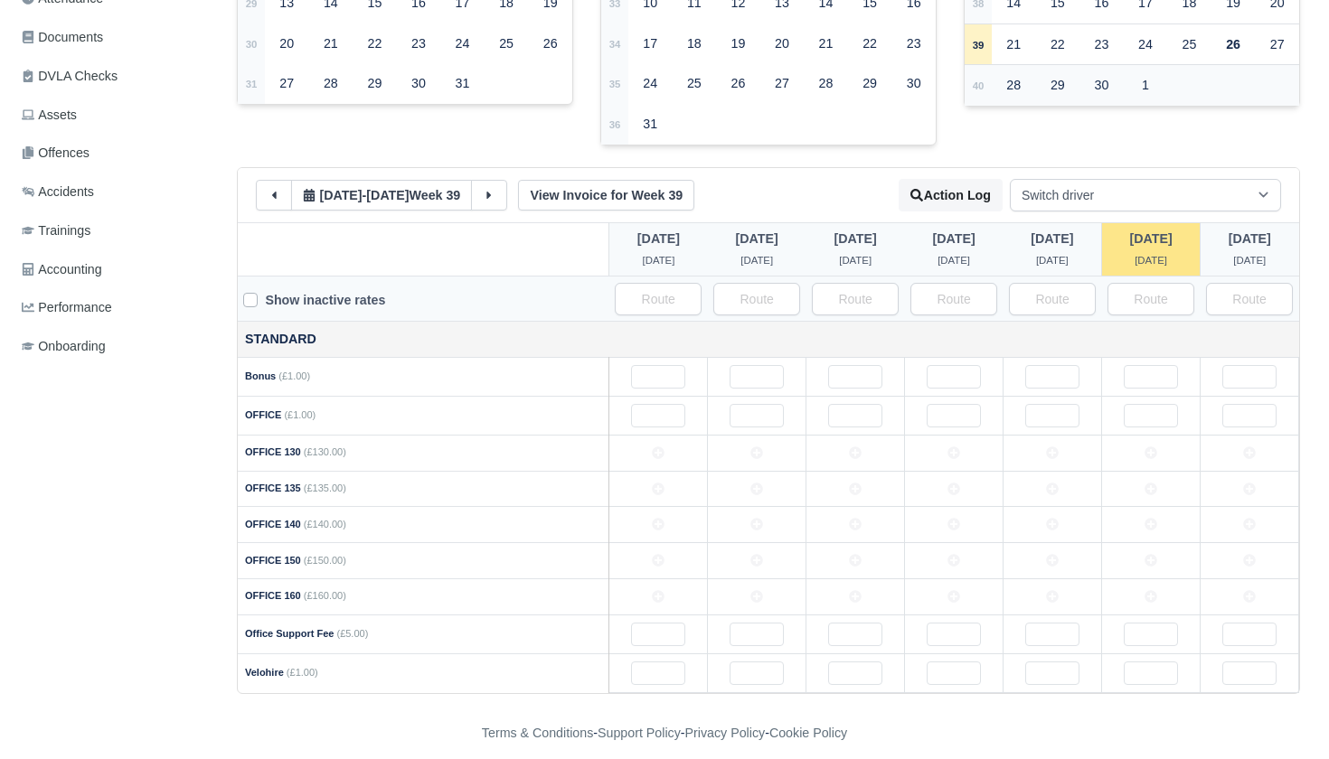
scroll to position [456, 0]
click at [659, 555] on icon at bounding box center [658, 561] width 13 height 13
click at [764, 554] on td at bounding box center [757, 562] width 99 height 36
click at [848, 560] on td at bounding box center [856, 562] width 99 height 36
click at [964, 561] on td at bounding box center [954, 562] width 99 height 36
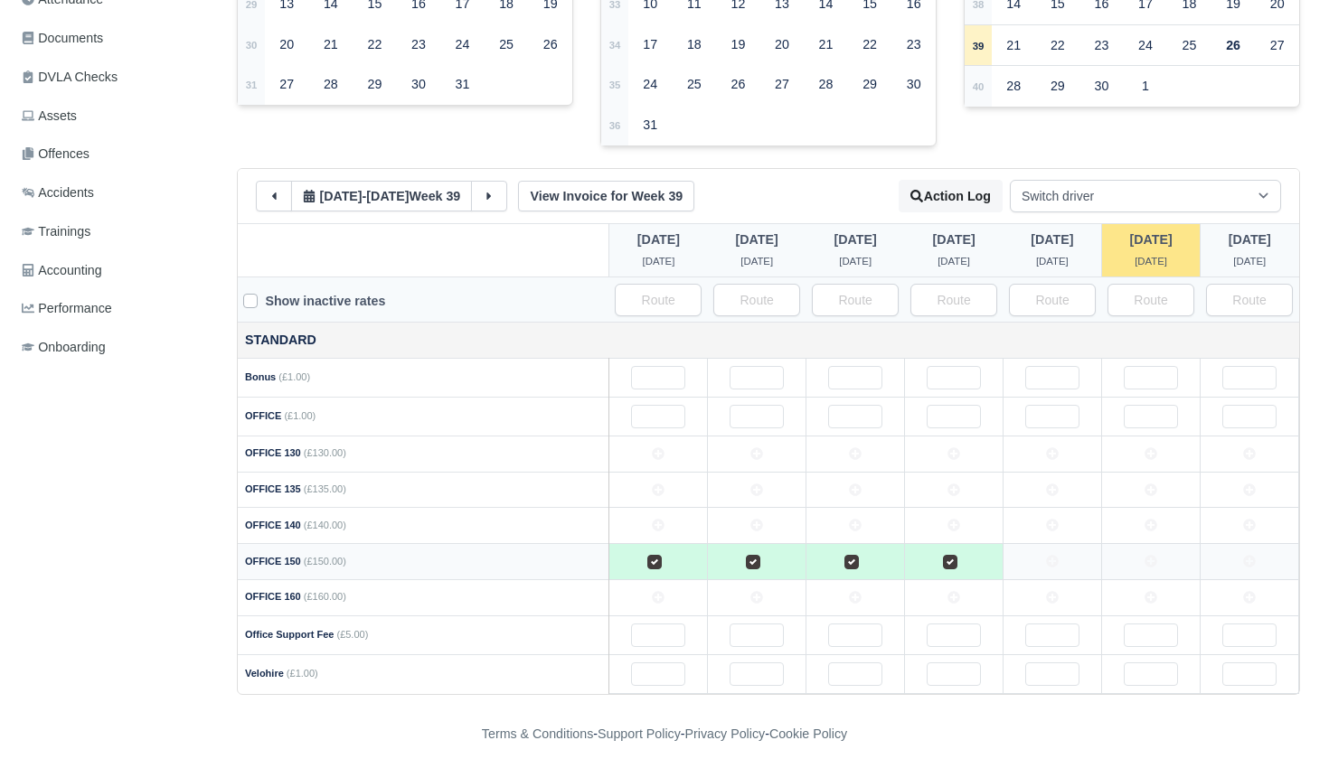
click at [1070, 552] on td at bounding box center [1053, 562] width 99 height 36
click at [1160, 551] on td at bounding box center [1151, 562] width 99 height 36
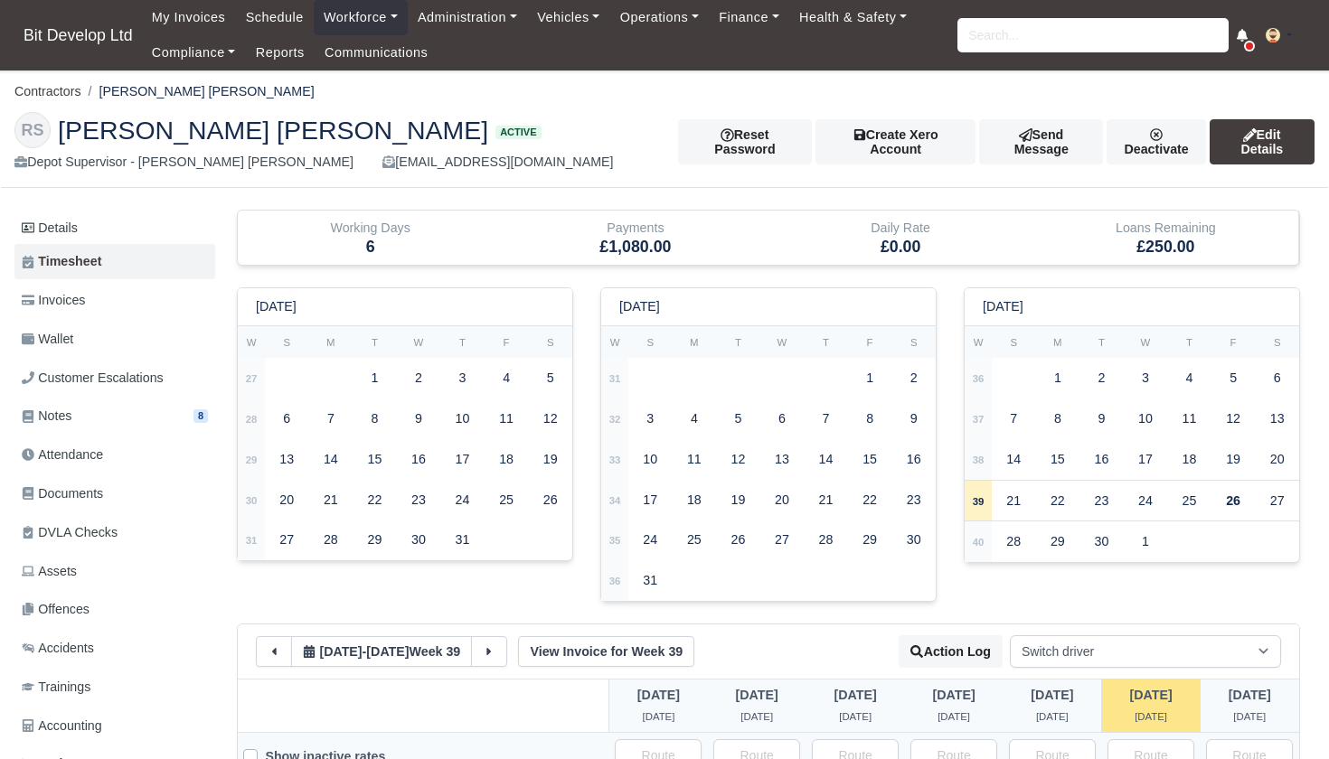
scroll to position [0, 0]
click at [114, 303] on link "Invoices" at bounding box center [114, 300] width 201 height 35
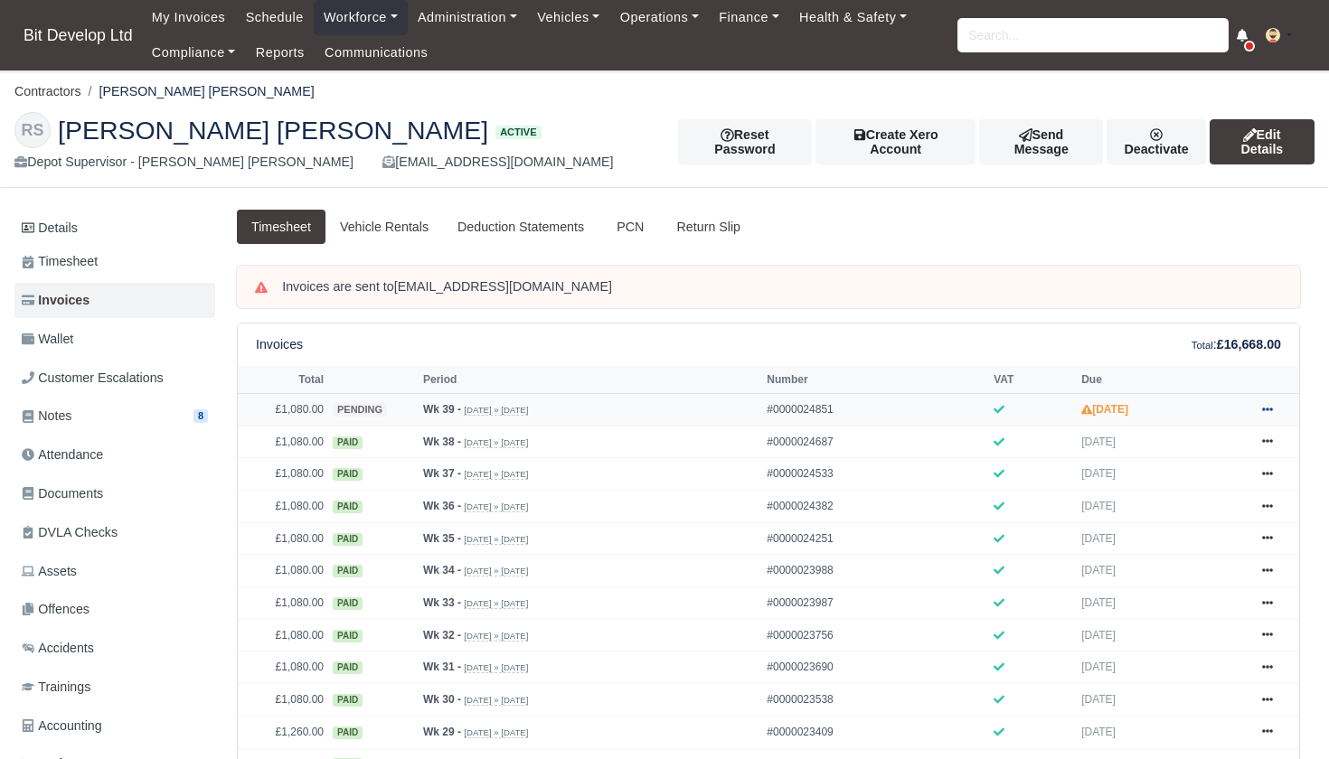
click at [1267, 415] on icon at bounding box center [1267, 409] width 11 height 11
click at [1160, 500] on link "Approve" at bounding box center [1199, 481] width 161 height 38
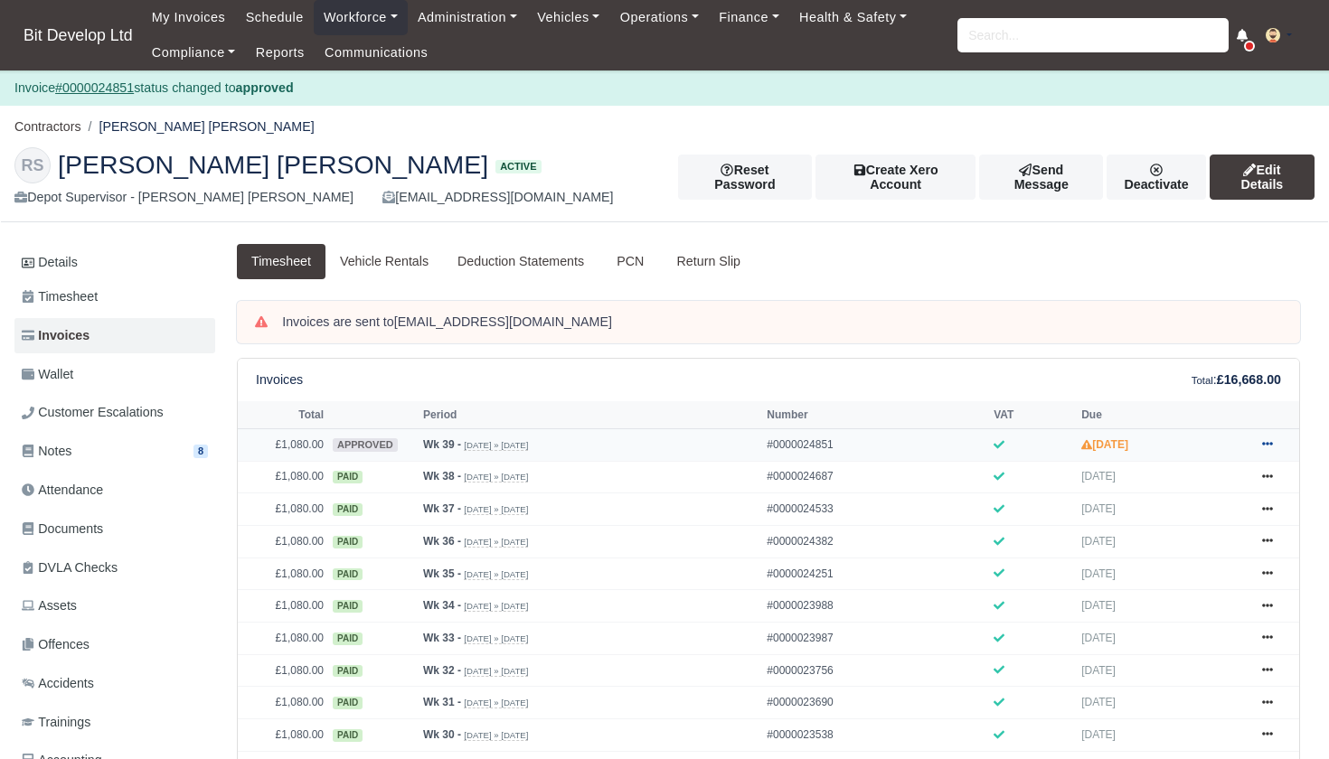
click at [1263, 447] on icon at bounding box center [1267, 445] width 11 height 4
click at [1169, 535] on link "Send" at bounding box center [1199, 516] width 161 height 38
click at [674, 461] on td "Wk 39 - [DATE] » [DATE]" at bounding box center [591, 445] width 344 height 33
click at [1269, 449] on icon at bounding box center [1267, 444] width 11 height 11
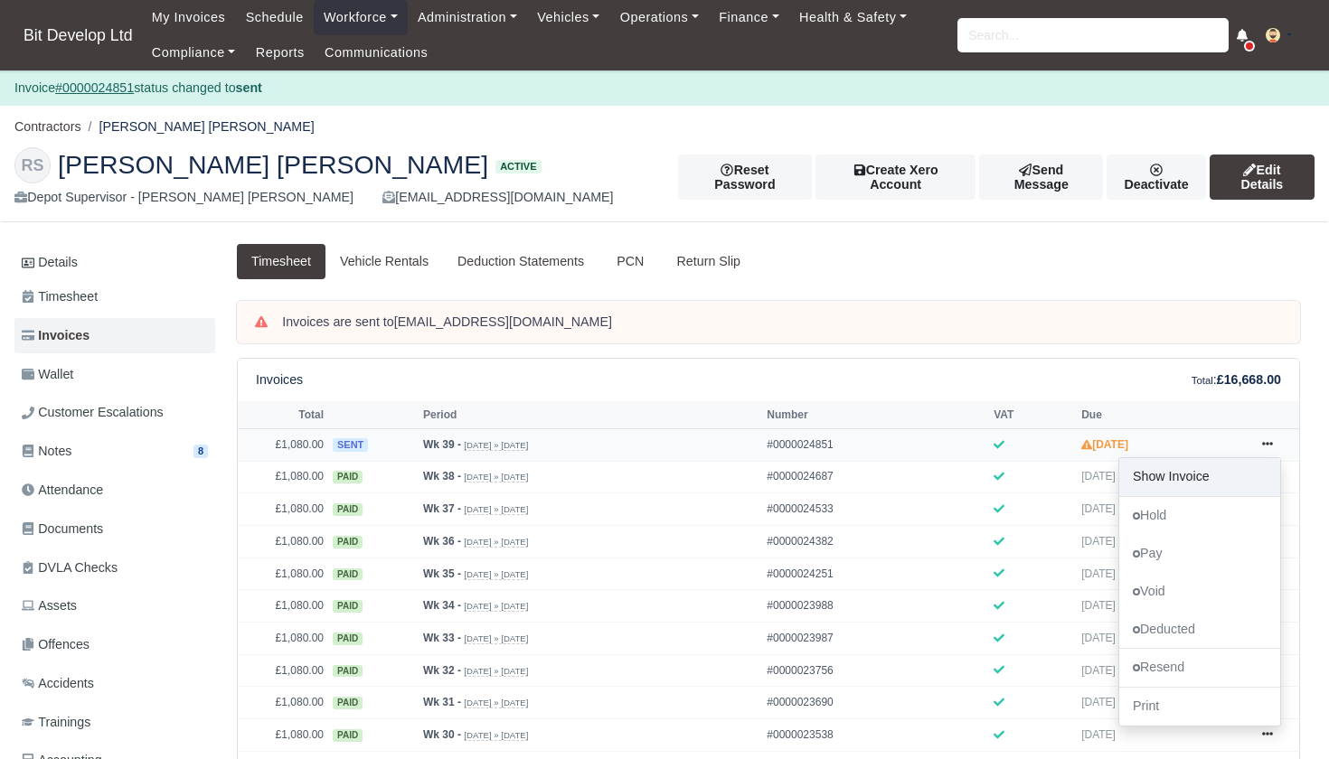
click at [1165, 496] on link "Show Invoice" at bounding box center [1199, 477] width 161 height 38
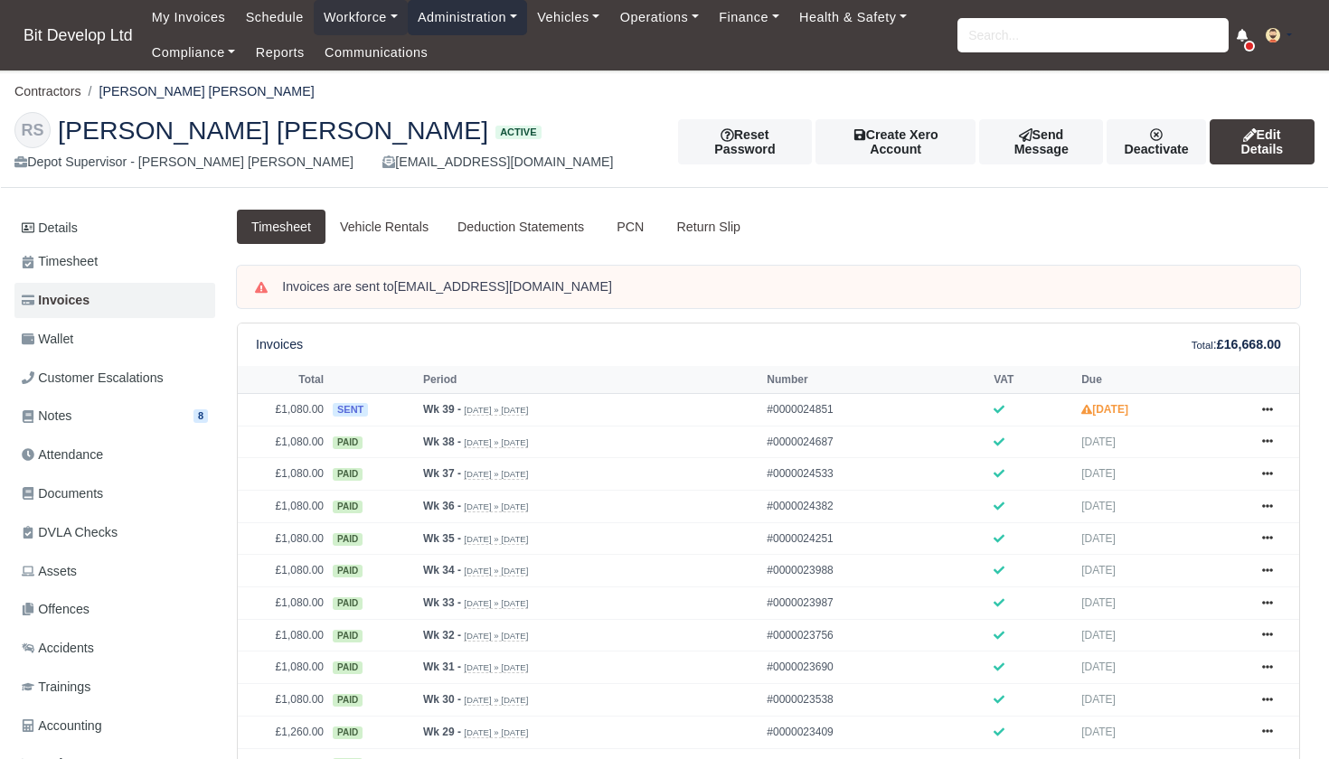
click at [479, 21] on link "Administration" at bounding box center [467, 17] width 119 height 35
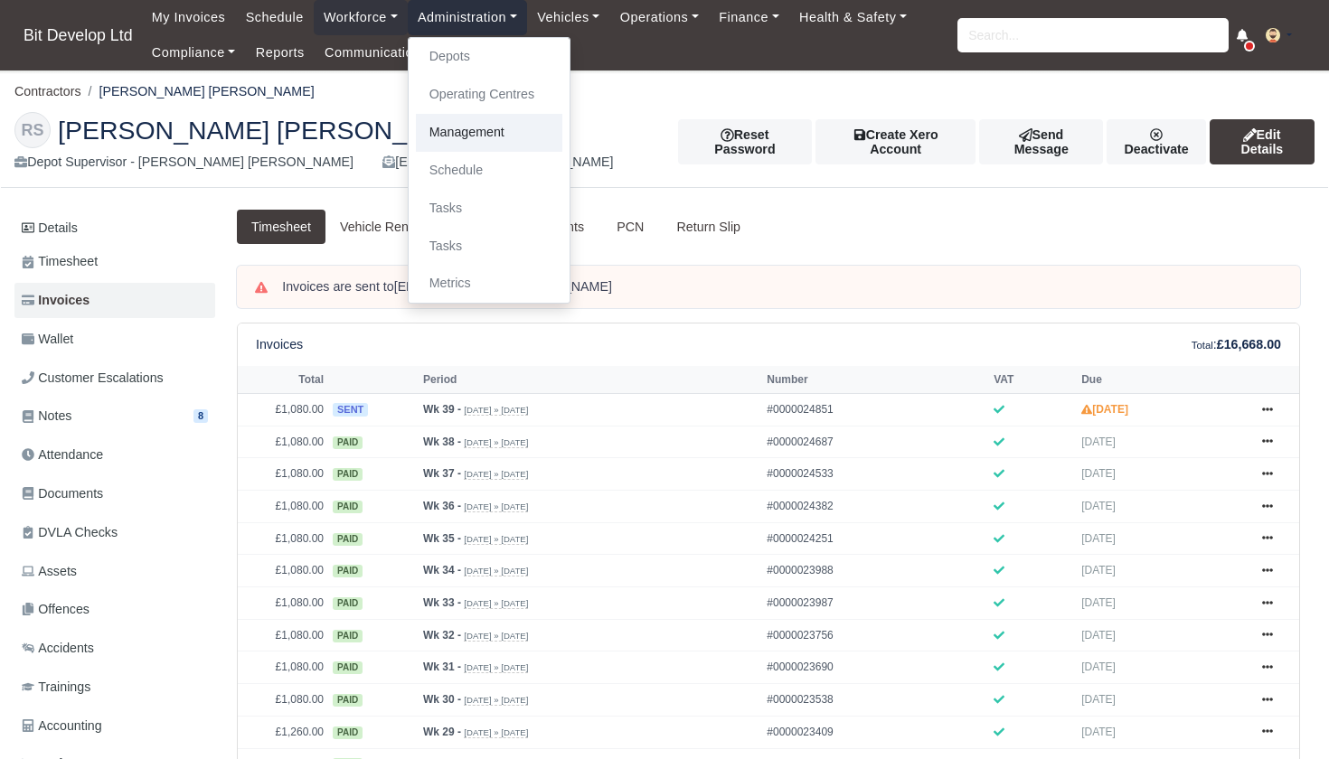
click at [471, 134] on link "Management" at bounding box center [489, 133] width 146 height 38
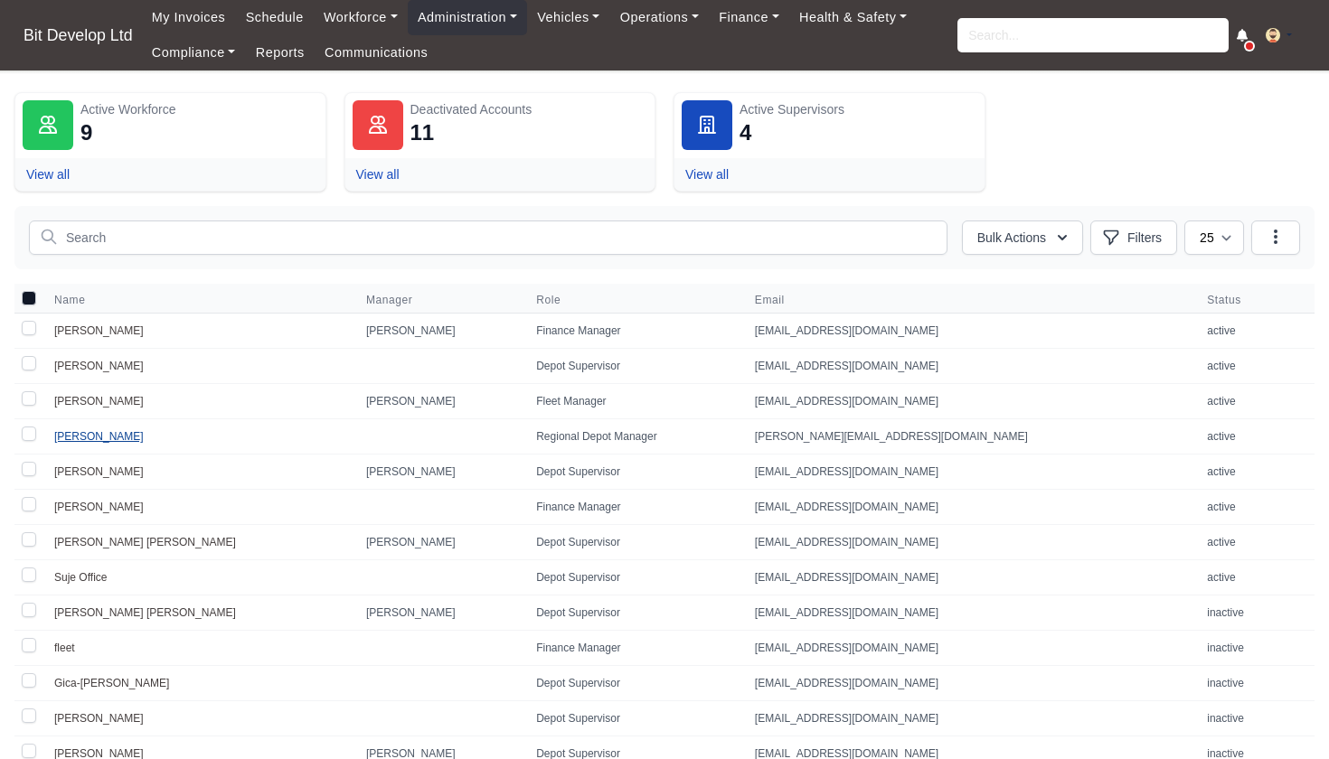
click at [81, 435] on link "[PERSON_NAME]" at bounding box center [99, 436] width 90 height 13
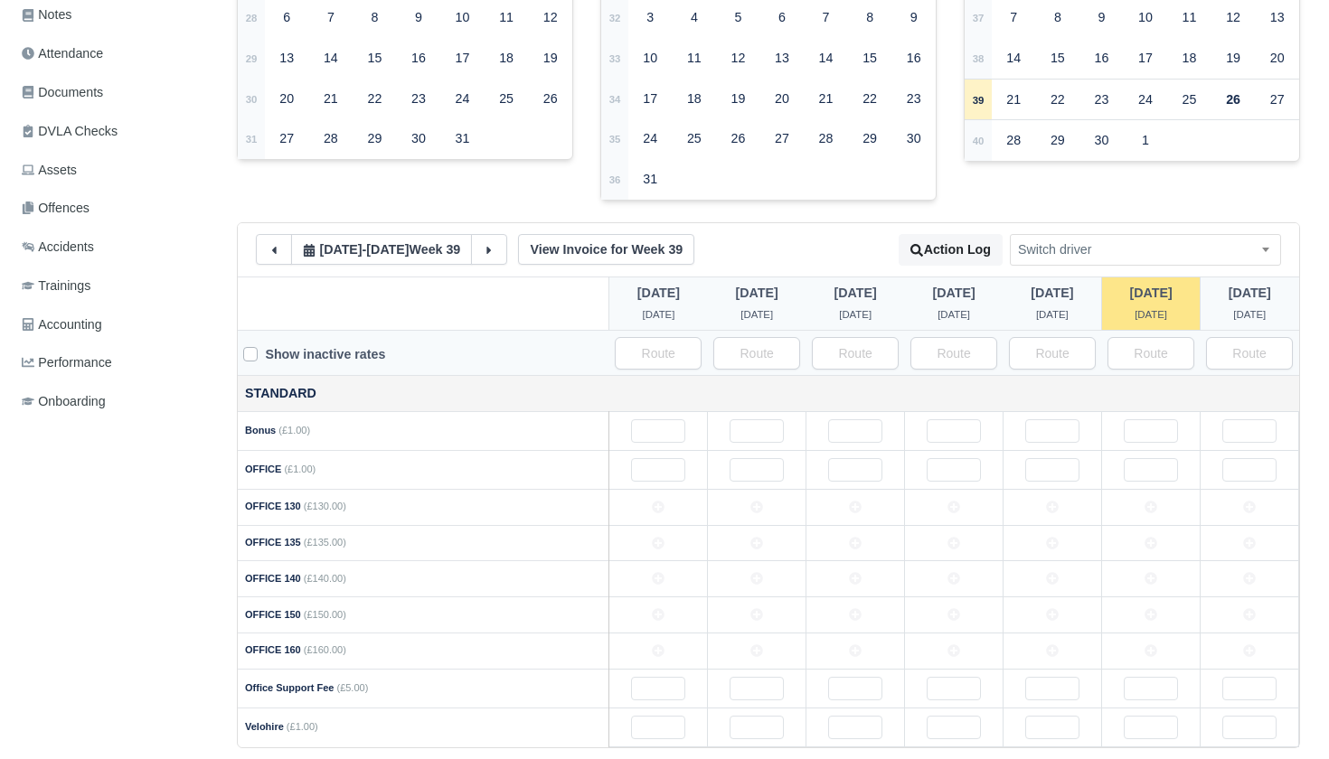
scroll to position [405, 0]
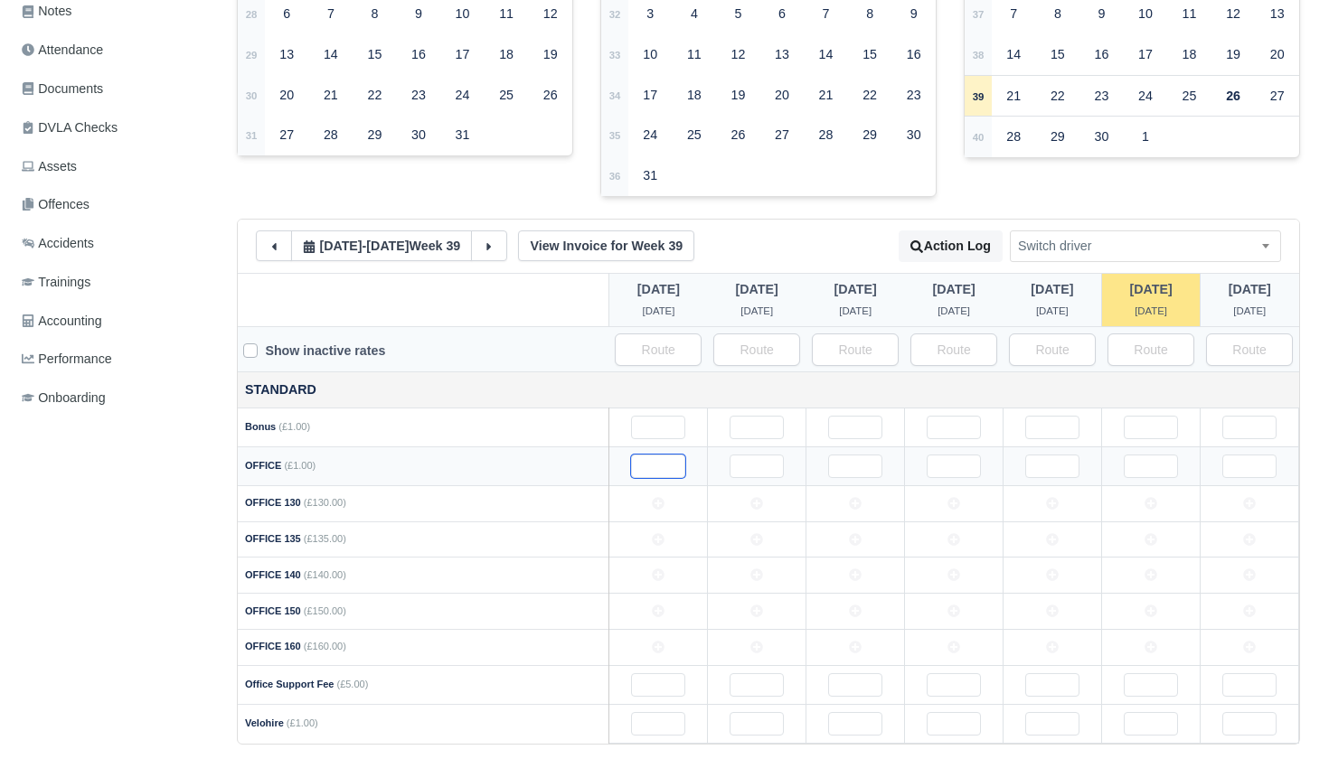
click at [654, 459] on input "text" at bounding box center [658, 467] width 54 height 24
type input "12"
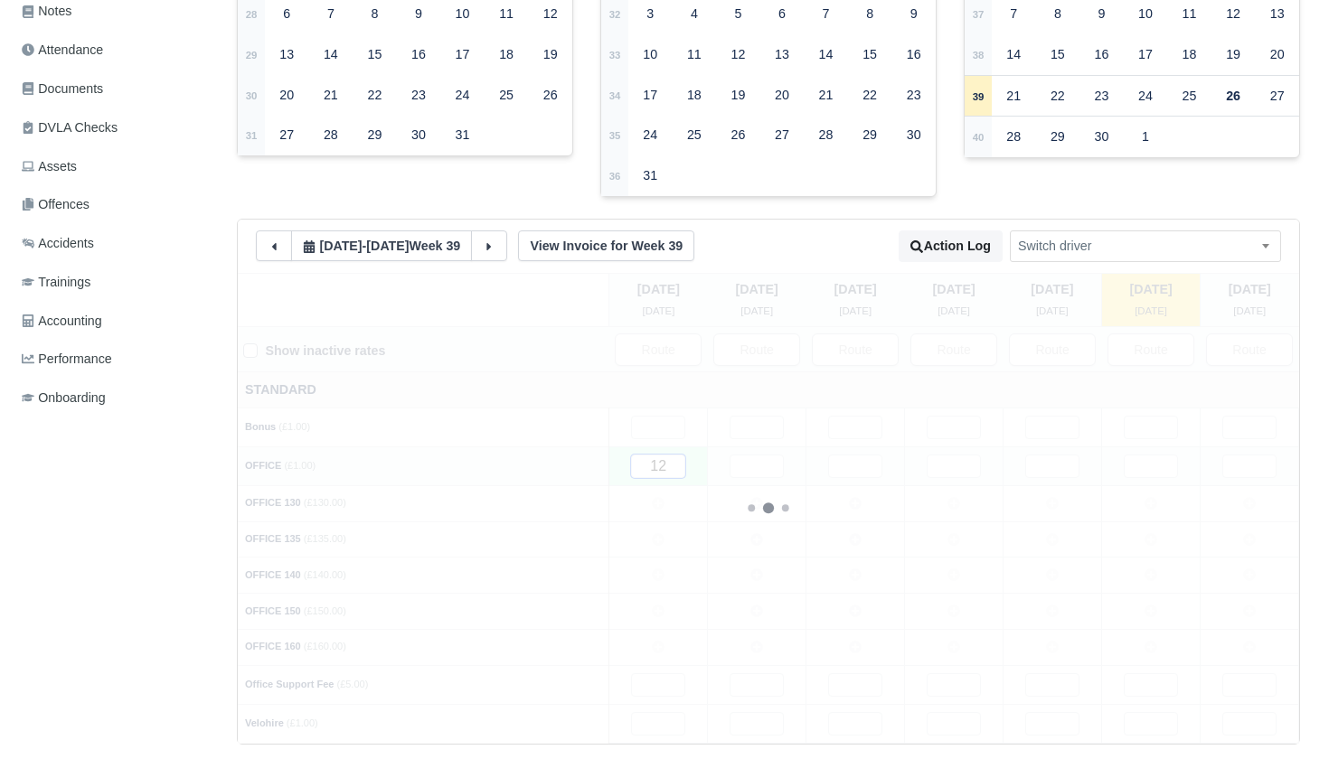
type input "120"
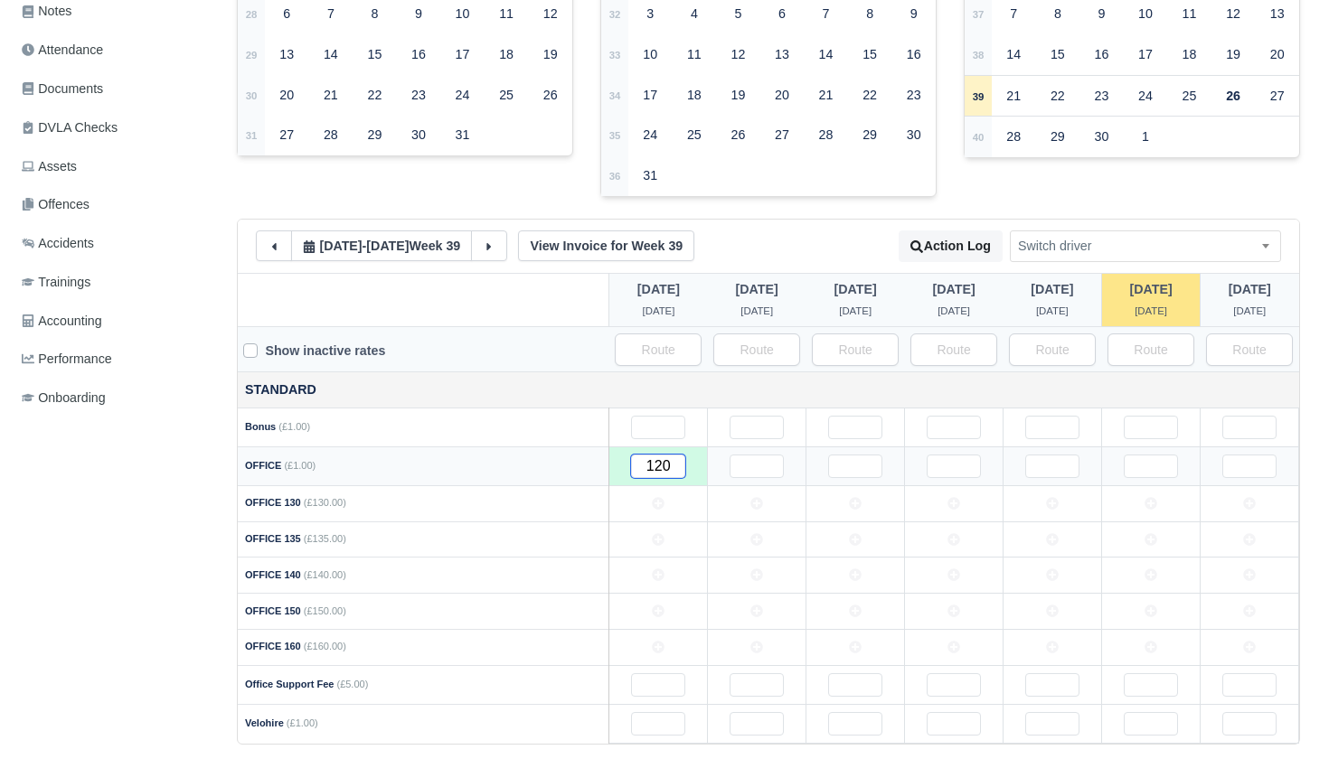
type input "120"
click at [749, 465] on input "text" at bounding box center [757, 467] width 54 height 24
type input "12"
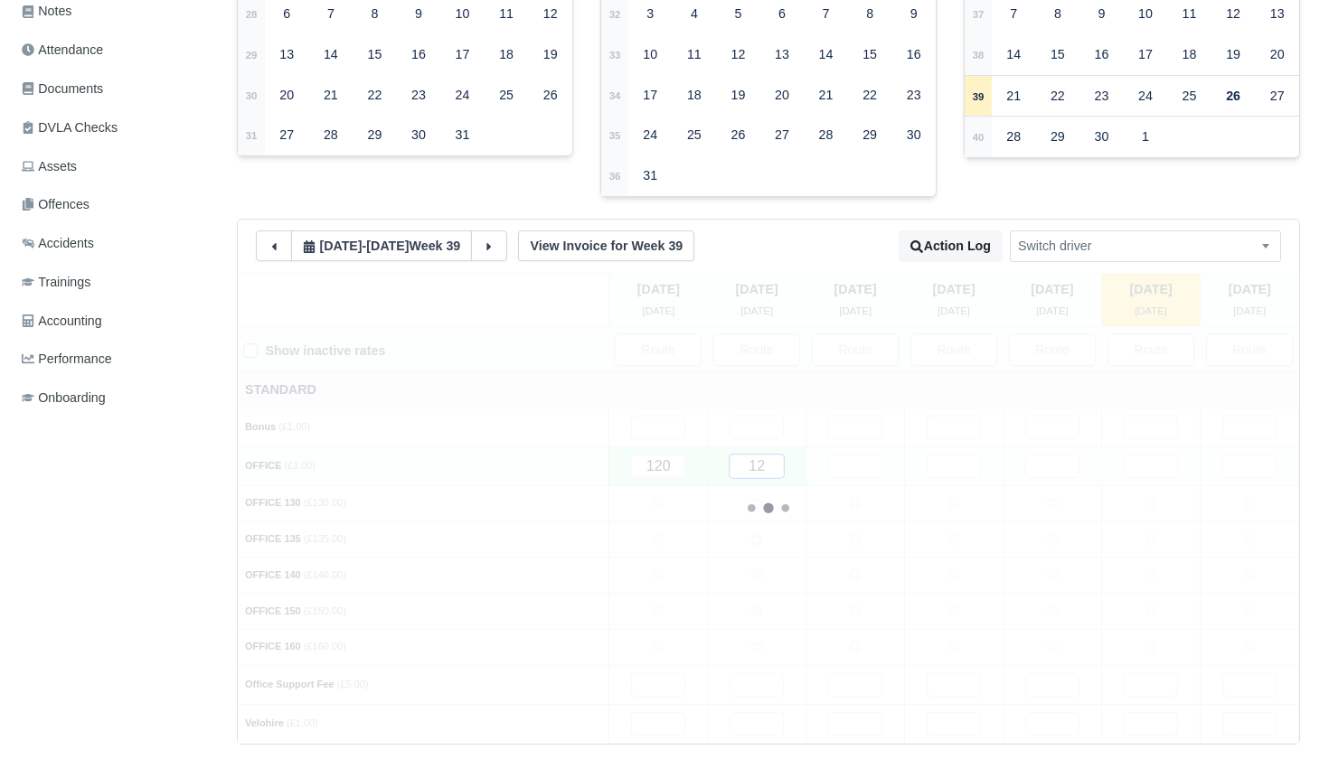
type input "120"
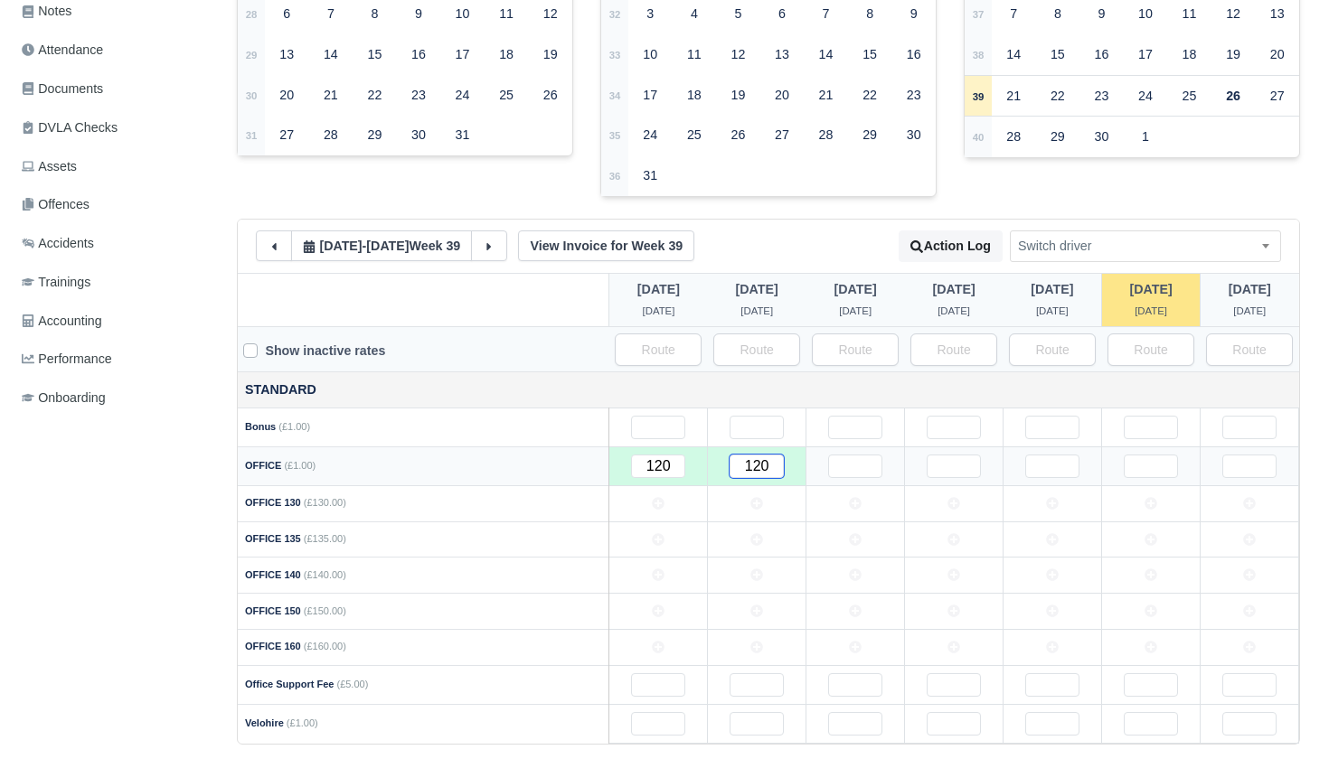
type input "120"
click at [848, 459] on input "text" at bounding box center [855, 467] width 54 height 24
type input "12"
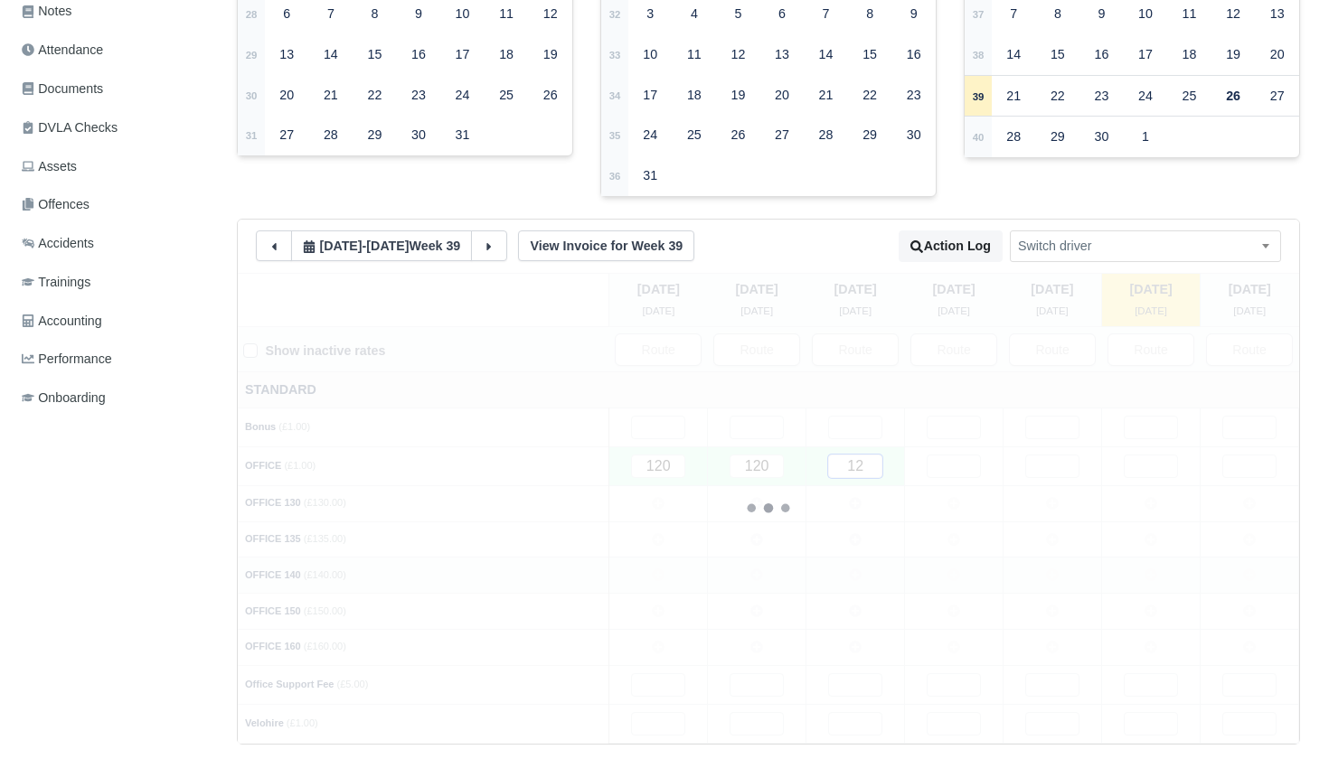
type input "120"
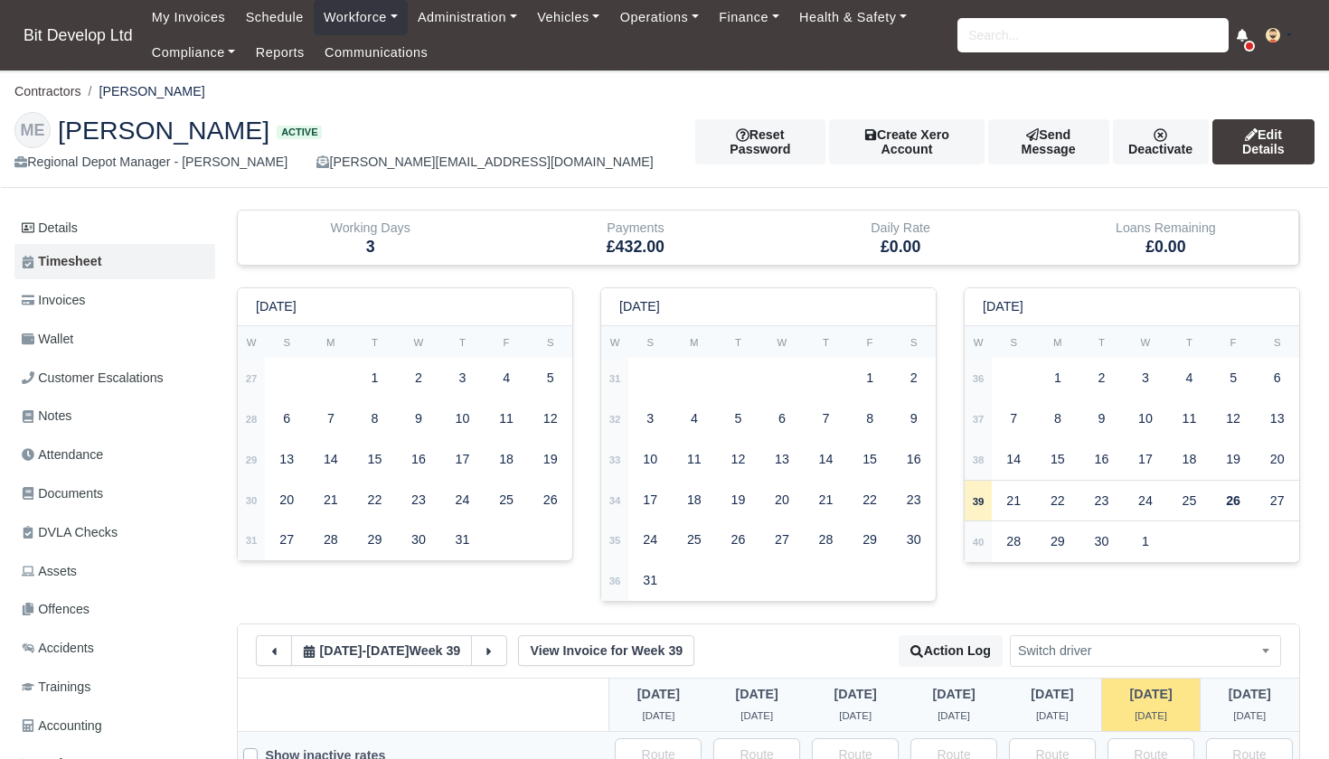
scroll to position [0, 0]
click at [98, 295] on link "Invoices" at bounding box center [114, 300] width 201 height 35
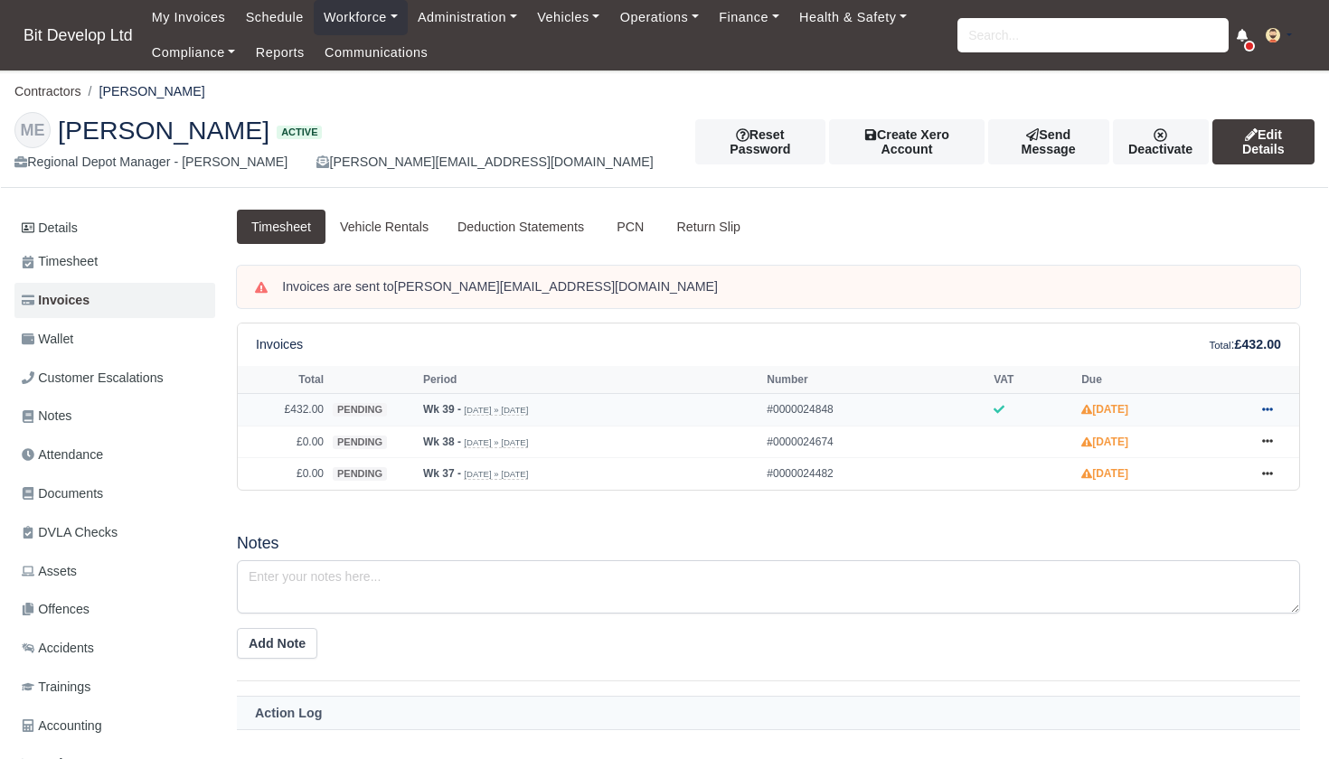
click at [1269, 411] on icon at bounding box center [1267, 410] width 11 height 4
click at [1195, 461] on link "Show Invoice" at bounding box center [1199, 442] width 161 height 38
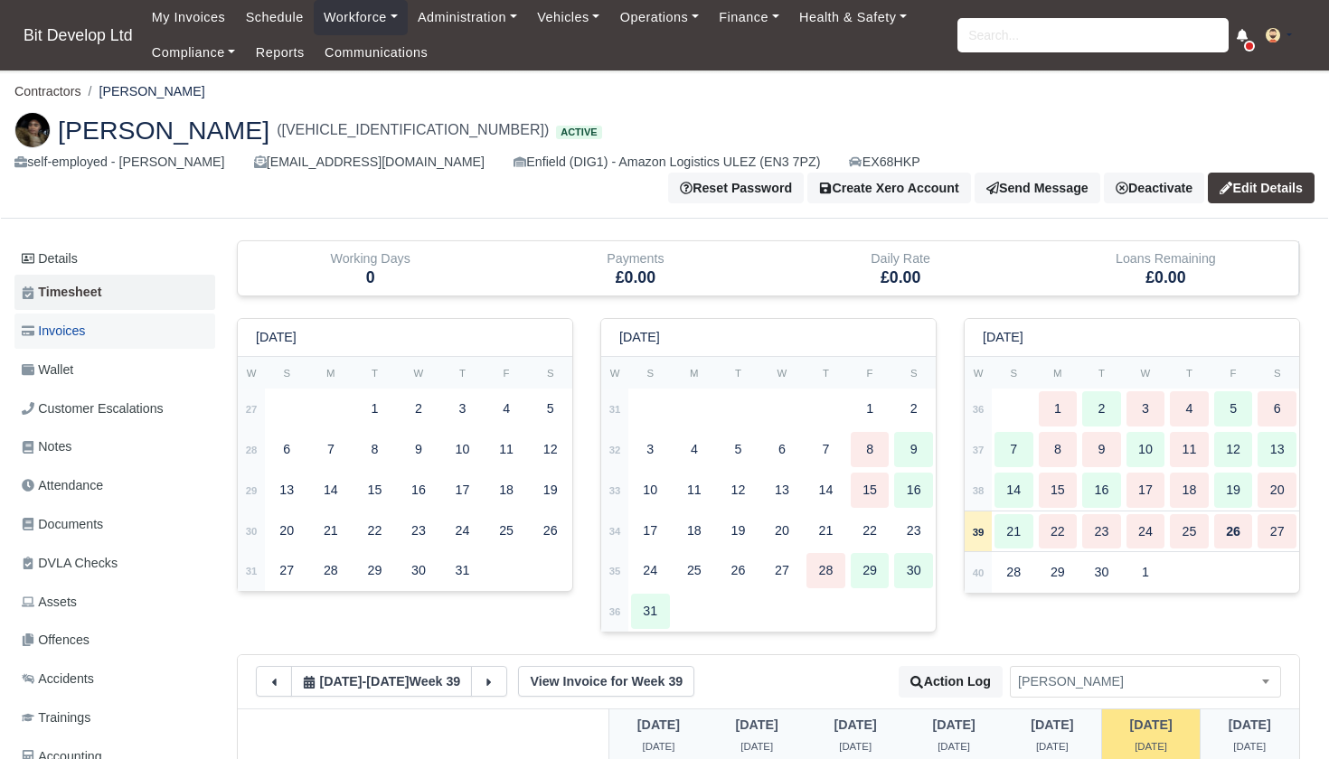
click at [77, 321] on span "Invoices" at bounding box center [53, 331] width 63 height 21
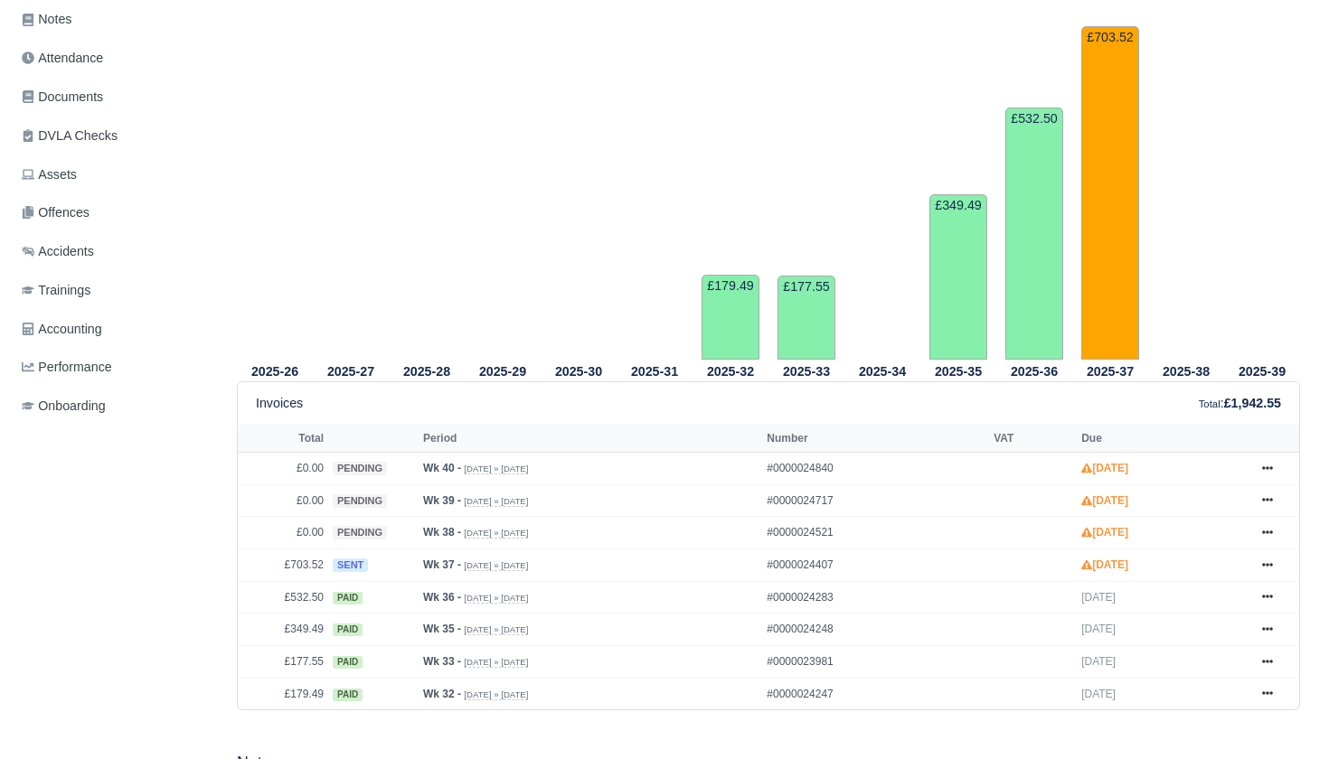
scroll to position [427, 0]
click at [1268, 563] on icon at bounding box center [1267, 566] width 11 height 11
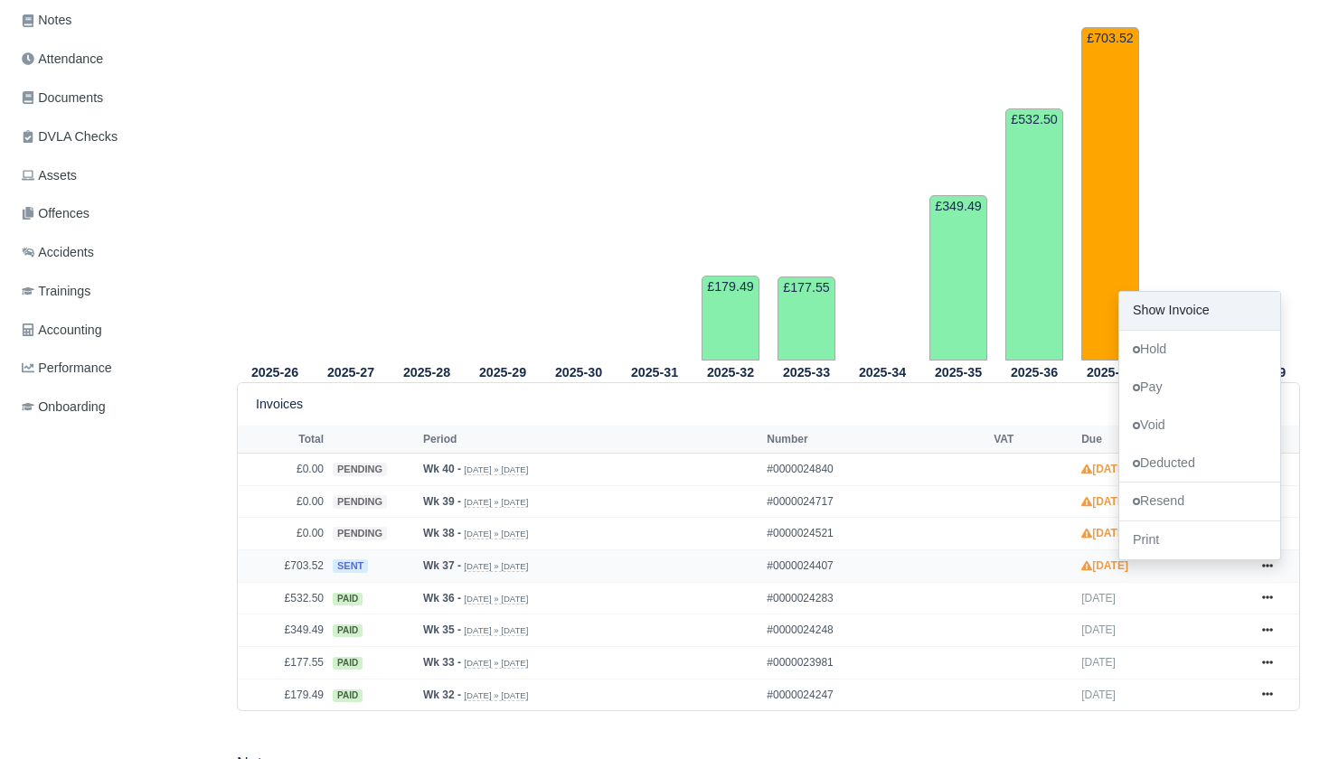
click at [1199, 316] on link "Show Invoice" at bounding box center [1199, 311] width 161 height 38
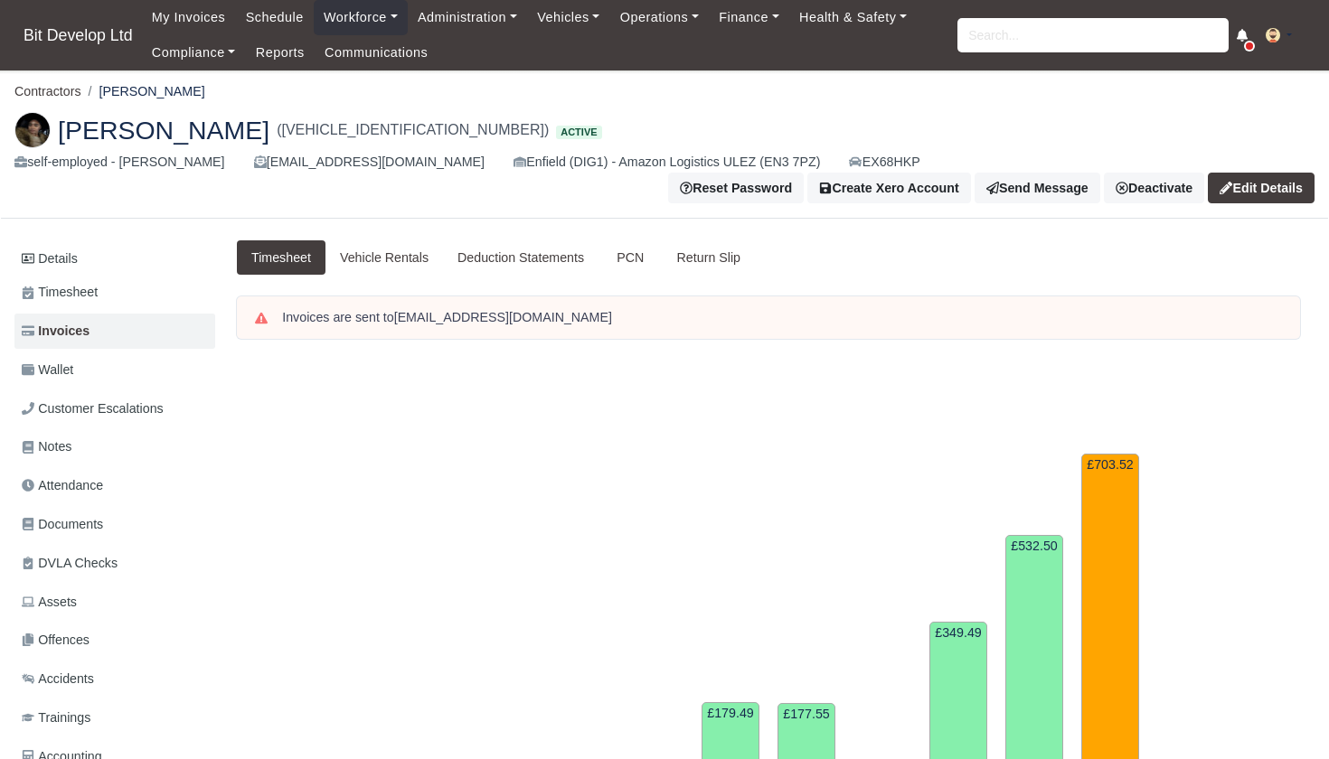
scroll to position [427, 0]
